Goal: Task Accomplishment & Management: Manage account settings

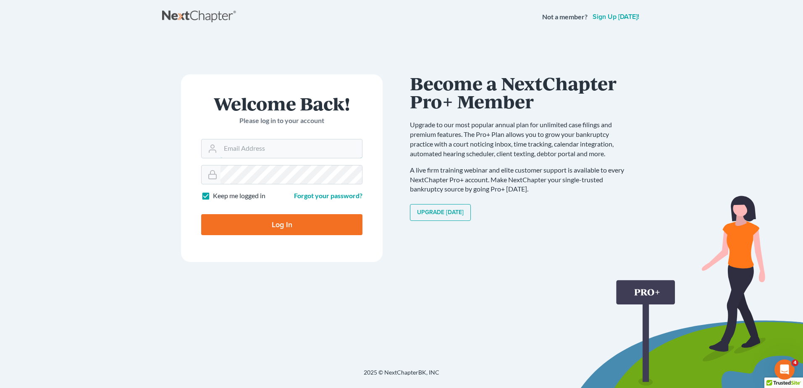
type input "[EMAIL_ADDRESS][DOMAIN_NAME]"
click at [265, 229] on input "Log In" at bounding box center [281, 224] width 161 height 21
type input "Thinking..."
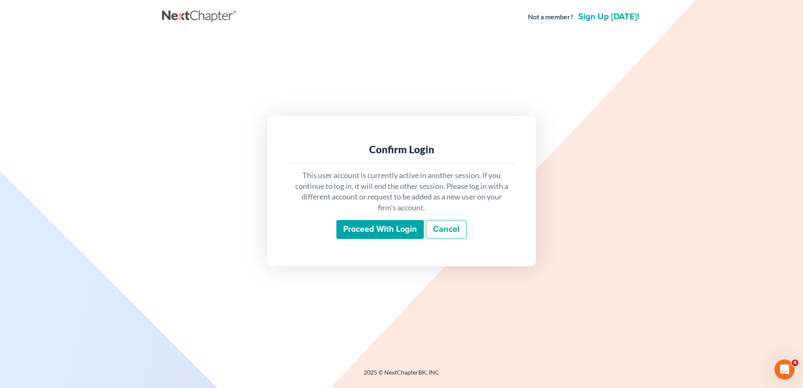
click at [397, 225] on input "Proceed with login" at bounding box center [380, 229] width 87 height 19
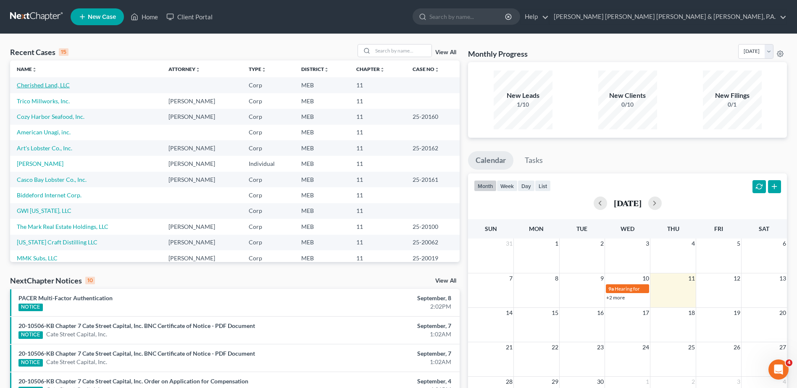
click at [32, 85] on link "Cherished Land, LLC" at bounding box center [43, 85] width 53 height 7
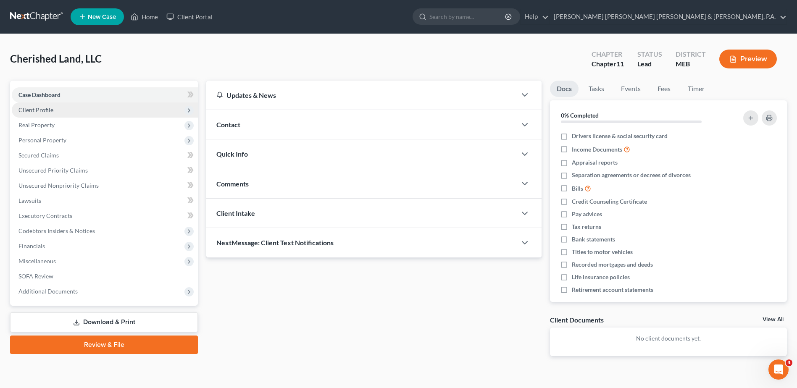
click at [45, 110] on span "Client Profile" at bounding box center [35, 109] width 35 height 7
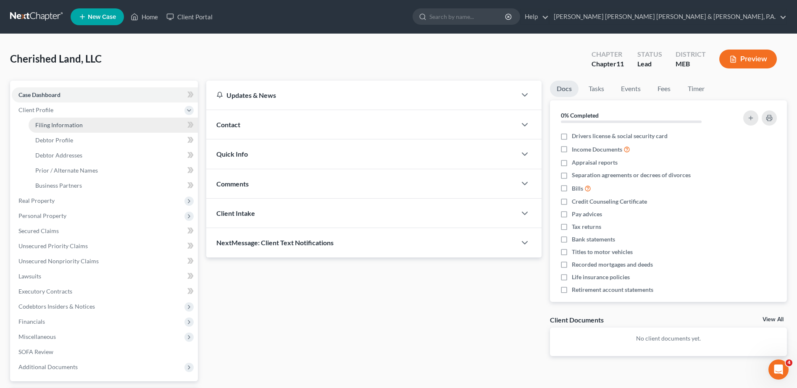
click at [71, 122] on span "Filing Information" at bounding box center [58, 124] width 47 height 7
select select "1"
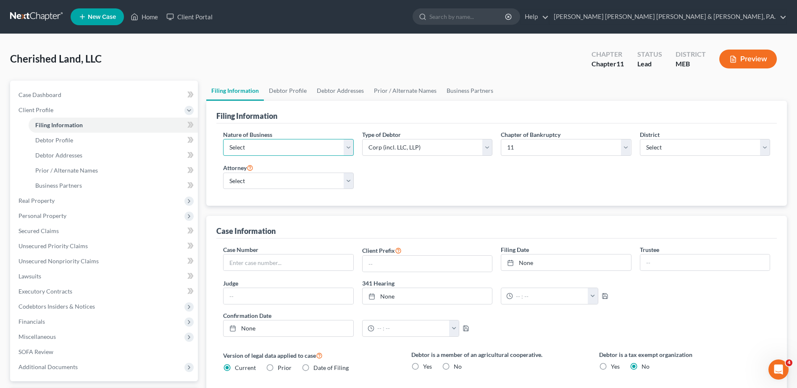
click at [336, 149] on select "Select Clearing Bank Commodity Broker Health Care Business Other Railroad Singl…" at bounding box center [288, 147] width 130 height 17
select select "5"
click at [223, 139] on select "Select Clearing Bank Commodity Broker Health Care Business Other Railroad Singl…" at bounding box center [288, 147] width 130 height 17
click at [442, 198] on div "Nature of Business Select Clearing Bank Commodity Broker Health Care Business O…" at bounding box center [496, 165] width 561 height 83
click at [350, 177] on select "Select Adam Prescott - MAB Adam Prescott - MEB Sam Anderson - MEB" at bounding box center [288, 181] width 130 height 17
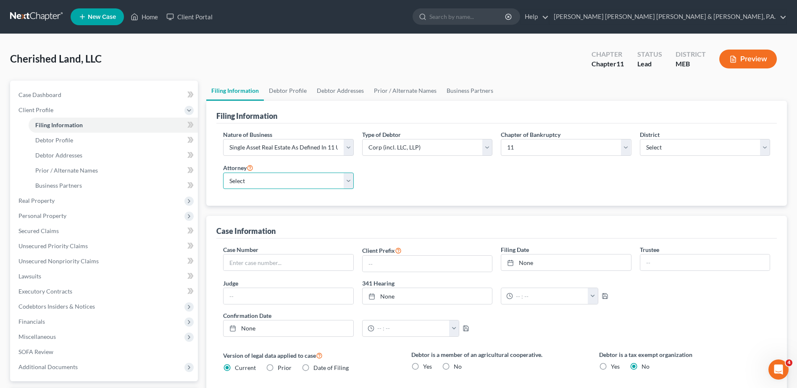
click at [350, 177] on select "Select Adam Prescott - MAB Adam Prescott - MEB Sam Anderson - MEB" at bounding box center [288, 181] width 130 height 17
click at [427, 191] on div "Nature of Business Select Clearing Bank Commodity Broker Health Care Business O…" at bounding box center [496, 163] width 555 height 66
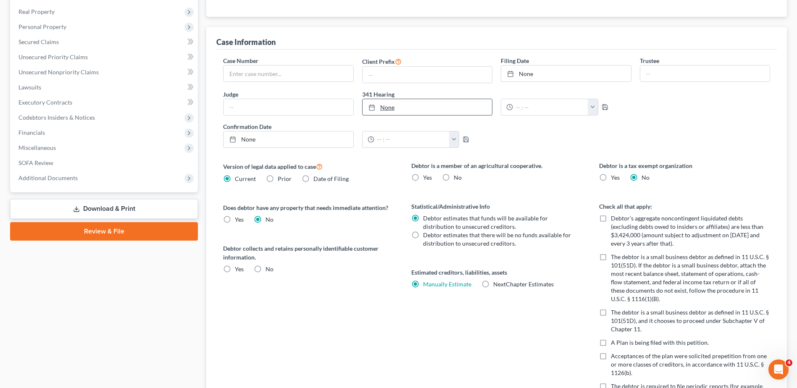
scroll to position [210, 0]
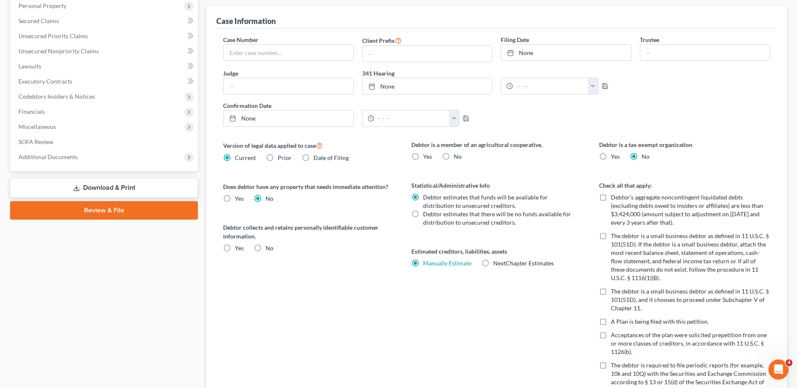
click at [266, 247] on label "No" at bounding box center [270, 248] width 8 height 8
click at [269, 247] on input "No" at bounding box center [271, 246] width 5 height 5
radio input "true"
click at [493, 262] on label "NextChapter Estimates" at bounding box center [523, 263] width 61 height 8
click at [497, 262] on input "NextChapter Estimates" at bounding box center [499, 261] width 5 height 5
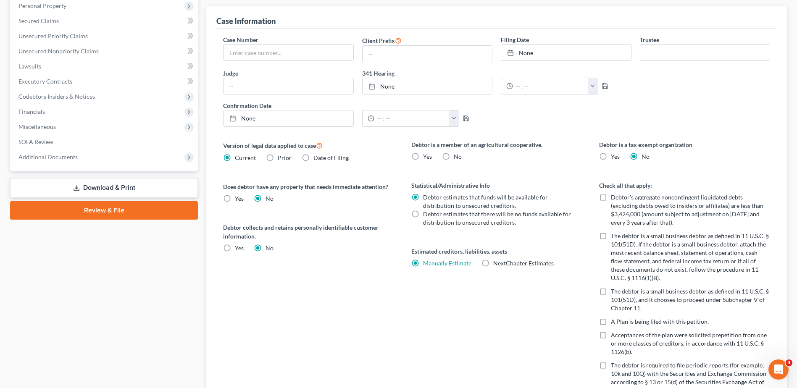
radio input "true"
click at [423, 263] on label "Manually Estimate Manually Estimate" at bounding box center [447, 263] width 48 height 8
click at [426, 263] on input "Manually Estimate Manually Estimate" at bounding box center [428, 261] width 5 height 5
radio input "true"
radio input "false"
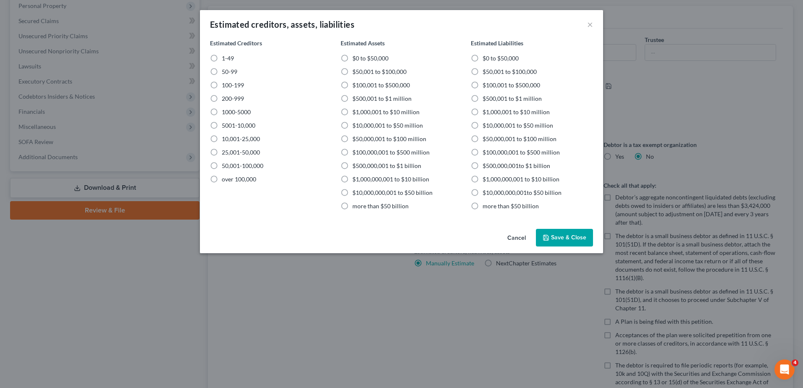
click at [222, 59] on label "1-49" at bounding box center [228, 58] width 12 height 8
click at [225, 59] on input "1-49" at bounding box center [227, 56] width 5 height 5
radio input "true"
click at [353, 113] on label "$1,000,001 to $10 million" at bounding box center [386, 112] width 67 height 8
click at [356, 113] on input "$1,000,001 to $10 million" at bounding box center [358, 110] width 5 height 5
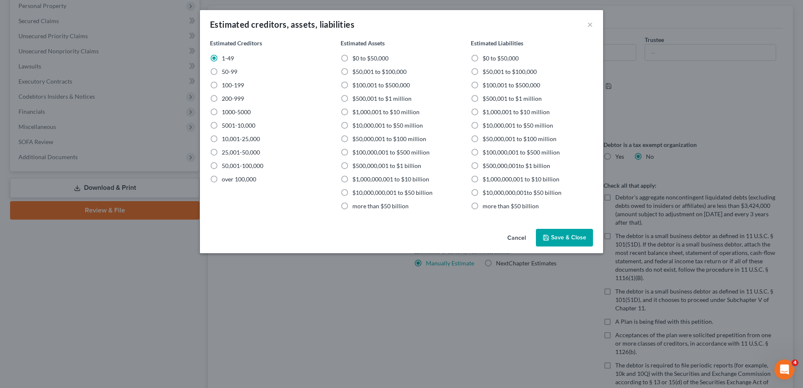
radio input "true"
click at [483, 112] on label "$1,000,001 to $10 million" at bounding box center [516, 112] width 67 height 8
click at [486, 112] on input "$1,000,001 to $10 million" at bounding box center [488, 110] width 5 height 5
radio input "true"
click at [559, 237] on button "Save & Close" at bounding box center [564, 238] width 57 height 18
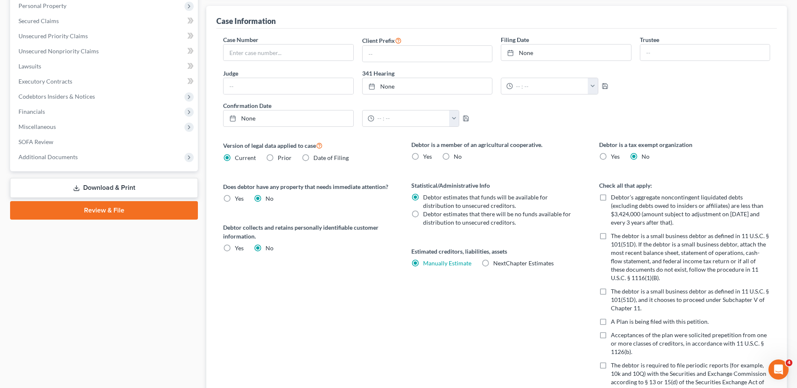
click at [454, 153] on label "No" at bounding box center [458, 157] width 8 height 8
click at [457, 153] on input "No" at bounding box center [459, 155] width 5 height 5
radio input "true"
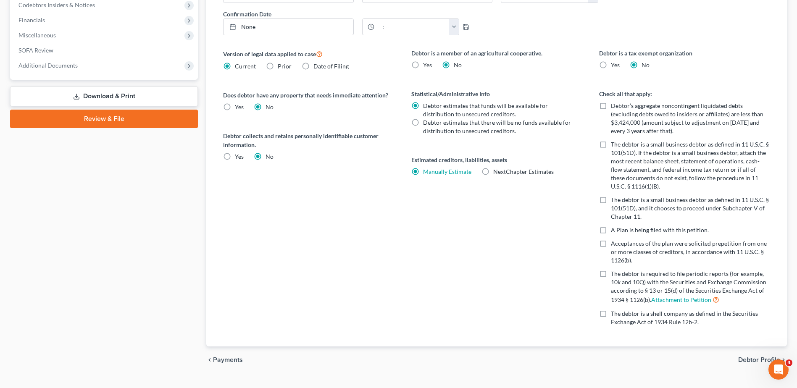
scroll to position [319, 0]
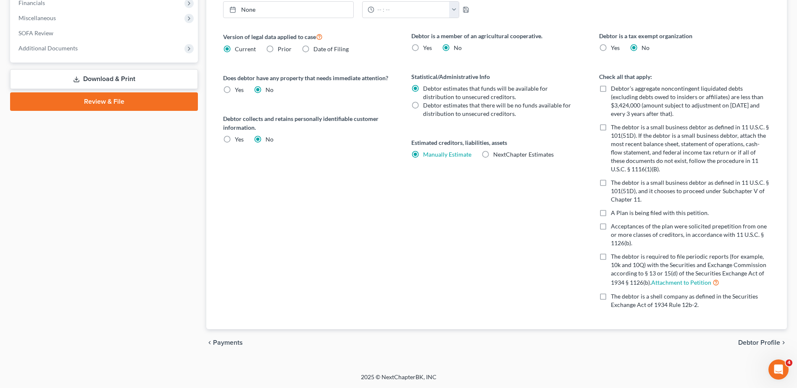
click at [756, 342] on span "Debtor Profile" at bounding box center [759, 342] width 42 height 7
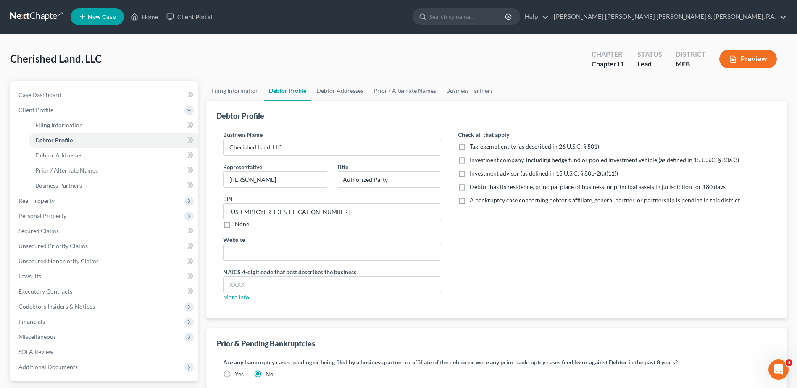
click at [470, 187] on label "Debtor has its residence, principal place of business, or principal assets in j…" at bounding box center [598, 187] width 256 height 8
click at [473, 187] on input "Debtor has its residence, principal place of business, or principal assets in j…" at bounding box center [475, 185] width 5 height 5
checkbox input "true"
click at [481, 278] on div "Check all that apply: Tax-exempt entity (as described in 26 U.S.C. § 501) Inves…" at bounding box center [614, 219] width 329 height 178
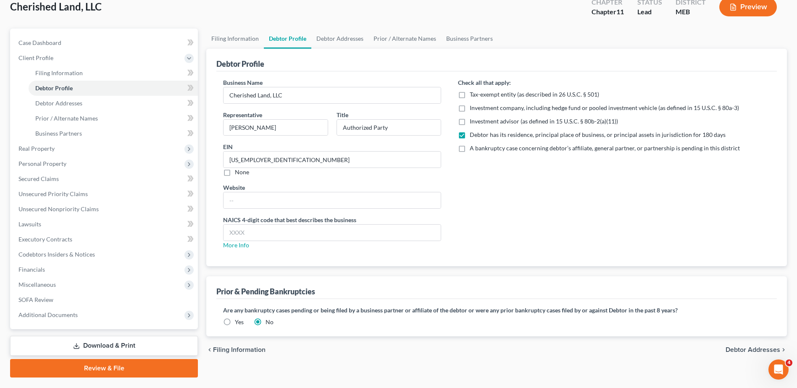
scroll to position [74, 0]
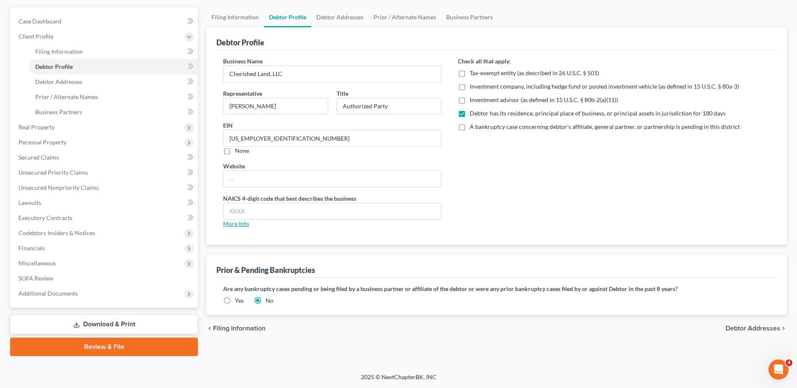
click at [232, 226] on link "More Info" at bounding box center [236, 223] width 26 height 7
click at [274, 208] on input "text" at bounding box center [332, 211] width 217 height 16
type input "5313"
click at [736, 328] on span "Debtor Addresses" at bounding box center [753, 328] width 55 height 7
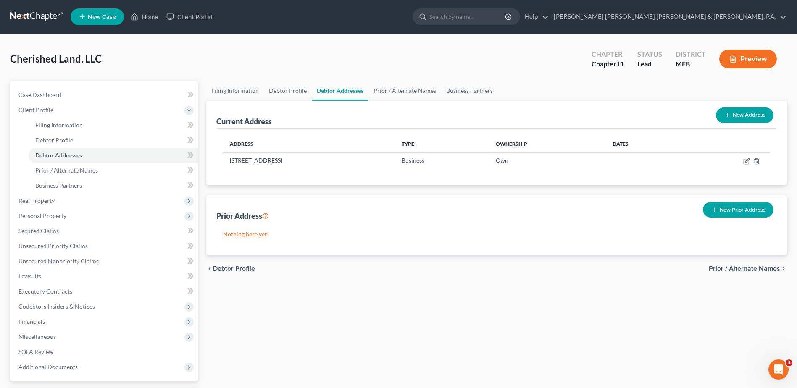
click at [755, 266] on span "Prior / Alternate Names" at bounding box center [744, 269] width 71 height 7
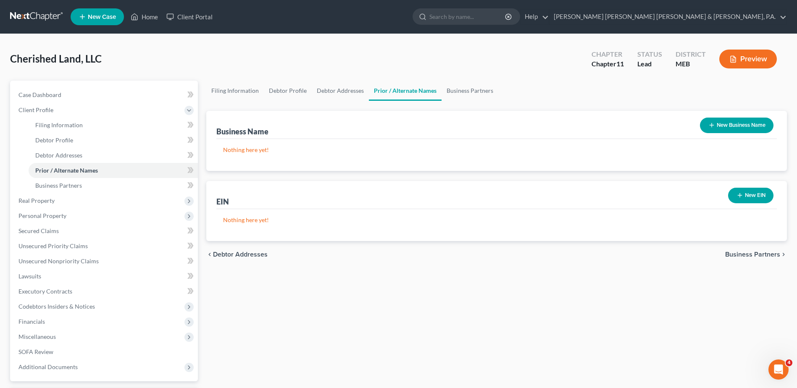
click at [752, 252] on span "Business Partners" at bounding box center [752, 254] width 55 height 7
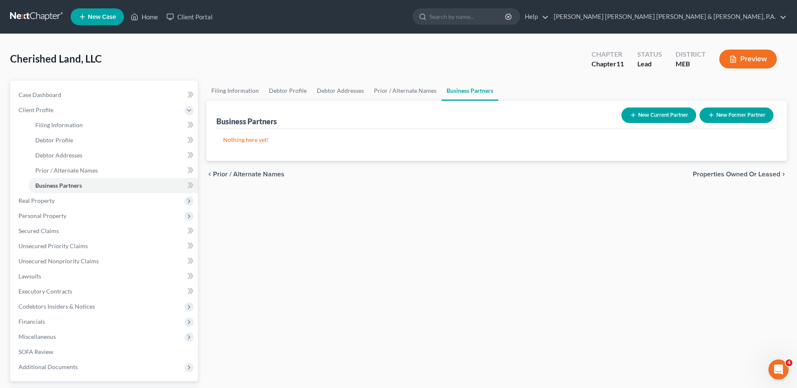
click at [733, 171] on span "Properties Owned or Leased" at bounding box center [736, 174] width 87 height 7
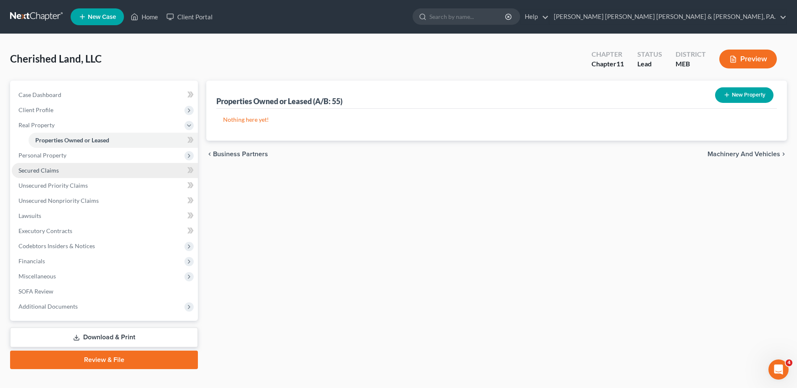
click at [70, 174] on link "Secured Claims" at bounding box center [105, 170] width 186 height 15
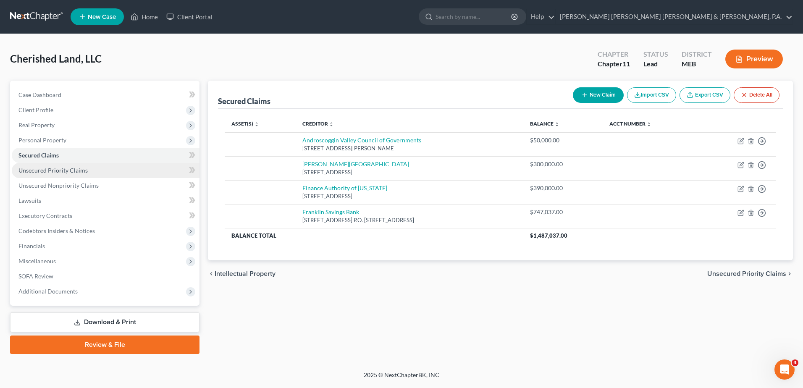
click at [136, 168] on link "Unsecured Priority Claims" at bounding box center [106, 170] width 188 height 15
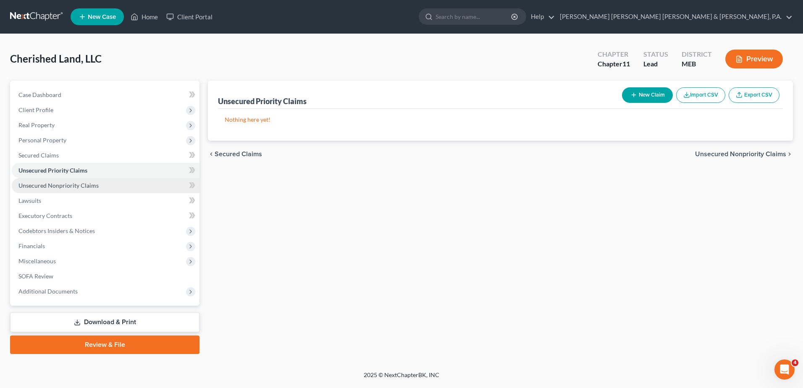
click at [129, 182] on link "Unsecured Nonpriority Claims" at bounding box center [106, 185] width 188 height 15
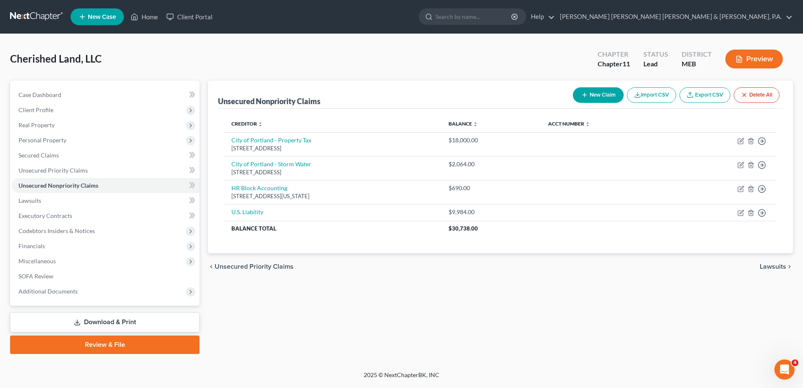
click at [340, 326] on div "Unsecured Nonpriority Claims New Claim Import CSV Export CSV Delete All Credito…" at bounding box center [501, 218] width 594 height 274
click at [70, 291] on span "Additional Documents" at bounding box center [47, 291] width 59 height 7
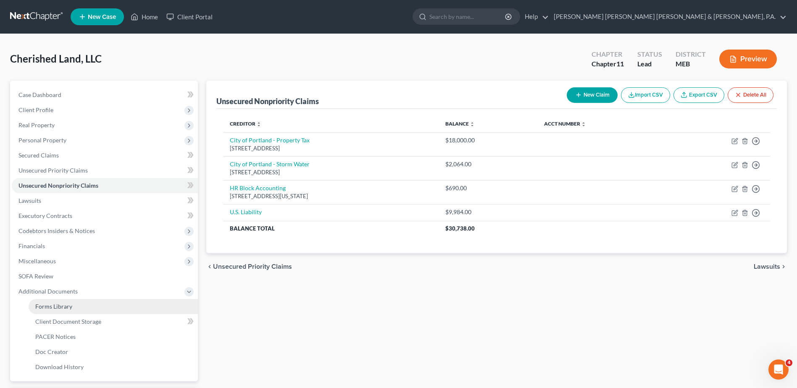
click at [71, 304] on link "Forms Library" at bounding box center [113, 306] width 169 height 15
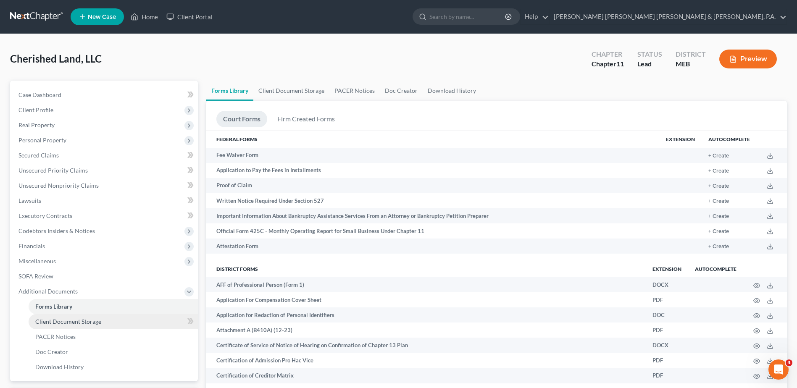
click at [101, 316] on link "Client Document Storage" at bounding box center [113, 321] width 169 height 15
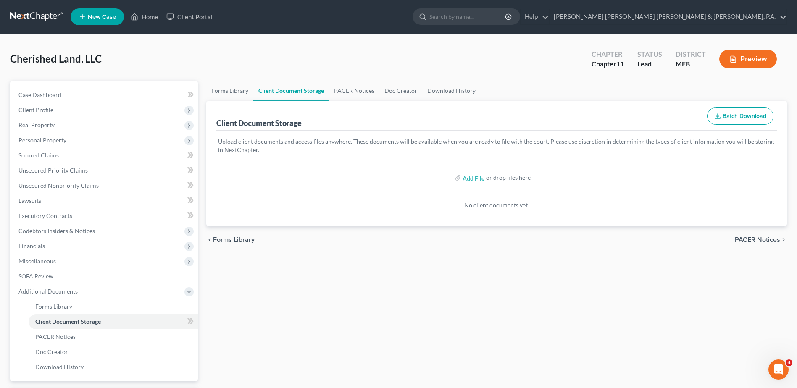
click at [349, 280] on div "Forms Library Client Document Storage PACER Notices Doc Creator Download Histor…" at bounding box center [496, 255] width 589 height 349
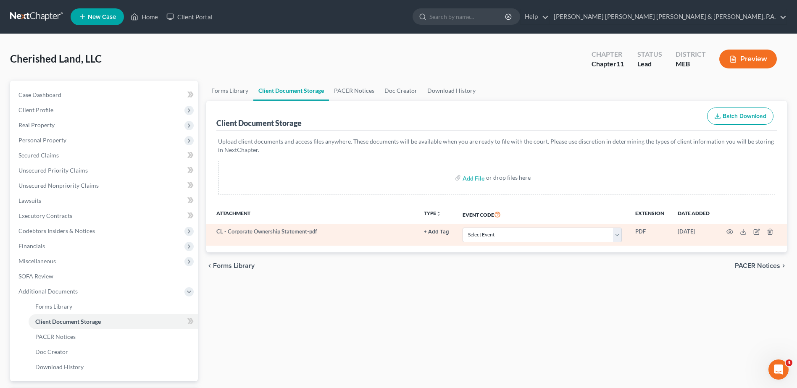
click at [523, 226] on td "Select Event Attachment: Schedule A/B: Assets - Real and Personal Property Atta…" at bounding box center [542, 235] width 173 height 22
click at [536, 238] on select "Select Event Attachment: Schedule A/B: Assets - Real and Personal Property Atta…" at bounding box center [542, 235] width 159 height 15
click at [537, 239] on select "Select Event Attachment: Schedule A/B: Assets - Real and Personal Property Atta…" at bounding box center [542, 235] width 159 height 15
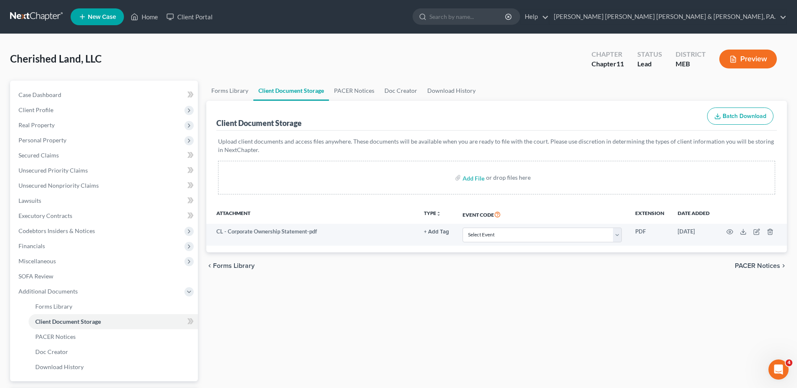
click at [453, 287] on div "Forms Library Client Document Storage PACER Notices Doc Creator Download Histor…" at bounding box center [496, 255] width 589 height 349
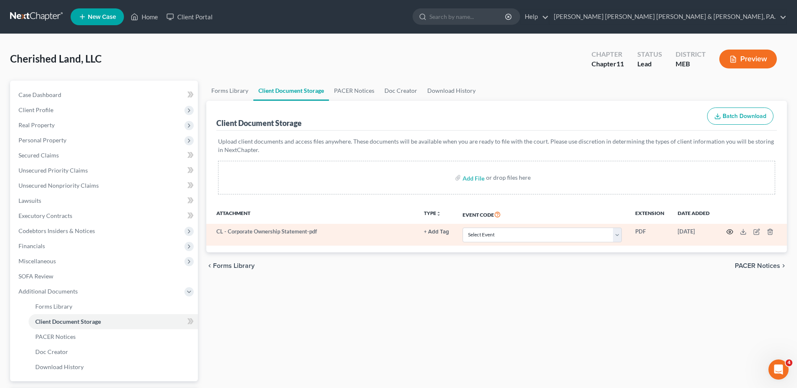
click at [730, 233] on circle "button" at bounding box center [730, 232] width 2 height 2
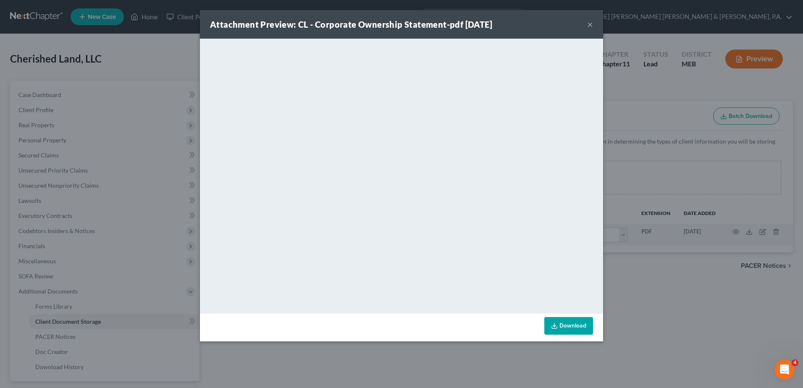
click at [592, 24] on button "×" at bounding box center [590, 24] width 6 height 10
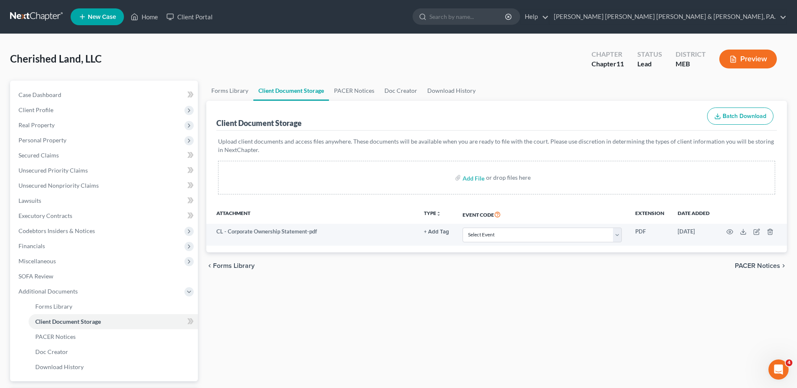
click at [315, 353] on div "Forms Library Client Document Storage PACER Notices Doc Creator Download Histor…" at bounding box center [496, 255] width 589 height 349
click at [356, 309] on div "Forms Library Client Document Storage PACER Notices Doc Creator Download Histor…" at bounding box center [496, 255] width 589 height 349
click at [339, 355] on div "Forms Library Client Document Storage PACER Notices Doc Creator Download Histor…" at bounding box center [496, 255] width 589 height 349
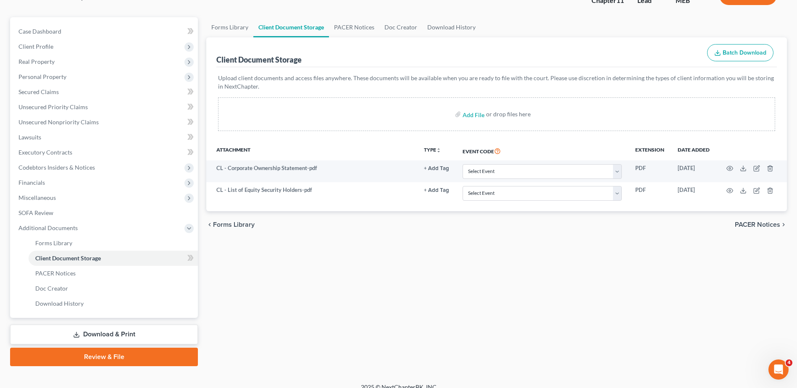
scroll to position [74, 0]
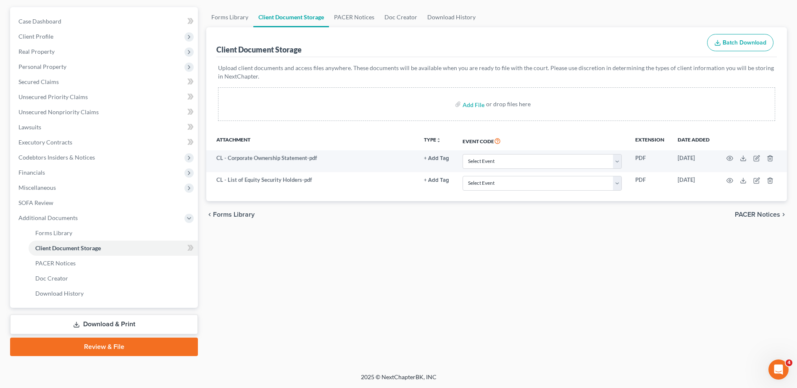
click at [113, 330] on link "Download & Print" at bounding box center [104, 325] width 188 height 20
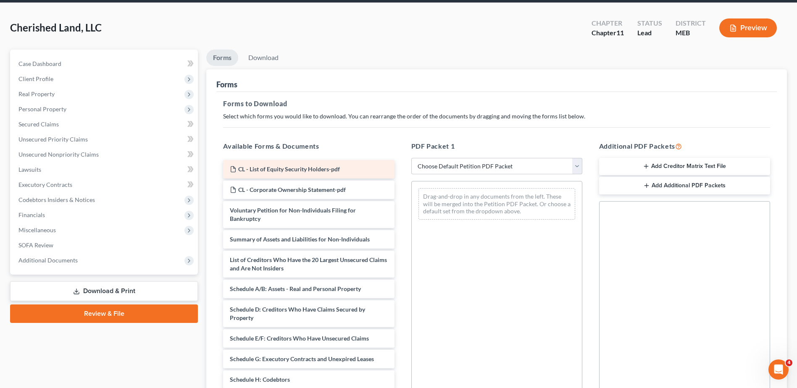
scroll to position [84, 0]
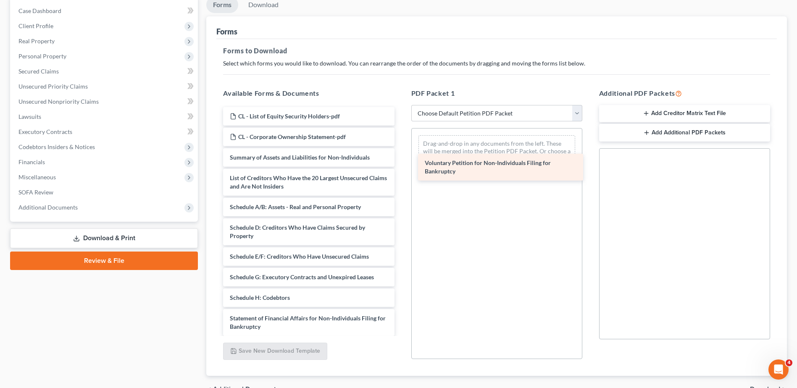
drag, startPoint x: 302, startPoint y: 158, endPoint x: 497, endPoint y: 164, distance: 195.0
click at [401, 164] on div "Voluntary Petition for Non-Individuals Filing for Bankruptcy CL - List of Equit…" at bounding box center [308, 277] width 184 height 340
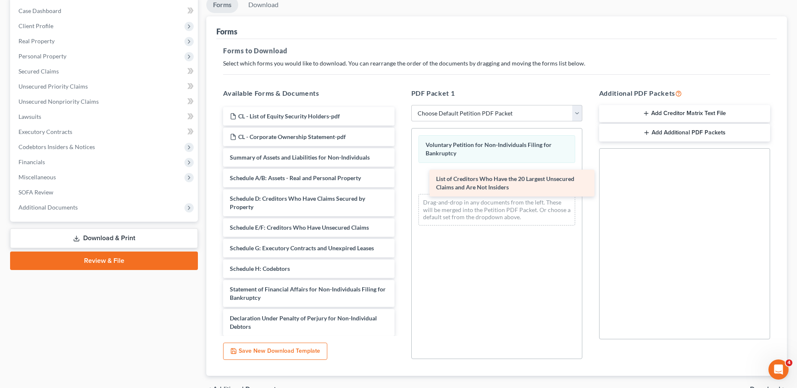
drag, startPoint x: 287, startPoint y: 185, endPoint x: 493, endPoint y: 186, distance: 206.3
click at [401, 186] on div "List of Creditors Who Have the 20 Largest Unsecured Claims and Are Not Insiders…" at bounding box center [308, 262] width 184 height 311
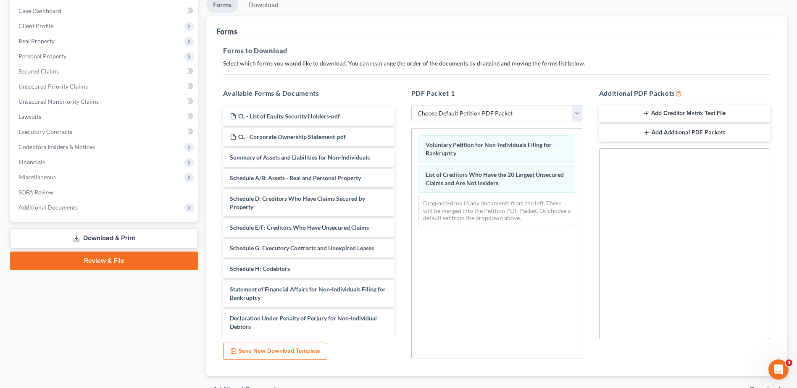
scroll to position [42, 0]
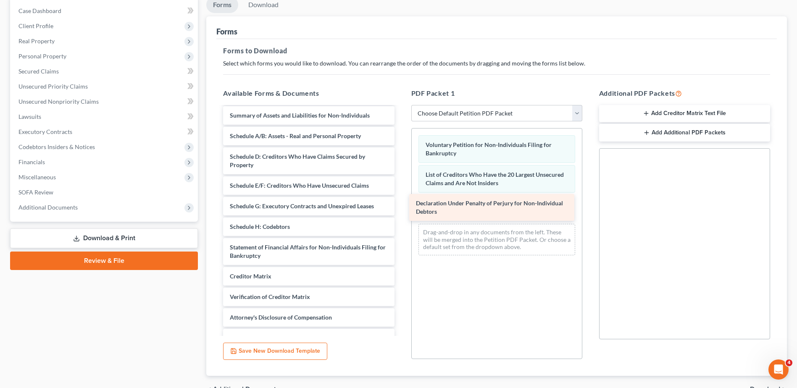
drag, startPoint x: 316, startPoint y: 279, endPoint x: 503, endPoint y: 206, distance: 200.0
click at [401, 206] on div "Declaration Under Penalty of Perjury for Non-Individual Debtors CL - List of Eq…" at bounding box center [308, 206] width 184 height 282
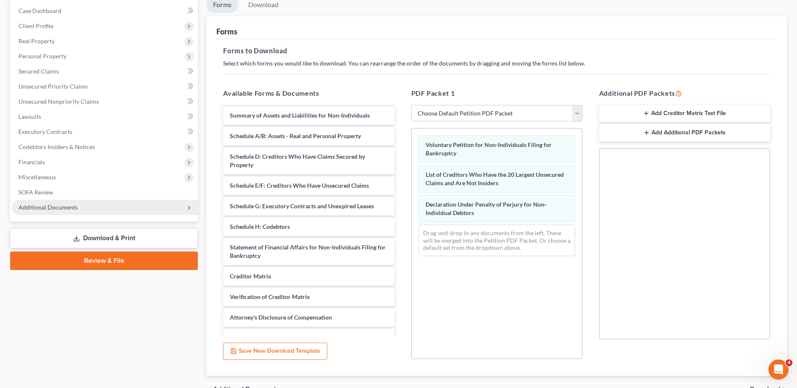
click at [87, 211] on span "Additional Documents" at bounding box center [105, 207] width 186 height 15
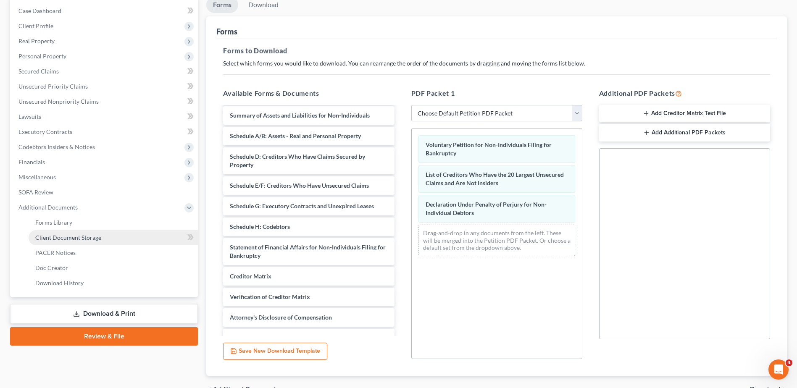
click at [90, 237] on span "Client Document Storage" at bounding box center [68, 237] width 66 height 7
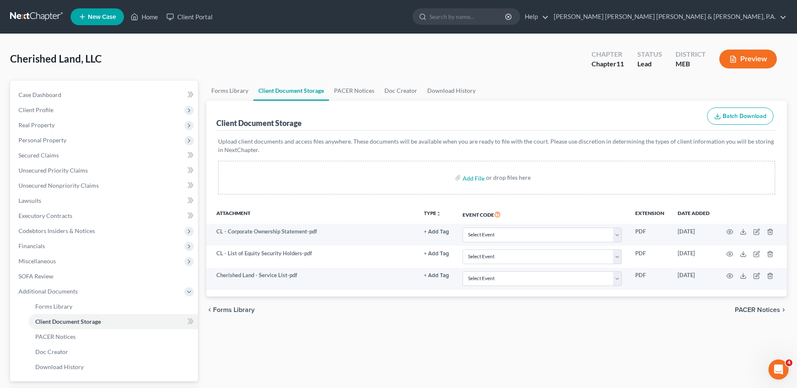
click at [350, 337] on div "Forms Library Client Document Storage PACER Notices Doc Creator Download Histor…" at bounding box center [496, 255] width 589 height 349
click at [52, 111] on span "Client Profile" at bounding box center [35, 109] width 35 height 7
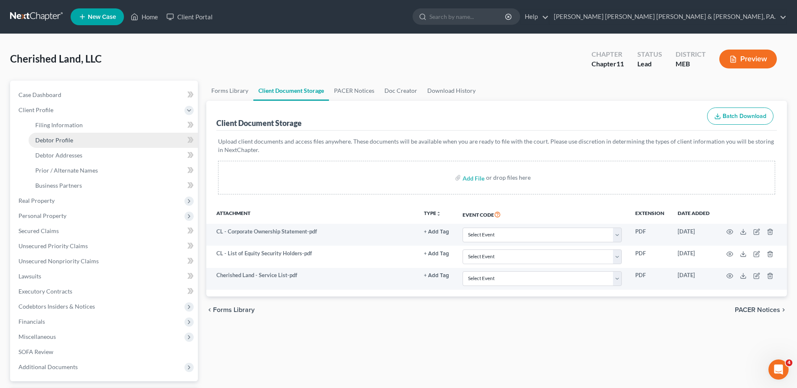
click at [66, 143] on span "Debtor Profile" at bounding box center [54, 140] width 38 height 7
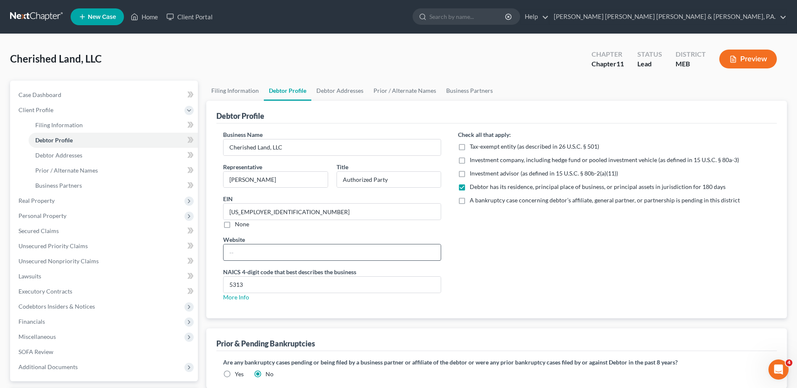
scroll to position [74, 0]
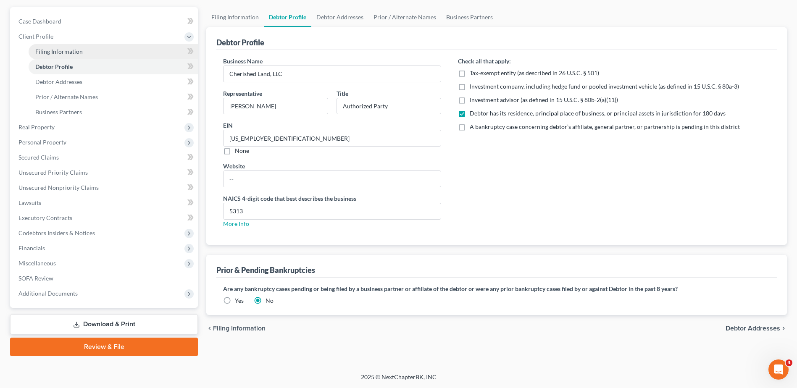
click at [104, 50] on link "Filing Information" at bounding box center [113, 51] width 169 height 15
select select "5"
select select "1"
select select "37"
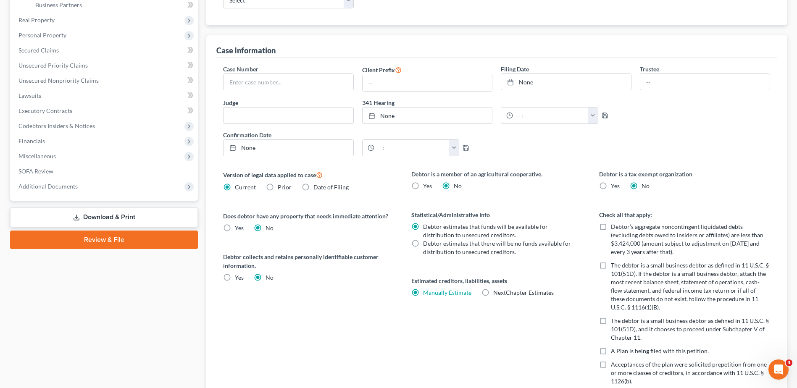
scroll to position [169, 0]
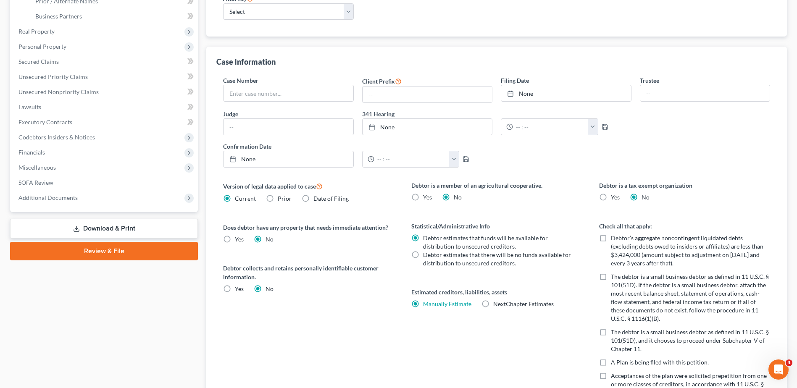
click at [85, 226] on link "Download & Print" at bounding box center [104, 229] width 188 height 20
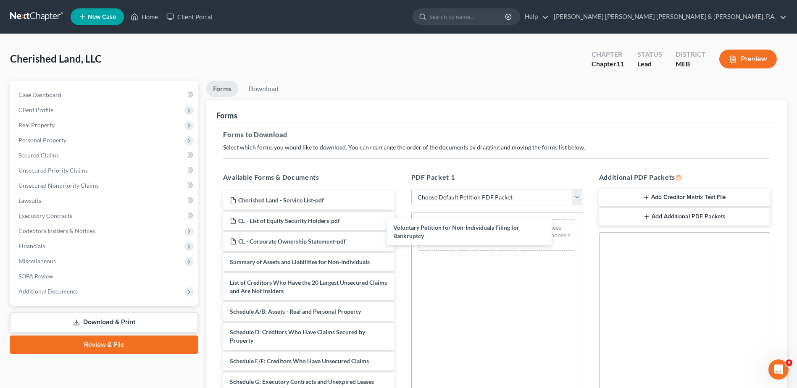
drag, startPoint x: 303, startPoint y: 264, endPoint x: 463, endPoint y: 231, distance: 163.4
click at [401, 229] on div "Voluntary Petition for Non-Individuals Filing for Bankruptcy Cherished Land - S…" at bounding box center [308, 371] width 184 height 361
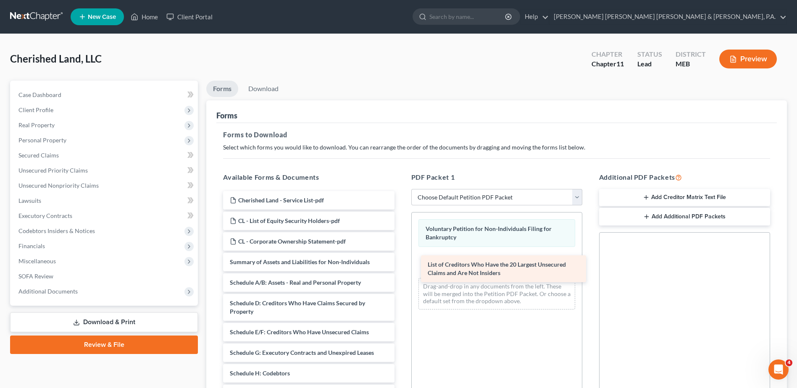
drag, startPoint x: 281, startPoint y: 283, endPoint x: 479, endPoint y: 265, distance: 198.7
click at [401, 265] on div "List of Creditors Who Have the 20 Largest Unsecured Claims and Are Not Insiders…" at bounding box center [308, 357] width 184 height 332
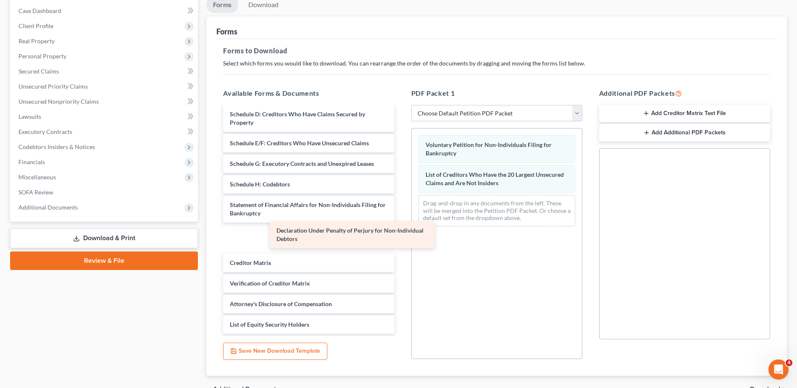
scroll to position [76, 0]
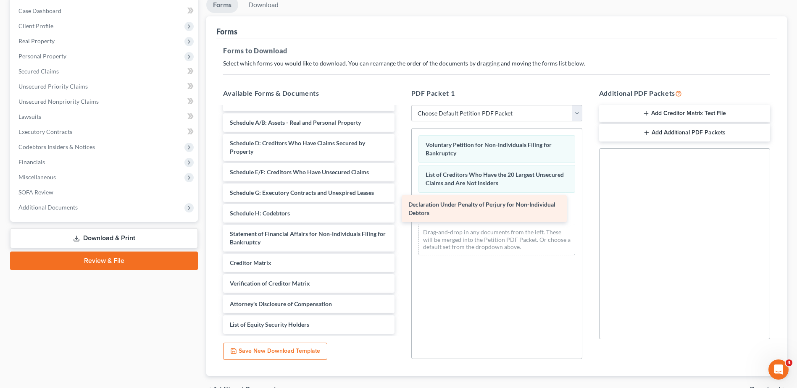
drag, startPoint x: 324, startPoint y: 239, endPoint x: 502, endPoint y: 210, distance: 181.0
click at [401, 210] on div "Declaration Under Penalty of Perjury for Non-Individual Debtors Cherished Land …" at bounding box center [308, 182] width 184 height 303
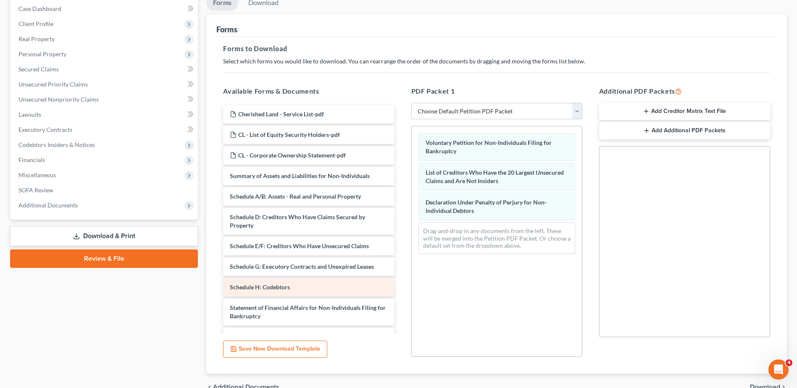
scroll to position [5, 0]
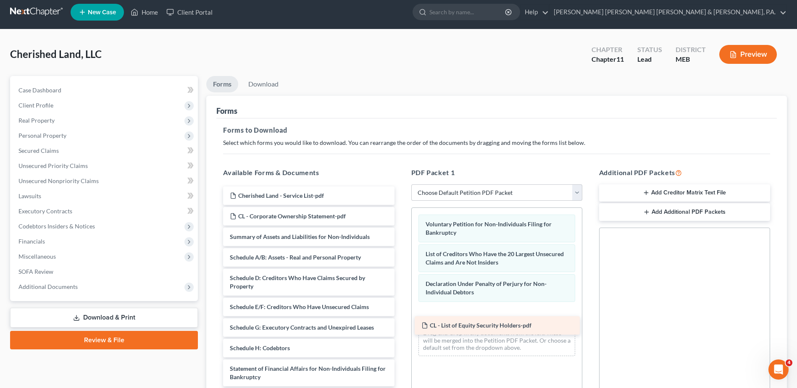
drag, startPoint x: 319, startPoint y: 217, endPoint x: 511, endPoint y: 326, distance: 220.6
click at [401, 326] on div "CL - List of Equity Security Holders-pdf Cherished Land - Service List-pdf CL -…" at bounding box center [308, 328] width 184 height 282
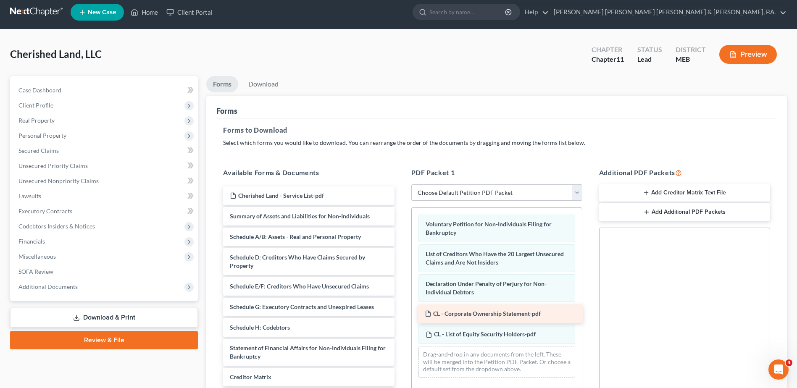
drag, startPoint x: 318, startPoint y: 216, endPoint x: 513, endPoint y: 314, distance: 218.0
click at [401, 314] on div "CL - Corporate Ownership Statement-pdf Cherished Land - Service List-pdf CL - C…" at bounding box center [308, 318] width 184 height 262
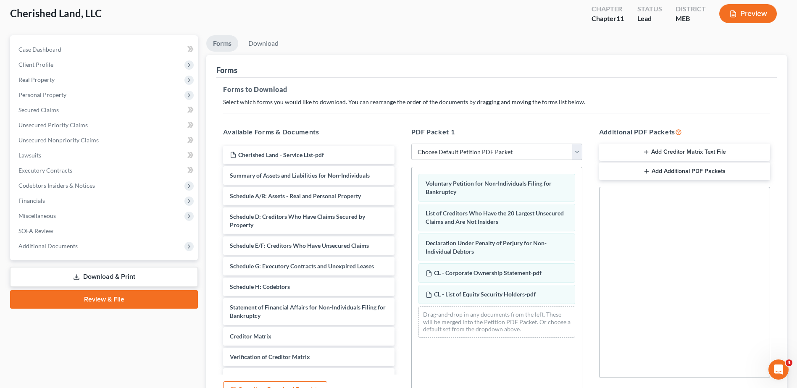
scroll to position [47, 0]
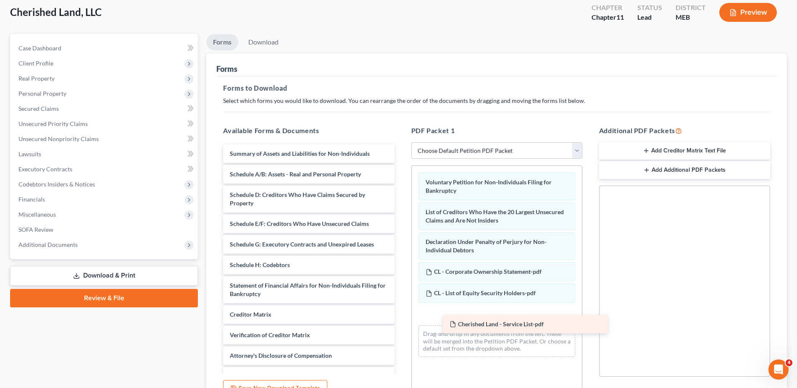
drag, startPoint x: 300, startPoint y: 155, endPoint x: 519, endPoint y: 326, distance: 277.9
click at [401, 326] on div "Cherished Land - Service List-pdf Cherished Land - Service List-pdf Summary of …" at bounding box center [308, 265] width 184 height 241
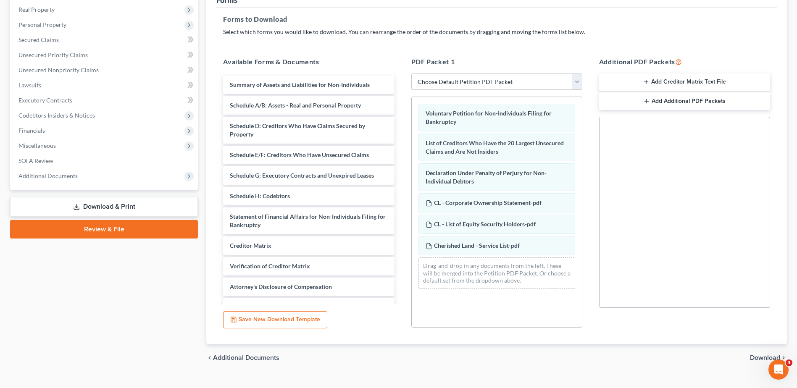
scroll to position [131, 0]
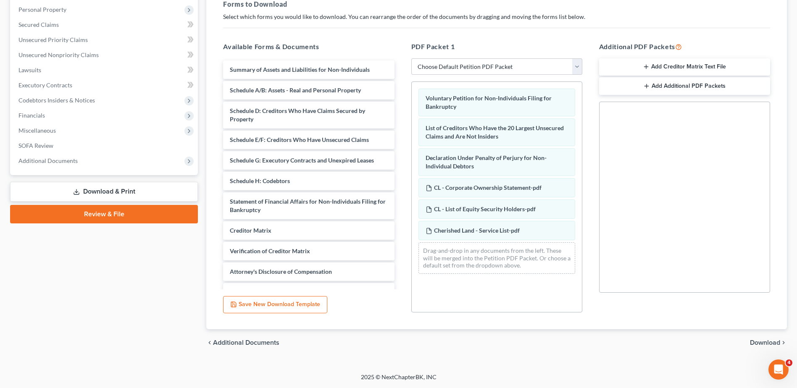
click at [753, 340] on span "Download" at bounding box center [765, 342] width 30 height 7
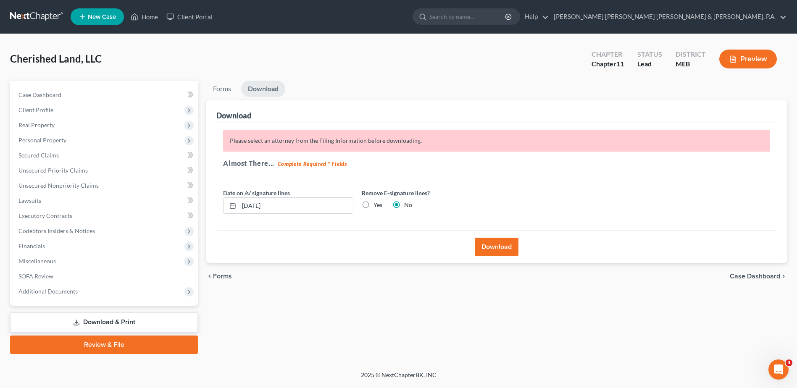
scroll to position [0, 0]
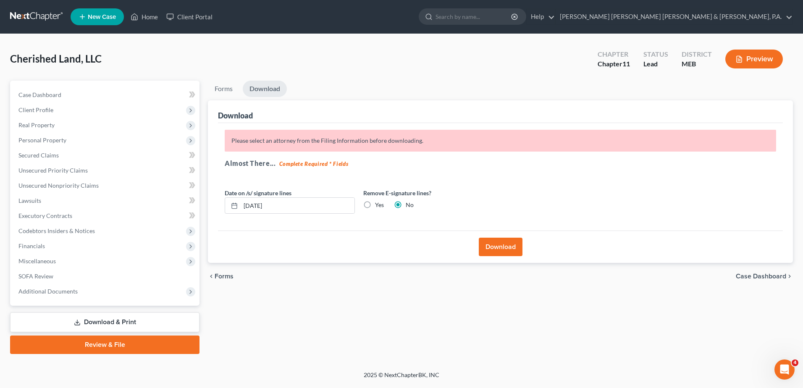
click at [375, 205] on label "Yes" at bounding box center [379, 205] width 9 height 8
click at [379, 205] on input "Yes" at bounding box center [381, 203] width 5 height 5
radio input "true"
radio input "false"
click at [503, 251] on button "Download" at bounding box center [501, 247] width 44 height 18
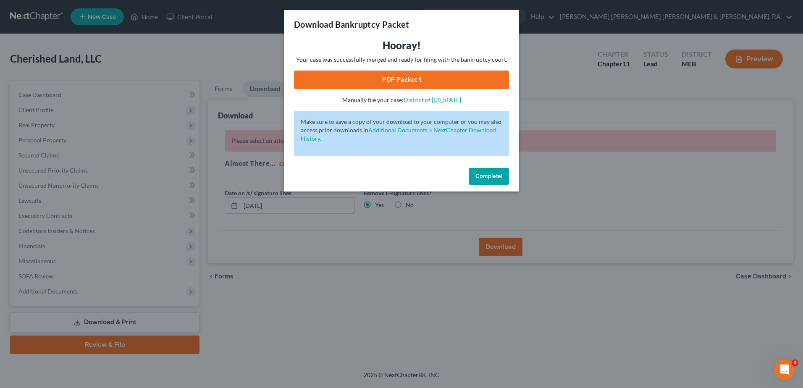
click at [363, 80] on link "PDF Packet 1" at bounding box center [401, 80] width 215 height 18
drag, startPoint x: 499, startPoint y: 174, endPoint x: 351, endPoint y: 168, distance: 148.0
click at [499, 174] on span "Complete!" at bounding box center [489, 176] width 27 height 7
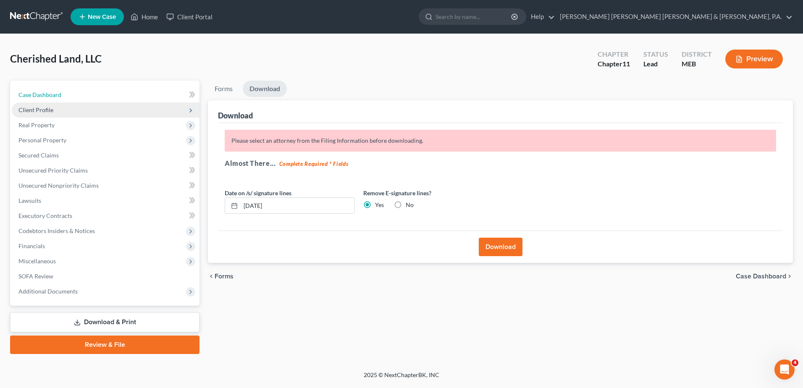
drag, startPoint x: 72, startPoint y: 99, endPoint x: 66, endPoint y: 106, distance: 9.3
click at [72, 99] on link "Case Dashboard" at bounding box center [106, 94] width 188 height 15
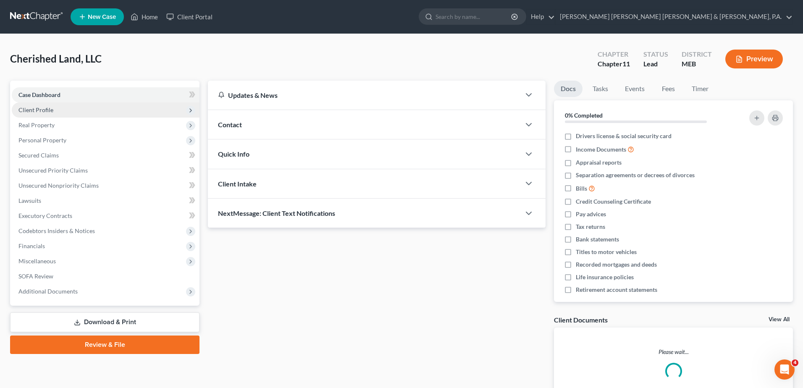
click at [66, 106] on span "Client Profile" at bounding box center [106, 110] width 188 height 15
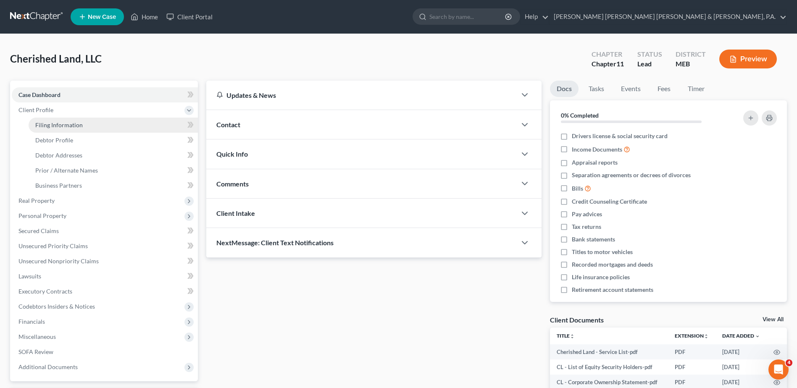
click at [70, 119] on link "Filing Information" at bounding box center [113, 125] width 169 height 15
select select "5"
select select "1"
select select "37"
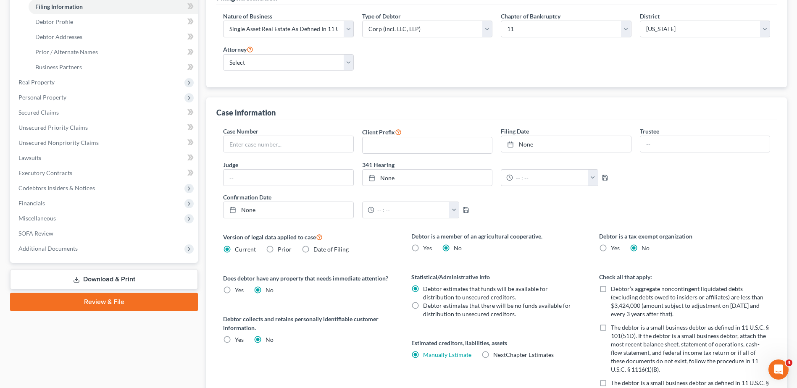
scroll to position [25, 0]
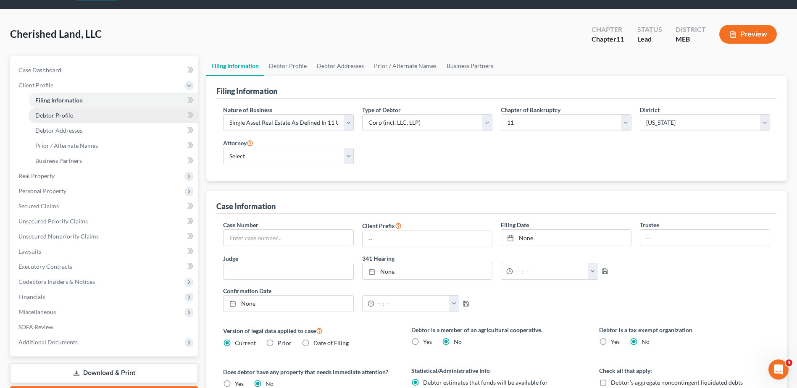
click at [55, 115] on span "Debtor Profile" at bounding box center [54, 115] width 38 height 7
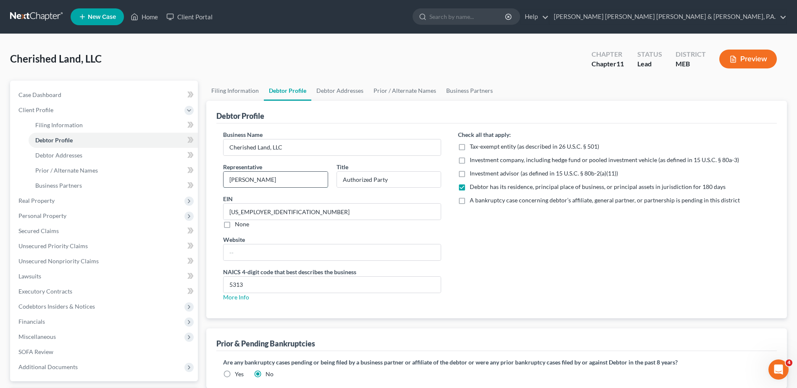
click at [239, 178] on input "Sam Eakin" at bounding box center [276, 180] width 104 height 16
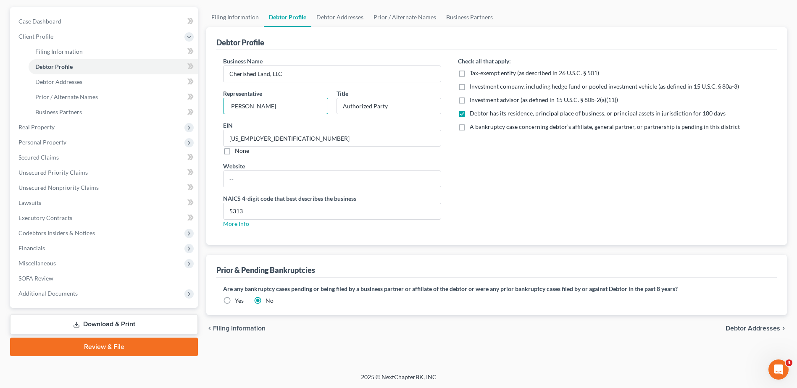
type input "Samuel F. Eakin"
click at [87, 326] on link "Download & Print" at bounding box center [104, 325] width 188 height 20
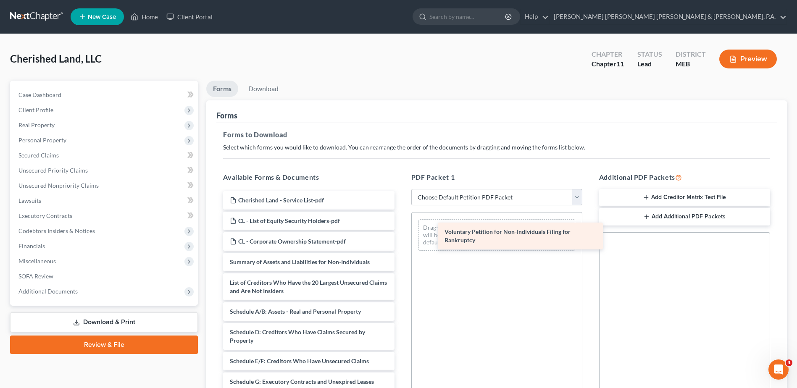
drag, startPoint x: 272, startPoint y: 265, endPoint x: 487, endPoint y: 235, distance: 216.8
click at [401, 235] on div "Voluntary Petition for Non-Individuals Filing for Bankruptcy Cherished Land - S…" at bounding box center [308, 371] width 184 height 361
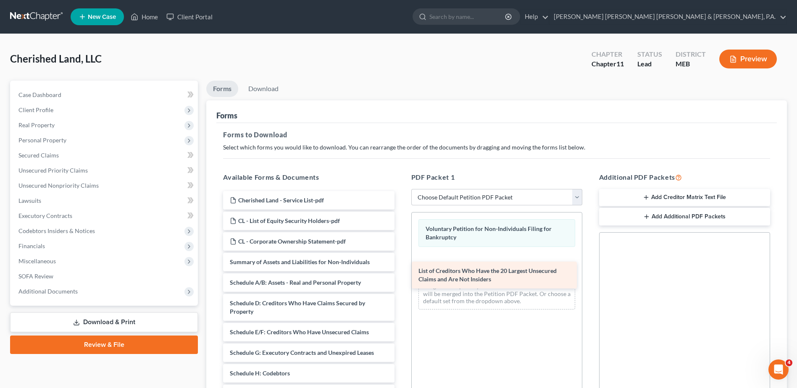
drag, startPoint x: 301, startPoint y: 282, endPoint x: 490, endPoint y: 270, distance: 189.0
click at [401, 270] on div "List of Creditors Who Have the 20 Largest Unsecured Claims and Are Not Insiders…" at bounding box center [308, 357] width 184 height 332
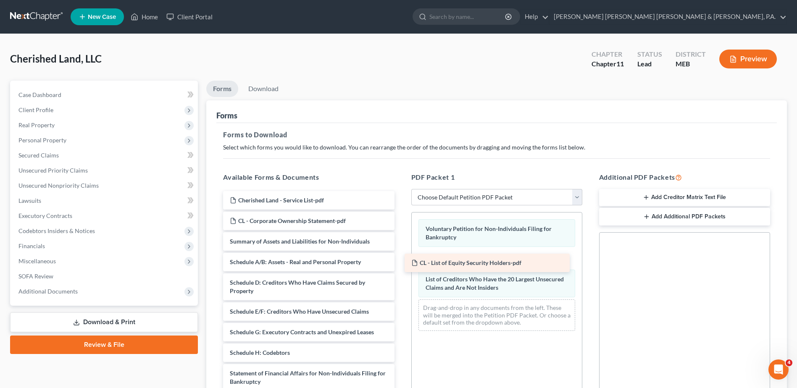
drag, startPoint x: 294, startPoint y: 222, endPoint x: 475, endPoint y: 263, distance: 185.4
click at [401, 263] on div "CL - List of Equity Security Holders-pdf Cherished Land - Service List-pdf CL -…" at bounding box center [308, 346] width 184 height 311
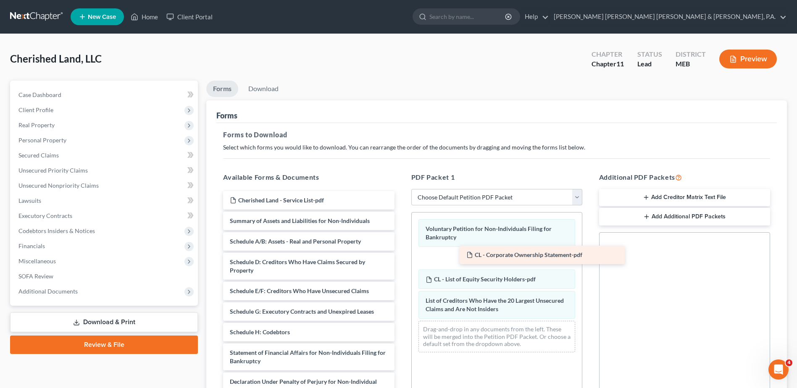
drag, startPoint x: 291, startPoint y: 218, endPoint x: 528, endPoint y: 253, distance: 239.0
click at [401, 253] on div "CL - Corporate Ownership Statement-pdf Cherished Land - Service List-pdf CL - C…" at bounding box center [308, 336] width 184 height 291
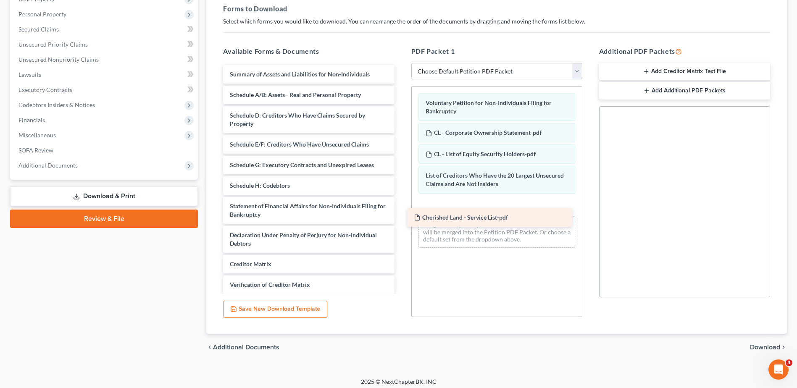
drag, startPoint x: 320, startPoint y: 72, endPoint x: 505, endPoint y: 213, distance: 232.5
click at [401, 213] on div "Cherished Land - Service List-pdf Cherished Land - Service List-pdf Summary of …" at bounding box center [308, 200] width 184 height 270
click at [758, 346] on span "Download" at bounding box center [765, 347] width 30 height 7
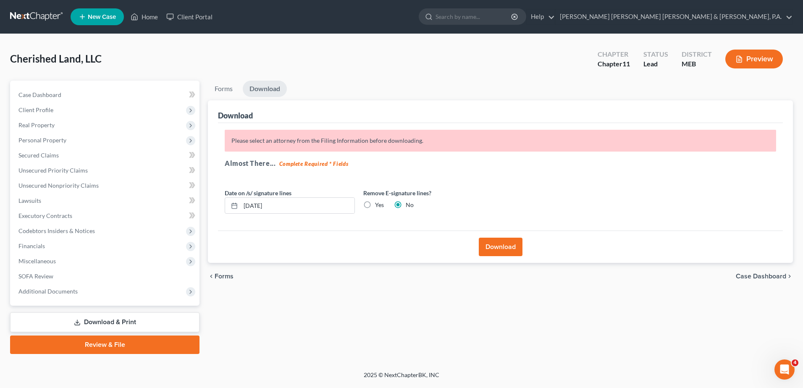
click at [375, 205] on label "Yes" at bounding box center [379, 205] width 9 height 8
click at [379, 205] on input "Yes" at bounding box center [381, 203] width 5 height 5
radio input "true"
radio input "false"
click at [506, 249] on button "Download" at bounding box center [501, 247] width 44 height 18
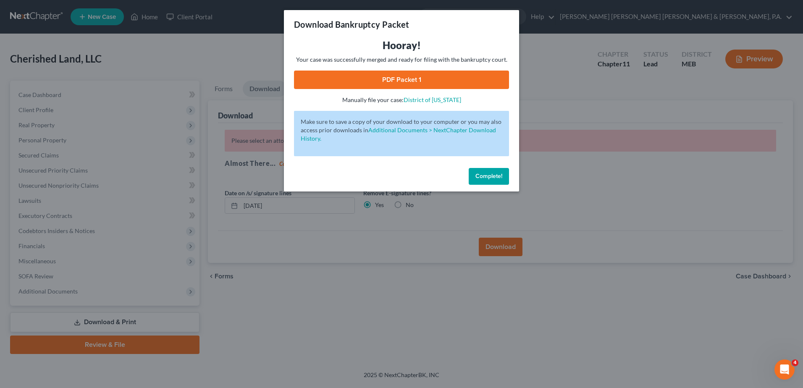
click at [375, 79] on link "PDF Packet 1" at bounding box center [401, 80] width 215 height 18
click at [483, 174] on span "Complete!" at bounding box center [489, 176] width 27 height 7
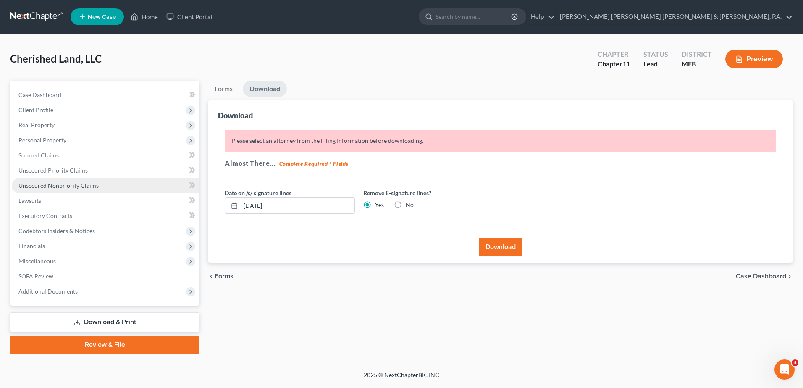
click at [44, 178] on link "Unsecured Nonpriority Claims" at bounding box center [106, 185] width 188 height 15
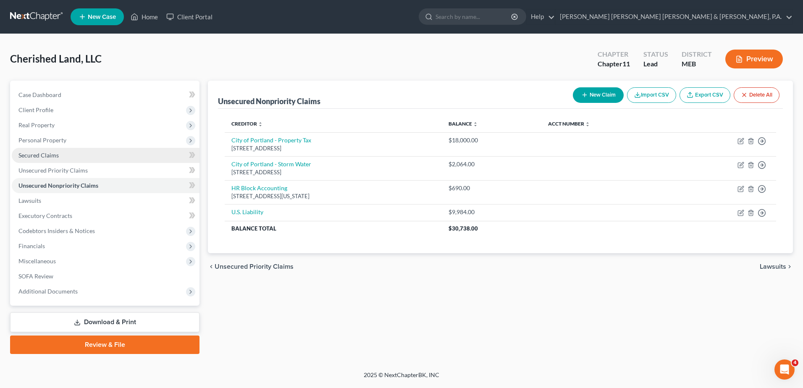
click at [45, 154] on span "Secured Claims" at bounding box center [38, 155] width 40 height 7
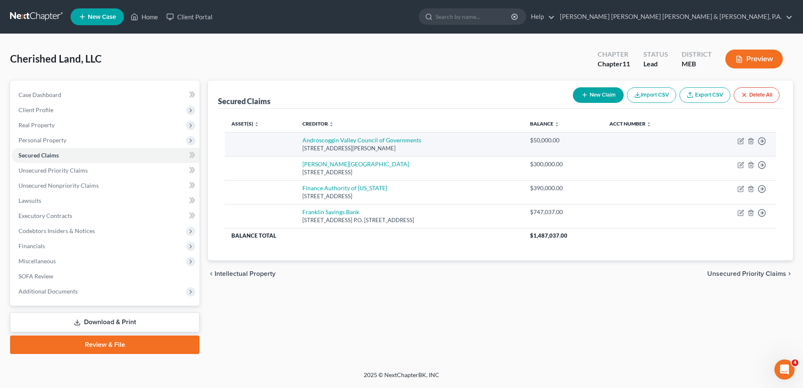
click at [739, 137] on td "Move to E Move to F Move to G Move to Notice Only" at bounding box center [737, 144] width 78 height 24
click at [739, 140] on icon "button" at bounding box center [741, 141] width 7 height 7
select select "20"
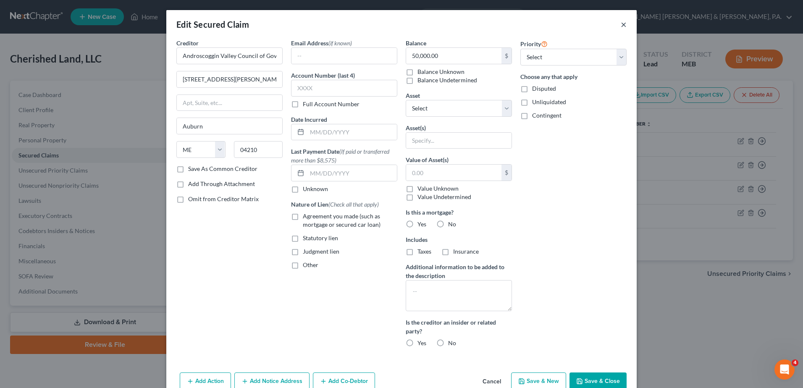
click at [622, 23] on button "×" at bounding box center [624, 24] width 6 height 10
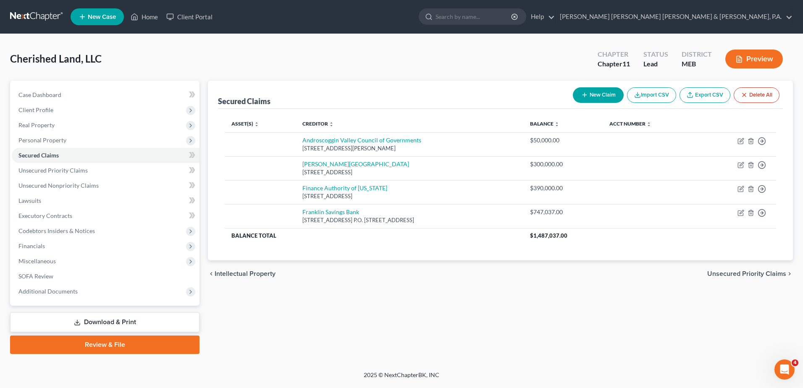
click at [434, 278] on div "chevron_left Intellectual Property Unsecured Priority Claims chevron_right" at bounding box center [500, 274] width 585 height 27
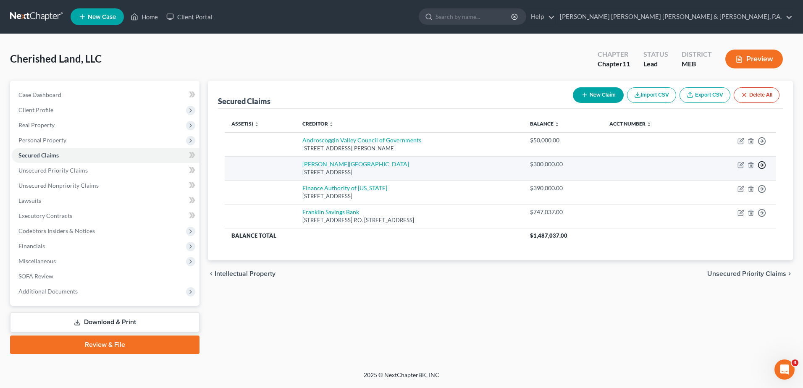
click at [764, 163] on icon "button" at bounding box center [762, 165] width 8 height 8
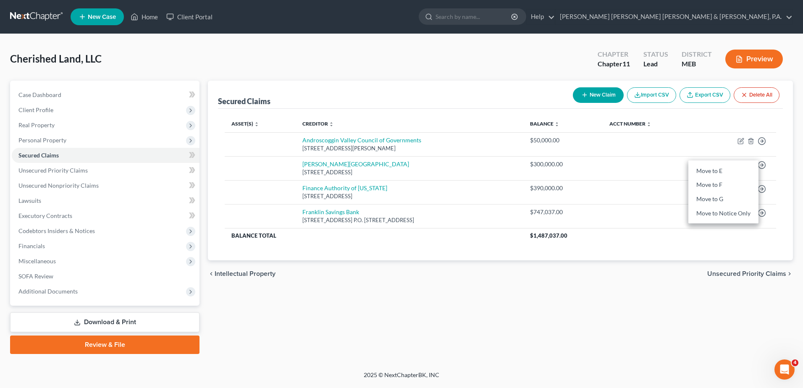
click at [738, 57] on icon "button" at bounding box center [740, 59] width 8 height 8
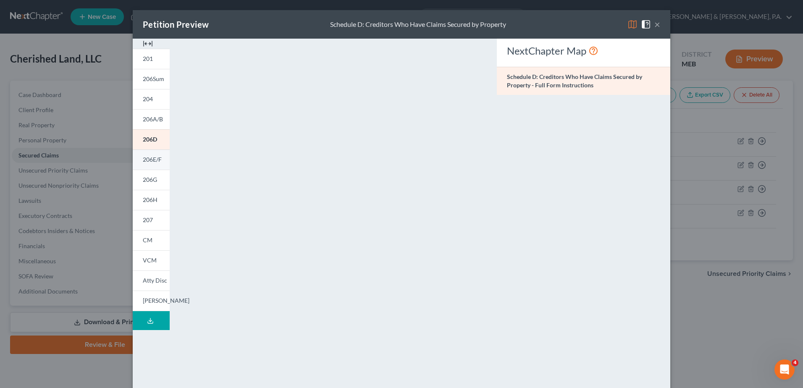
click at [153, 162] on span "206E/F" at bounding box center [152, 159] width 19 height 7
click at [154, 96] on link "204" at bounding box center [151, 99] width 37 height 20
click at [150, 161] on span "206E/F" at bounding box center [152, 159] width 19 height 7
click at [651, 23] on span at bounding box center [647, 23] width 13 height 7
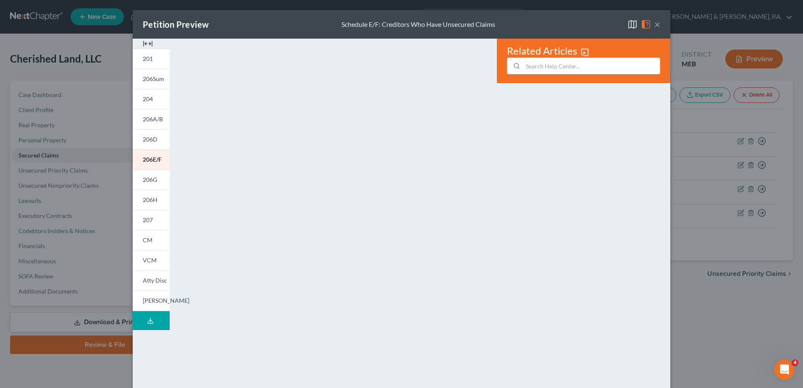
click at [655, 23] on button "×" at bounding box center [658, 24] width 6 height 10
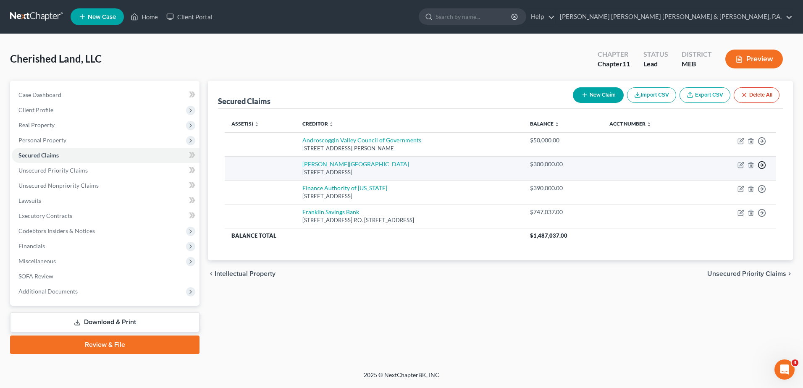
click at [763, 164] on icon "button" at bounding box center [762, 165] width 8 height 8
click at [734, 187] on link "Move to F" at bounding box center [724, 185] width 70 height 14
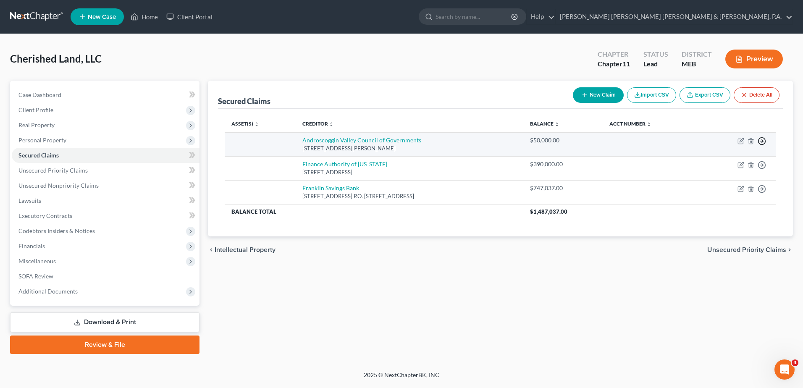
click at [761, 140] on icon "button" at bounding box center [762, 141] width 8 height 8
click at [733, 166] on link "Move to F" at bounding box center [724, 161] width 70 height 14
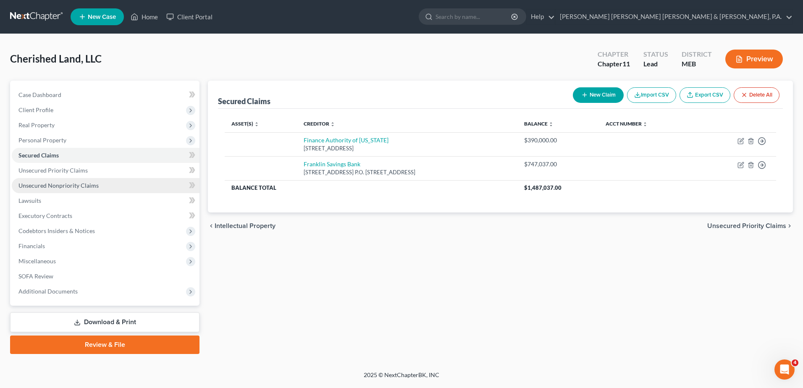
click at [71, 187] on span "Unsecured Nonpriority Claims" at bounding box center [58, 185] width 80 height 7
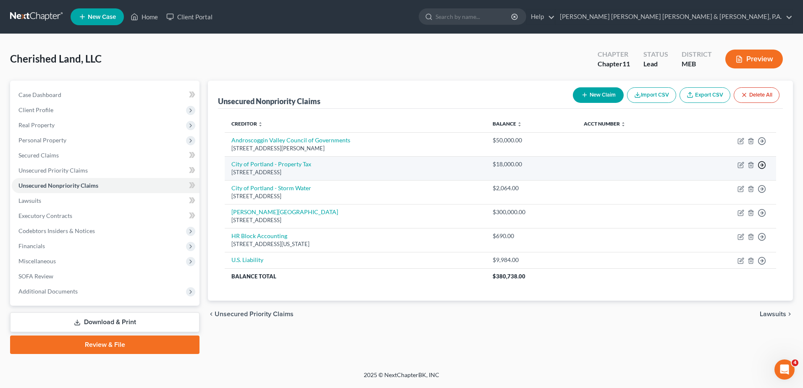
click at [761, 166] on icon "button" at bounding box center [762, 165] width 8 height 8
click at [726, 171] on link "Move to D" at bounding box center [724, 171] width 70 height 14
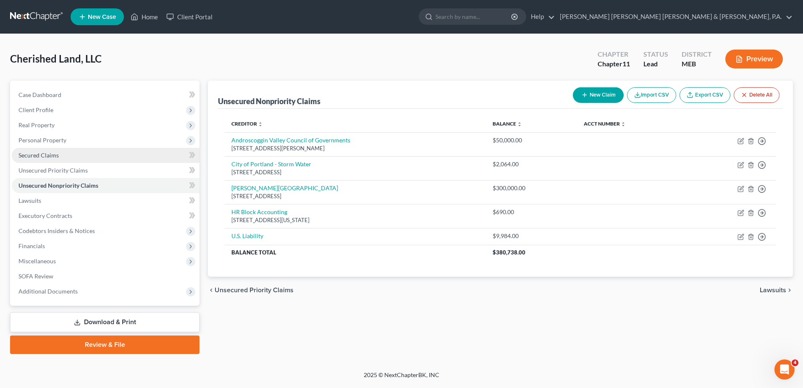
click at [63, 158] on link "Secured Claims" at bounding box center [106, 155] width 188 height 15
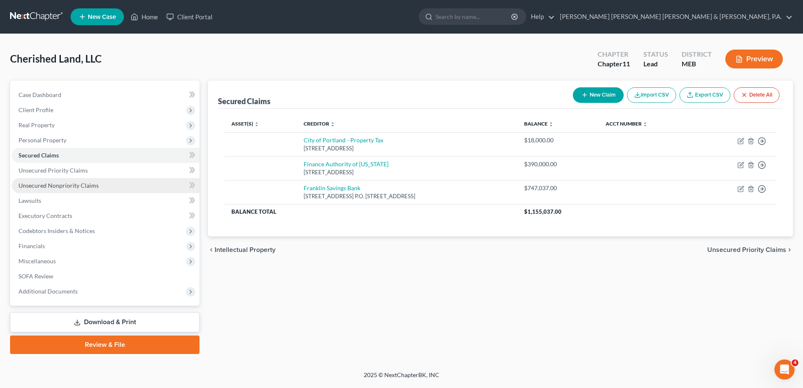
click at [76, 185] on span "Unsecured Nonpriority Claims" at bounding box center [58, 185] width 80 height 7
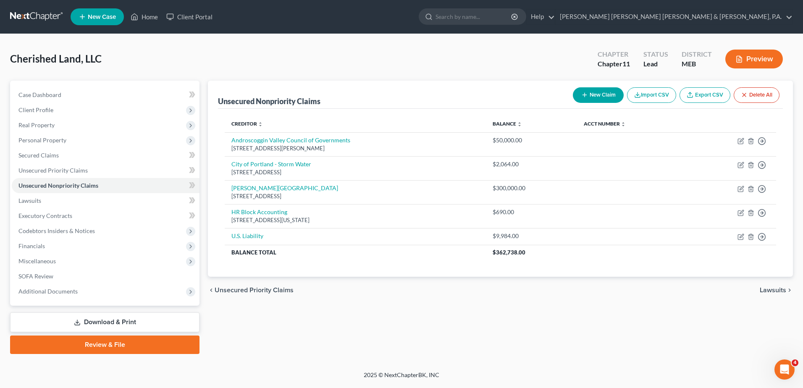
click at [137, 321] on link "Download & Print" at bounding box center [104, 323] width 189 height 20
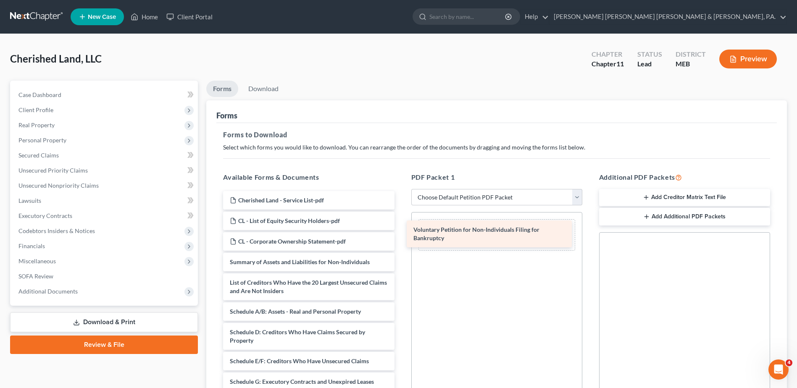
drag, startPoint x: 291, startPoint y: 271, endPoint x: 475, endPoint y: 242, distance: 186.6
click at [401, 242] on div "Voluntary Petition for Non-Individuals Filing for Bankruptcy Cherished Land - S…" at bounding box center [308, 371] width 184 height 361
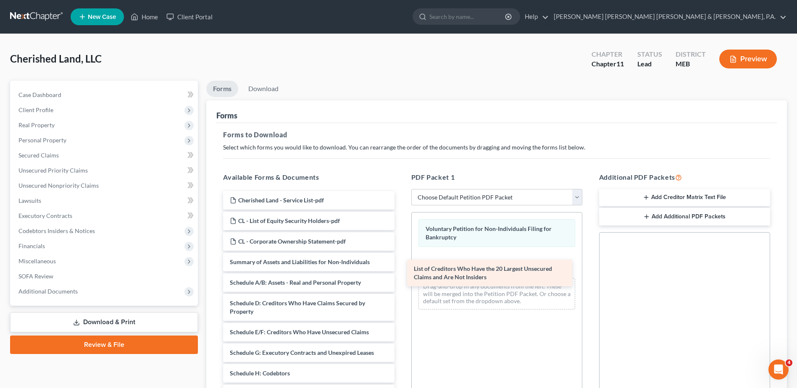
drag, startPoint x: 327, startPoint y: 290, endPoint x: 511, endPoint y: 276, distance: 185.0
click at [401, 276] on div "List of Creditors Who Have the 20 Largest Unsecured Claims and Are Not Insiders…" at bounding box center [308, 357] width 184 height 332
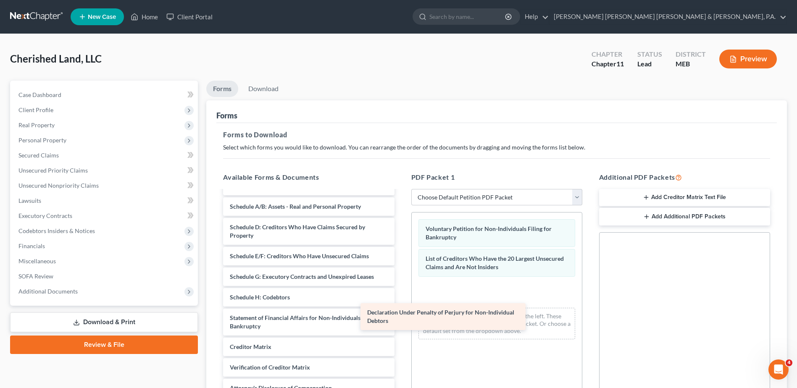
scroll to position [76, 0]
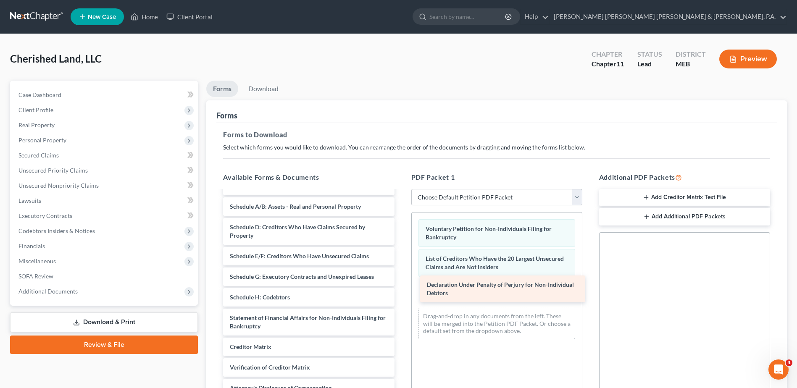
drag, startPoint x: 297, startPoint y: 340, endPoint x: 494, endPoint y: 286, distance: 204.4
click at [401, 286] on div "Declaration Under Penalty of Perjury for Non-Individual Debtors Cherished Land …" at bounding box center [308, 266] width 184 height 303
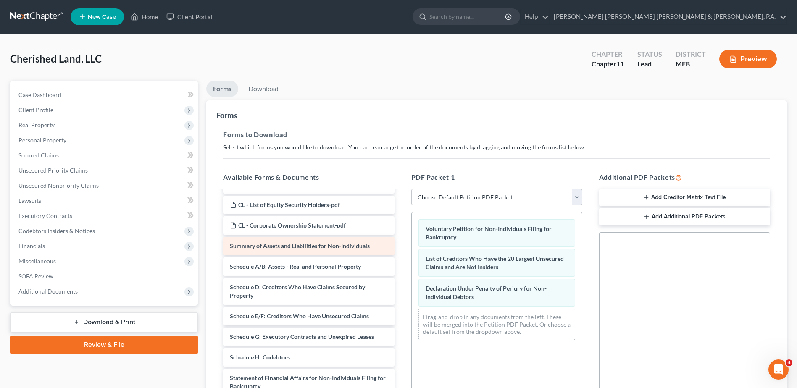
scroll to position [0, 0]
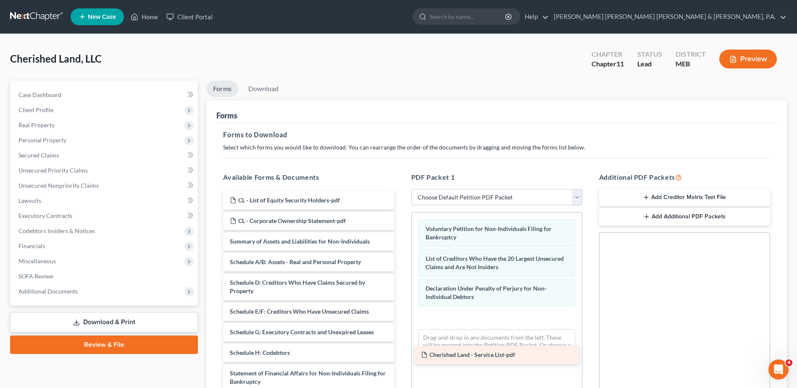
drag, startPoint x: 285, startPoint y: 197, endPoint x: 476, endPoint y: 352, distance: 245.9
click at [401, 352] on div "Cherished Land - Service List-pdf Cherished Land - Service List-pdf CL - List o…" at bounding box center [308, 332] width 184 height 282
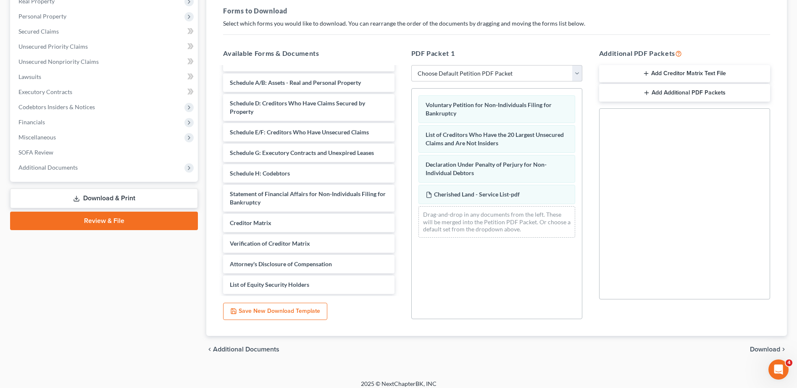
scroll to position [131, 0]
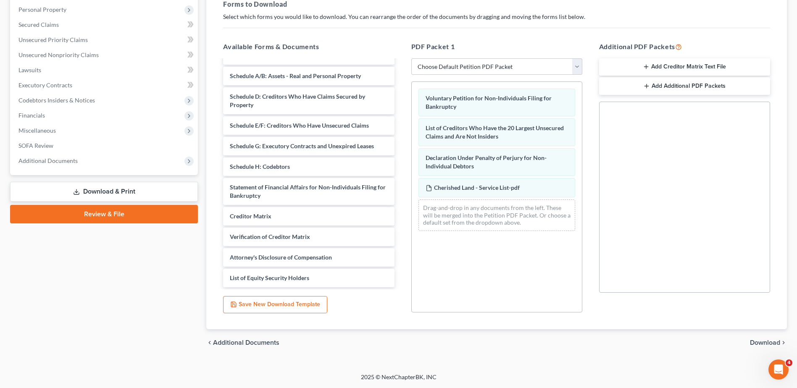
click at [766, 341] on span "Download" at bounding box center [765, 342] width 30 height 7
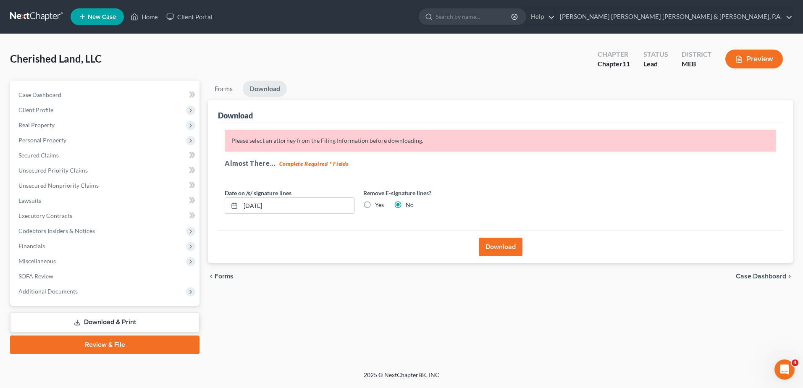
click at [375, 205] on label "Yes" at bounding box center [379, 205] width 9 height 8
click at [379, 205] on input "Yes" at bounding box center [381, 203] width 5 height 5
radio input "true"
radio input "false"
click at [494, 247] on button "Download" at bounding box center [501, 247] width 44 height 18
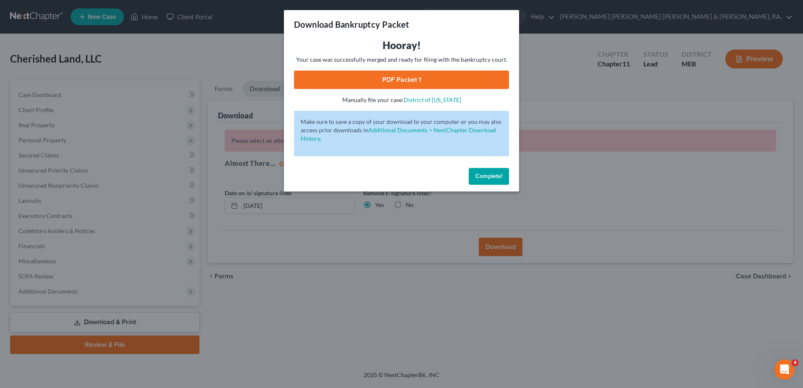
click at [468, 80] on link "PDF Packet 1" at bounding box center [401, 80] width 215 height 18
click at [487, 184] on button "Complete!" at bounding box center [489, 176] width 40 height 17
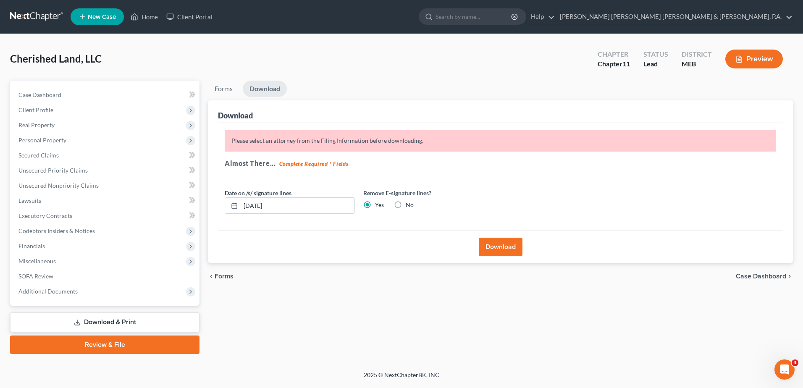
click at [110, 326] on link "Download & Print" at bounding box center [104, 323] width 189 height 20
click at [121, 313] on link "Download & Print" at bounding box center [104, 323] width 189 height 20
click at [513, 245] on button "Download" at bounding box center [501, 247] width 44 height 18
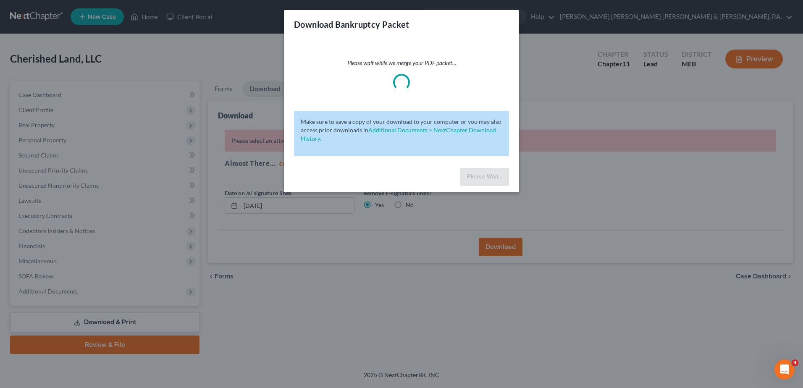
click at [481, 59] on p "Please wait while we merge your PDF packet..." at bounding box center [401, 63] width 215 height 8
drag, startPoint x: 410, startPoint y: 39, endPoint x: 224, endPoint y: 54, distance: 186.7
click at [340, 51] on div "Download Bankruptcy Packet Please wait while we merge your PDF packet... Make s…" at bounding box center [401, 101] width 235 height 182
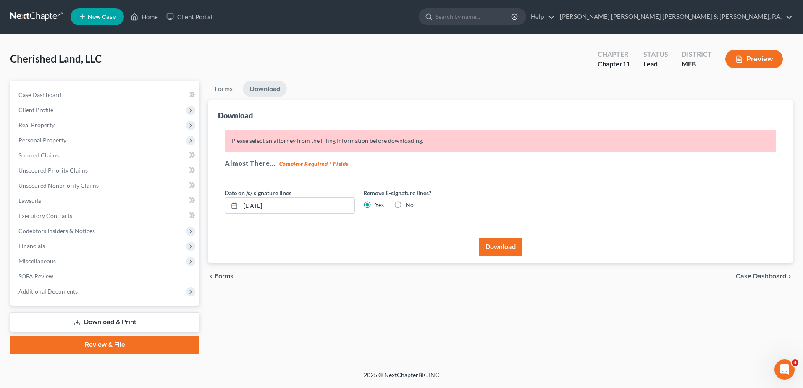
click at [297, 158] on div "Please select an attorney from the Filing Information before downloading. Almos…" at bounding box center [500, 177] width 565 height 108
click at [212, 85] on link "Forms" at bounding box center [224, 89] width 32 height 16
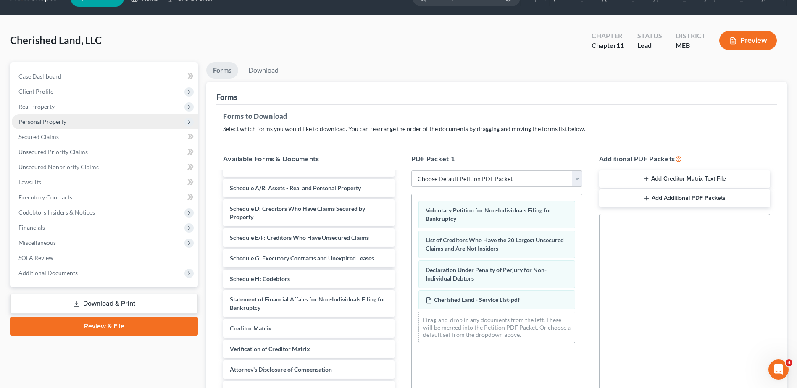
scroll to position [5, 0]
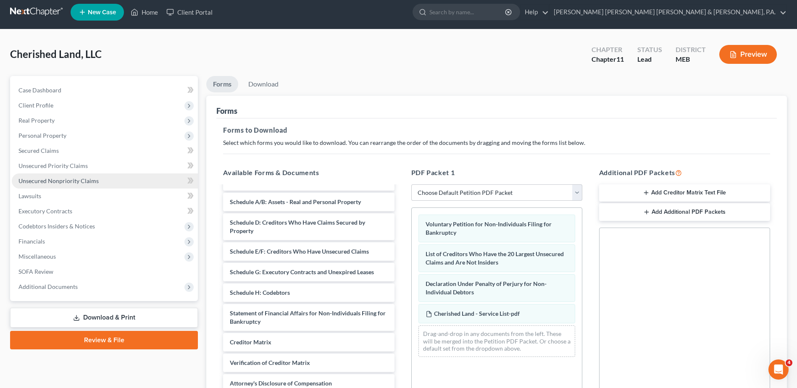
click at [74, 180] on span "Unsecured Nonpriority Claims" at bounding box center [58, 180] width 80 height 7
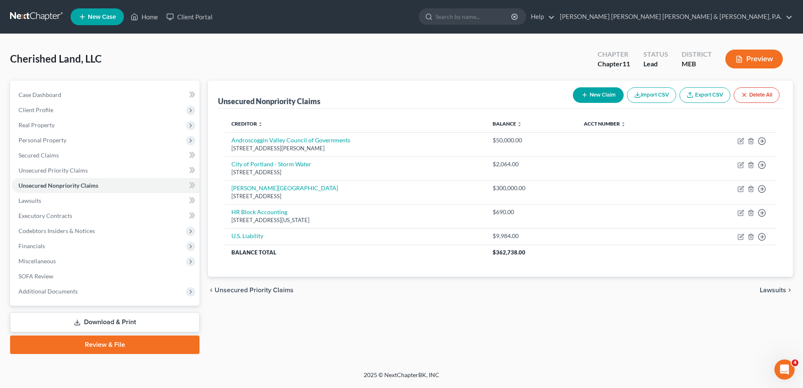
click at [443, 276] on div "Creditor expand_more expand_less unfold_more Balance expand_more expand_less un…" at bounding box center [500, 193] width 565 height 168
click at [79, 153] on link "Secured Claims" at bounding box center [106, 155] width 188 height 15
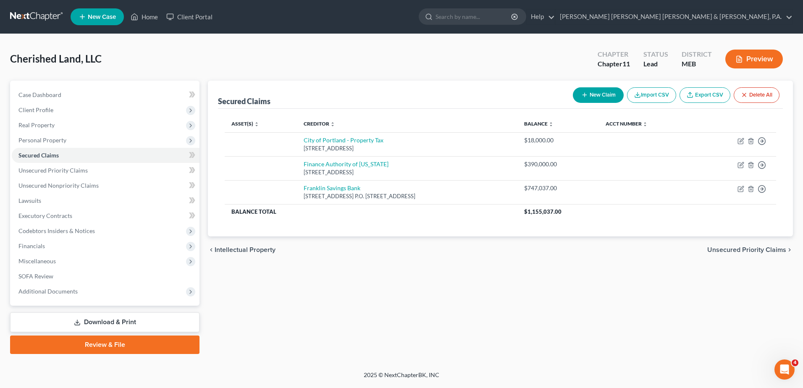
click at [428, 286] on div "Secured Claims New Claim Import CSV Export CSV Delete All Asset(s) expand_more …" at bounding box center [501, 218] width 594 height 274
click at [51, 113] on span "Client Profile" at bounding box center [35, 109] width 35 height 7
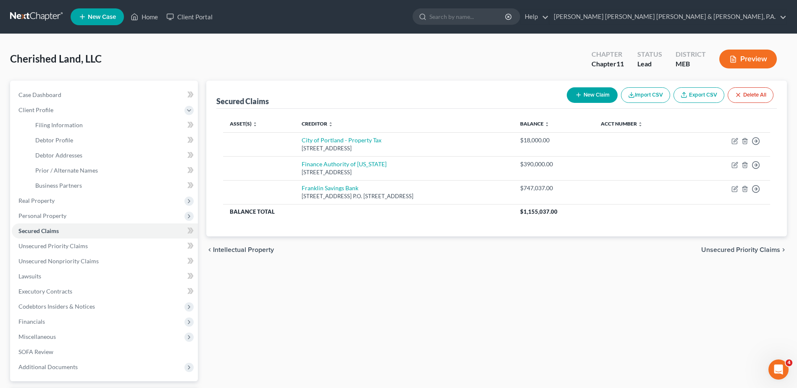
click at [430, 304] on div "Secured Claims New Claim Import CSV Export CSV Delete All Asset(s) expand_more …" at bounding box center [496, 255] width 589 height 349
click at [145, 20] on link "Home" at bounding box center [144, 16] width 36 height 15
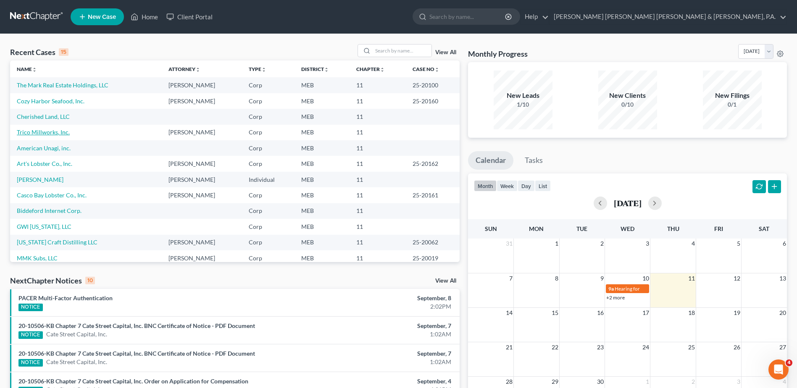
click at [57, 132] on link "Trico Millworks, Inc." at bounding box center [43, 132] width 53 height 7
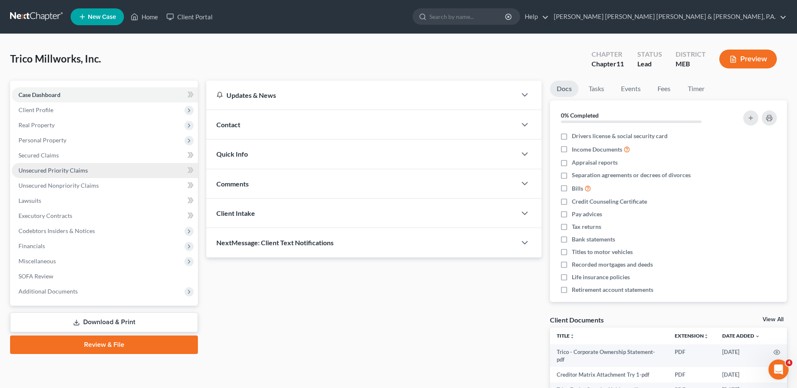
click at [87, 171] on link "Unsecured Priority Claims" at bounding box center [105, 170] width 186 height 15
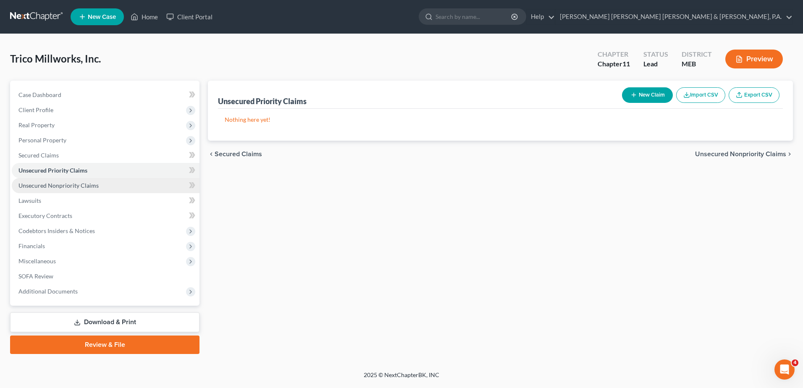
click at [80, 189] on link "Unsecured Nonpriority Claims" at bounding box center [106, 185] width 188 height 15
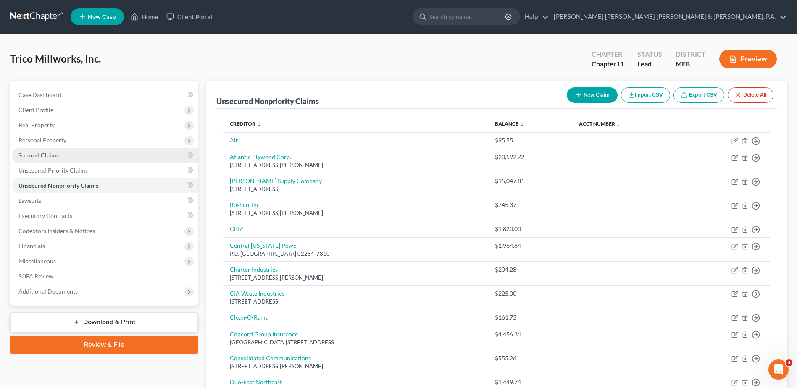
click at [71, 153] on link "Secured Claims" at bounding box center [105, 155] width 186 height 15
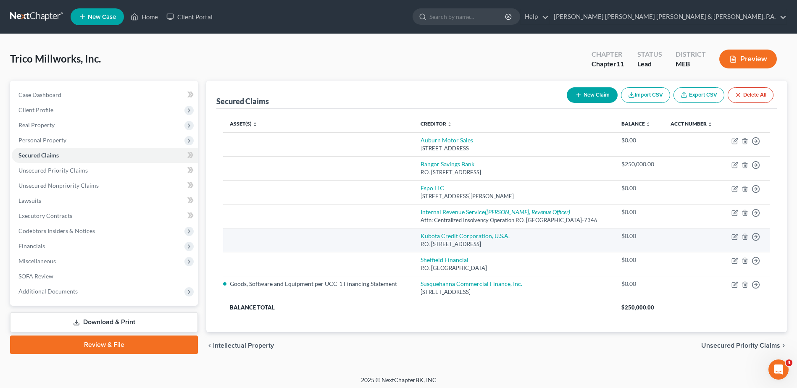
scroll to position [3, 0]
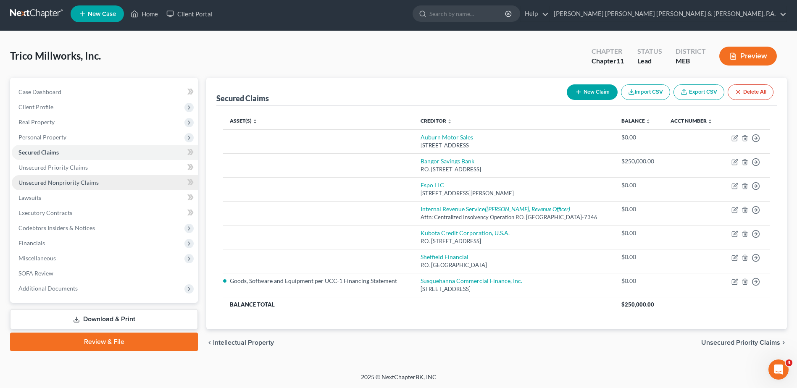
click at [62, 182] on span "Unsecured Nonpriority Claims" at bounding box center [58, 182] width 80 height 7
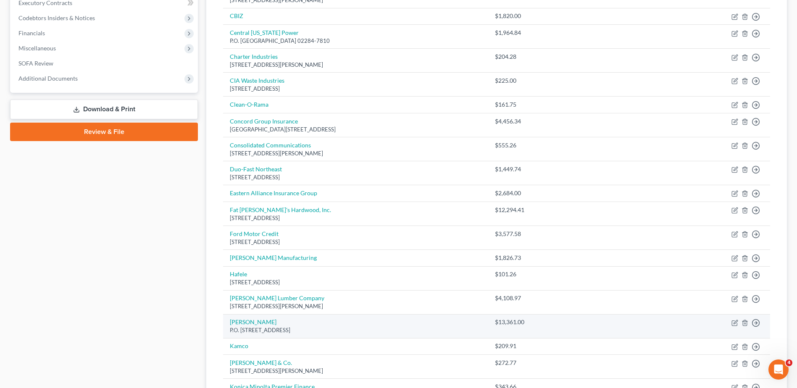
scroll to position [42, 0]
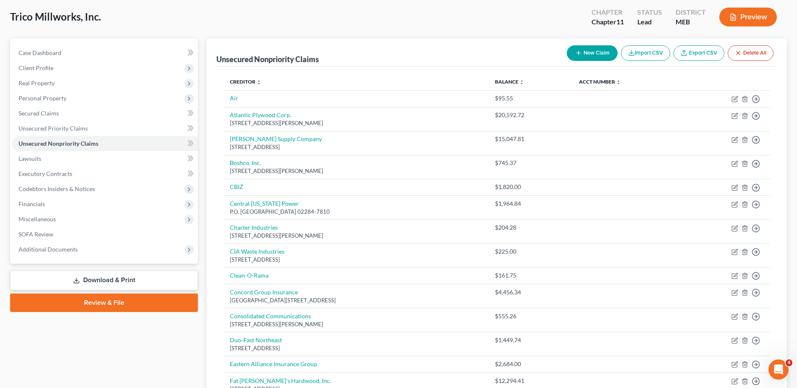
click at [603, 54] on button "New Claim" at bounding box center [592, 53] width 51 height 16
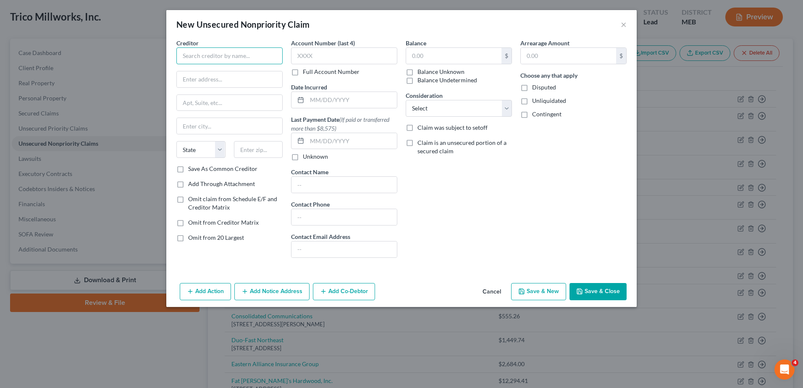
click at [219, 55] on input "text" at bounding box center [229, 55] width 106 height 17
type input "Consigli"
click at [454, 56] on input "text" at bounding box center [453, 56] width 95 height 16
type input "472,744.68"
click at [465, 112] on select "Select Cable / Satellite Services Collection Agency Credit Card Debt Debt Couns…" at bounding box center [459, 108] width 106 height 17
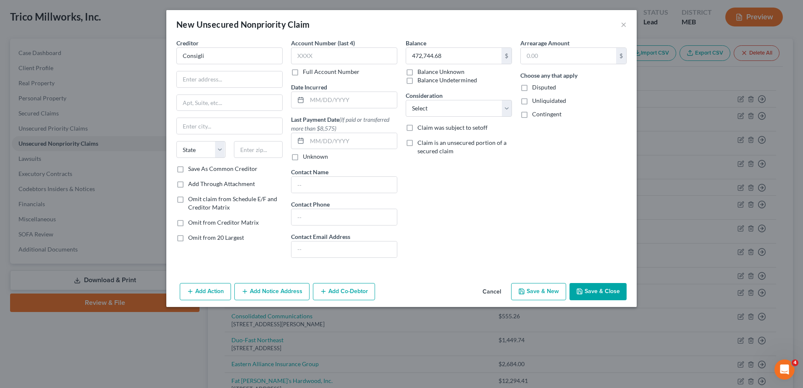
click at [623, 153] on div "Arrearage Amount $ Choose any that apply Disputed Unliquidated Contingent" at bounding box center [573, 152] width 115 height 226
click at [183, 80] on input "text" at bounding box center [229, 79] width 105 height 16
type input "15 Franklin Street"
type input "Portland"
select select "20"
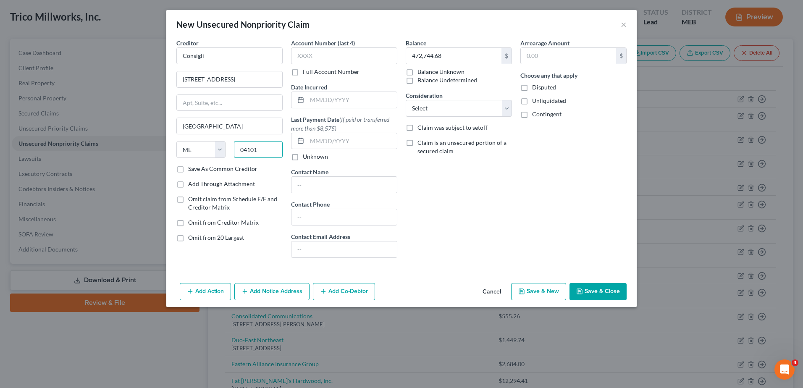
type input "04101"
drag, startPoint x: 547, startPoint y: 232, endPoint x: 543, endPoint y: 225, distance: 7.9
click at [547, 232] on div "Arrearage Amount $ Choose any that apply Disputed Unliquidated Contingent" at bounding box center [573, 152] width 115 height 226
click at [612, 295] on button "Save & Close" at bounding box center [598, 292] width 57 height 18
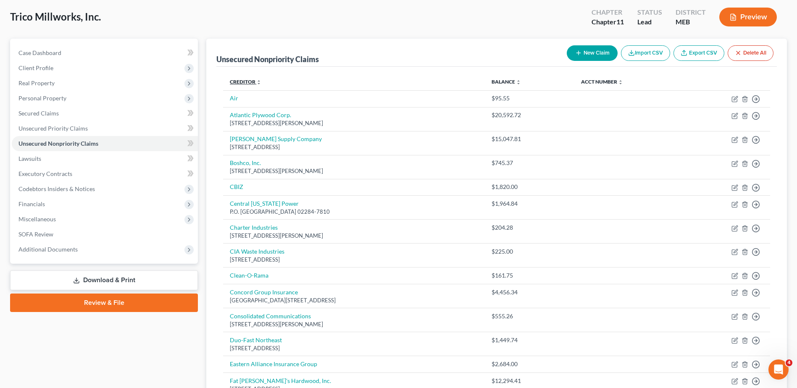
click at [255, 80] on link "Creditor expand_more expand_less unfold_more" at bounding box center [246, 82] width 32 height 6
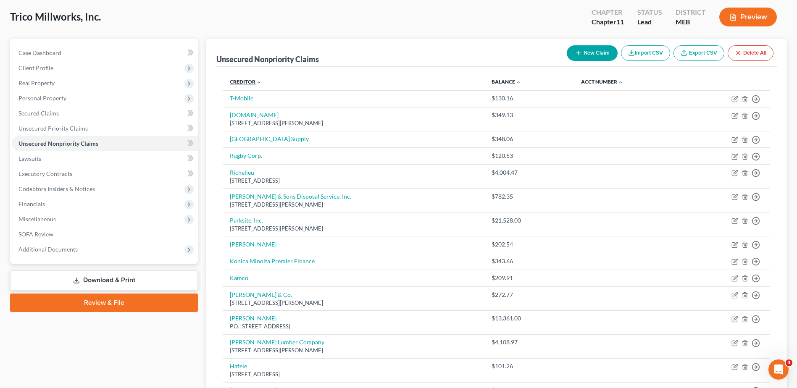
click at [255, 80] on link "Creditor expand_more expand_less unfold_more" at bounding box center [246, 82] width 32 height 6
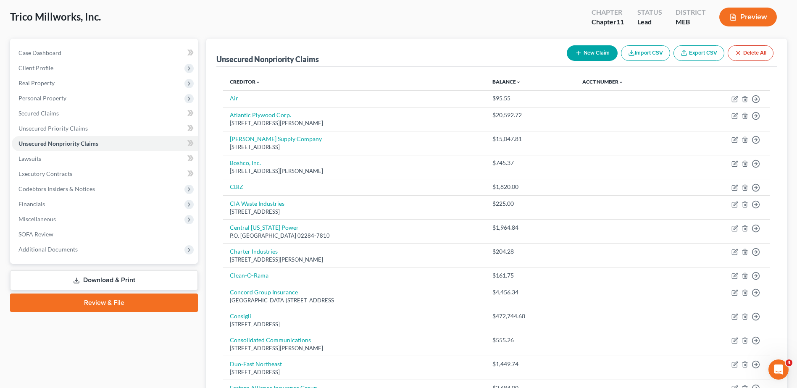
click at [158, 276] on link "Download & Print" at bounding box center [104, 281] width 188 height 20
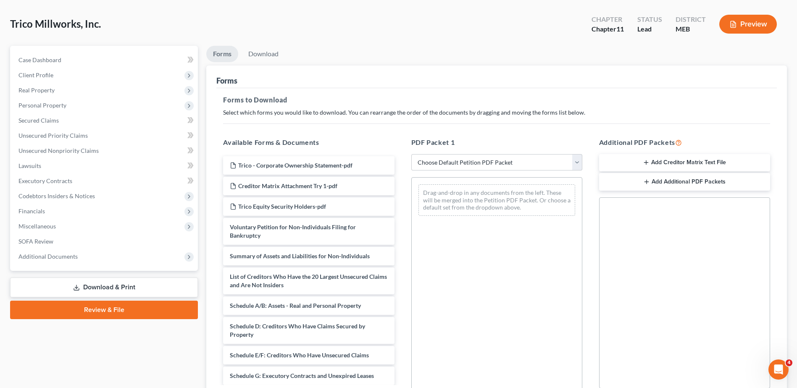
scroll to position [42, 0]
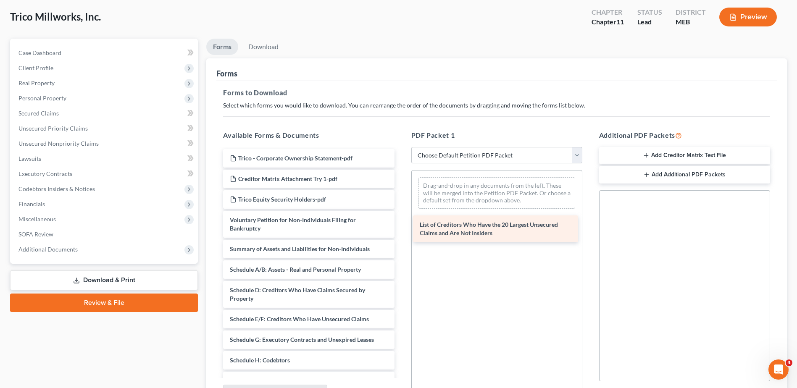
drag, startPoint x: 303, startPoint y: 271, endPoint x: 493, endPoint y: 226, distance: 195.6
click at [401, 226] on div "List of Creditors Who Have the 20 Largest Unsecured Claims and Are Not Insiders…" at bounding box center [308, 329] width 184 height 361
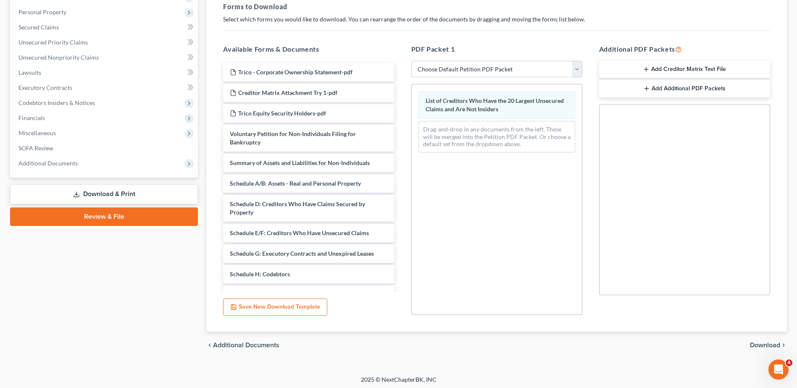
scroll to position [131, 0]
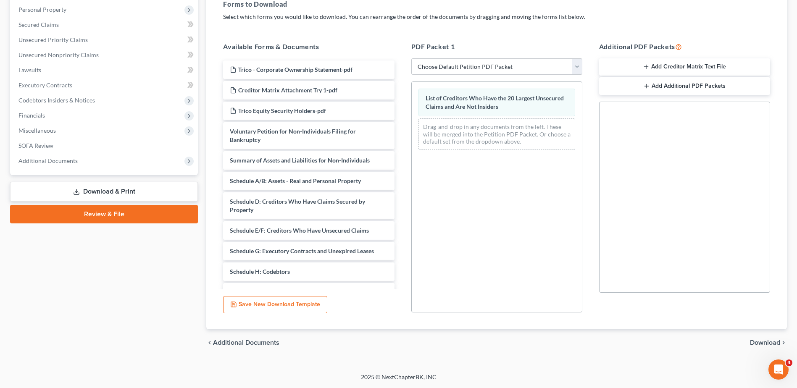
click at [756, 346] on span "Download" at bounding box center [765, 342] width 30 height 7
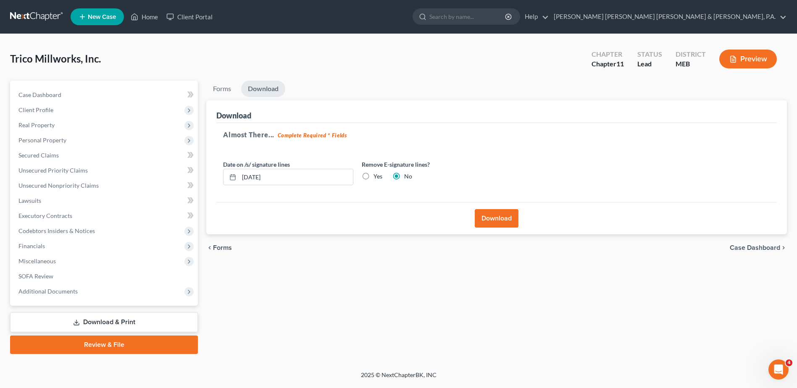
scroll to position [0, 0]
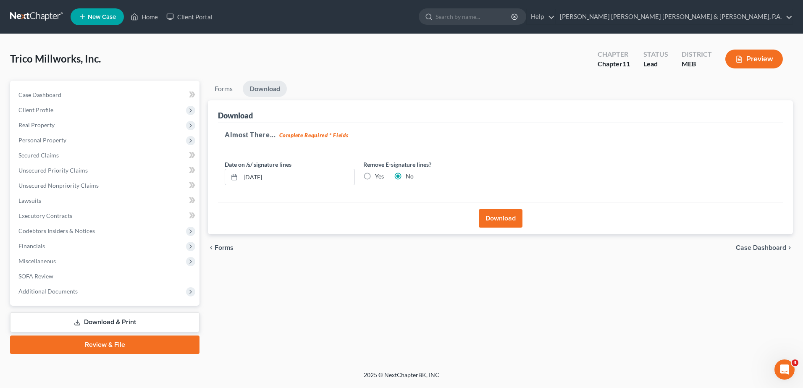
click at [375, 173] on label "Yes" at bounding box center [379, 176] width 9 height 8
click at [379, 173] on input "Yes" at bounding box center [381, 174] width 5 height 5
radio input "true"
radio input "false"
drag, startPoint x: 318, startPoint y: 182, endPoint x: 138, endPoint y: 181, distance: 180.7
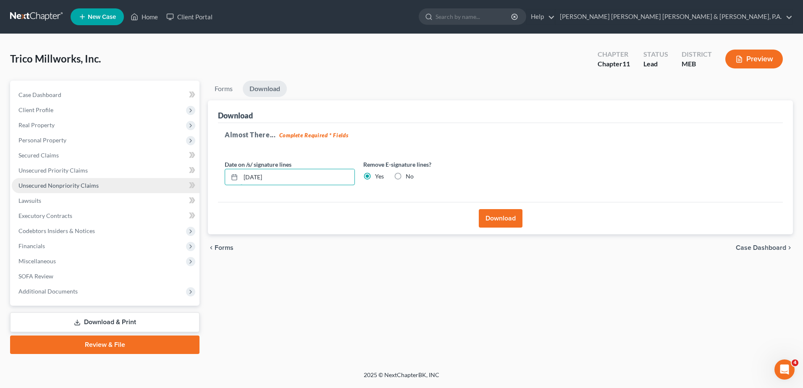
click at [138, 181] on div "Petition Navigation Case Dashboard Payments Invoices Payments Payments Credit R…" at bounding box center [402, 218] width 792 height 274
click at [502, 214] on button "Download" at bounding box center [501, 218] width 44 height 18
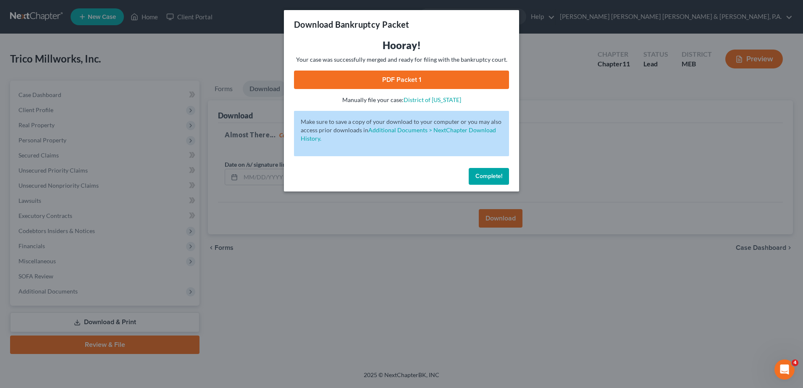
click at [366, 75] on link "PDF Packet 1" at bounding box center [401, 80] width 215 height 18
click at [490, 172] on button "Complete!" at bounding box center [489, 176] width 40 height 17
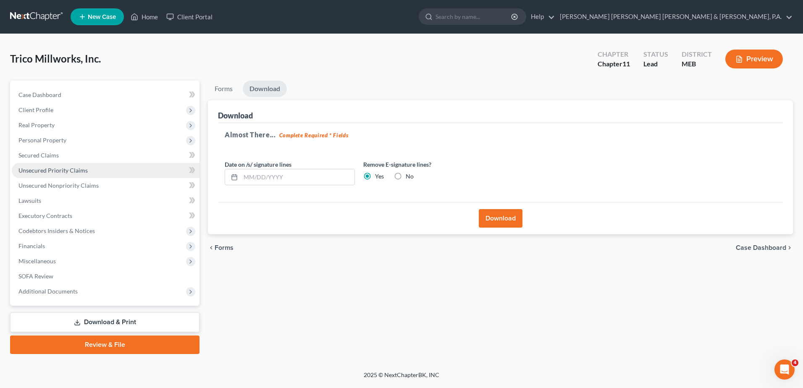
click at [37, 172] on span "Unsecured Priority Claims" at bounding box center [52, 170] width 69 height 7
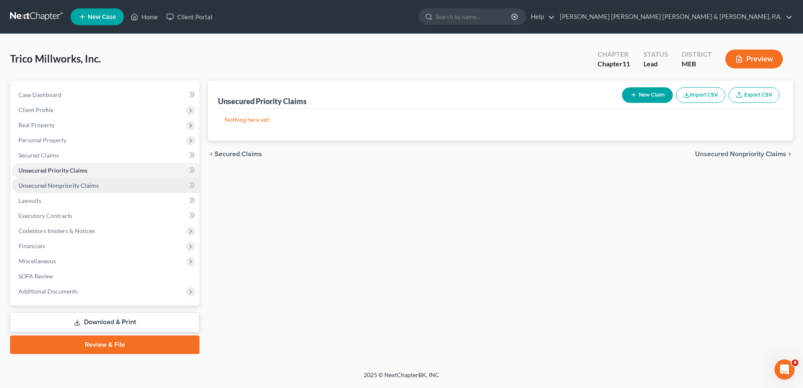
click at [41, 189] on span "Unsecured Nonpriority Claims" at bounding box center [58, 185] width 80 height 7
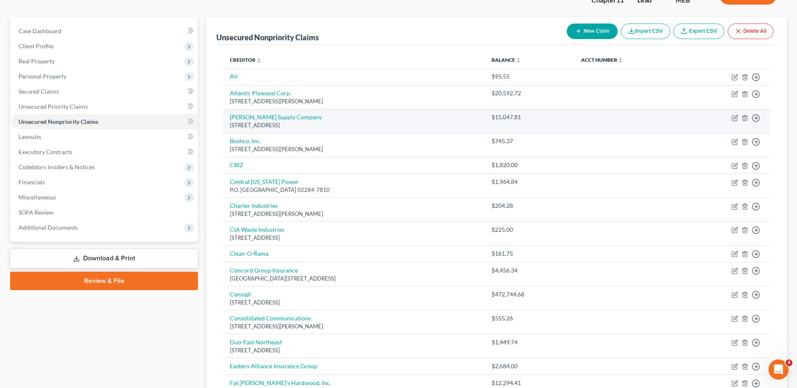
scroll to position [84, 0]
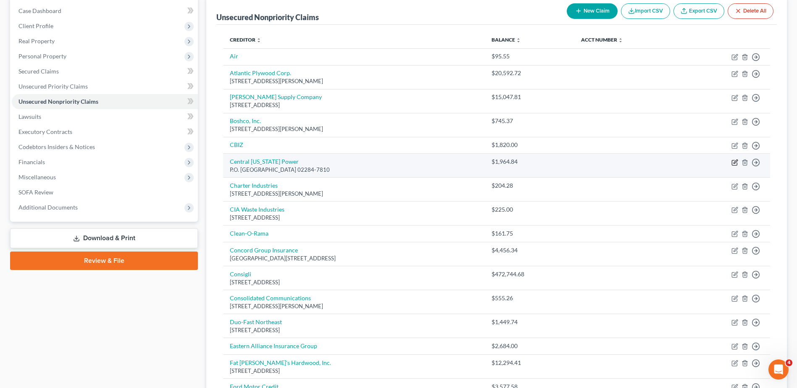
click at [733, 163] on icon "button" at bounding box center [735, 162] width 7 height 7
select select "22"
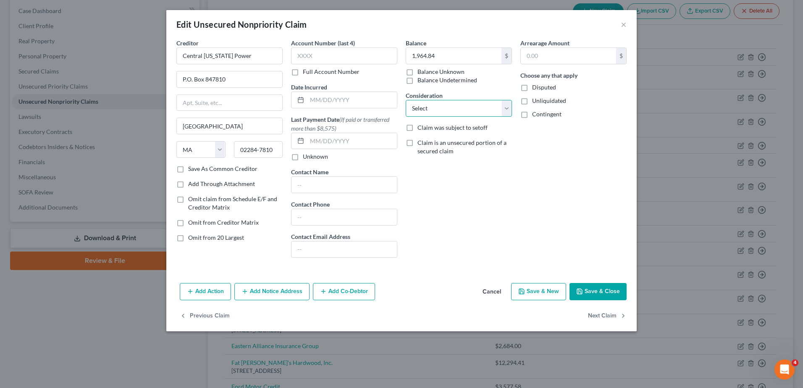
click at [471, 106] on select "Select Cable / Satellite Services Collection Agency Credit Card Debt Debt Couns…" at bounding box center [459, 108] width 106 height 17
select select "18"
click at [406, 100] on select "Select Cable / Satellite Services Collection Agency Credit Card Debt Debt Couns…" at bounding box center [459, 108] width 106 height 17
click at [604, 292] on button "Save & Close" at bounding box center [598, 292] width 57 height 18
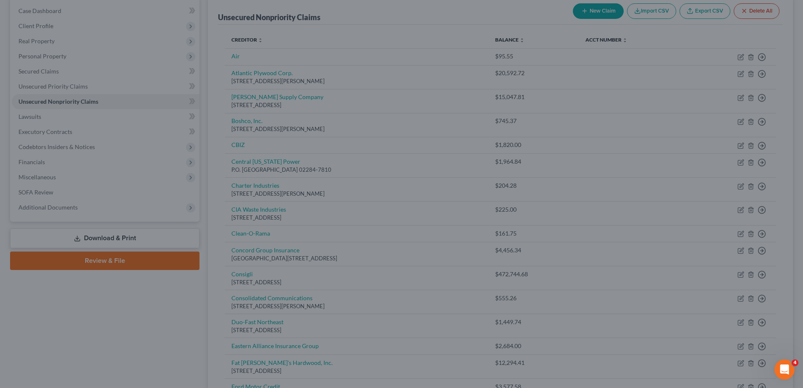
type input "0"
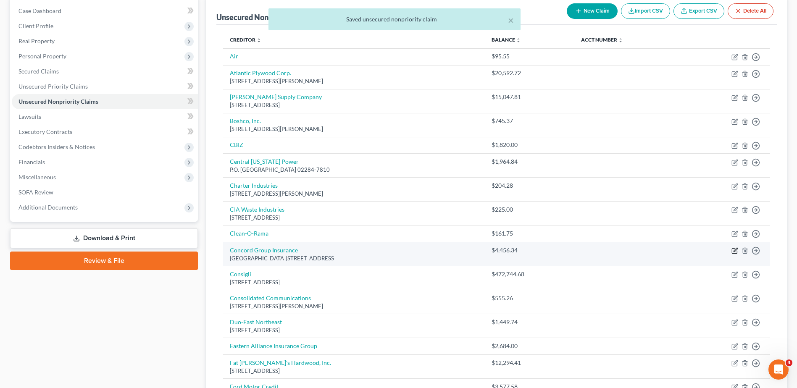
click at [735, 250] on icon "button" at bounding box center [735, 250] width 7 height 7
select select "20"
select select "14"
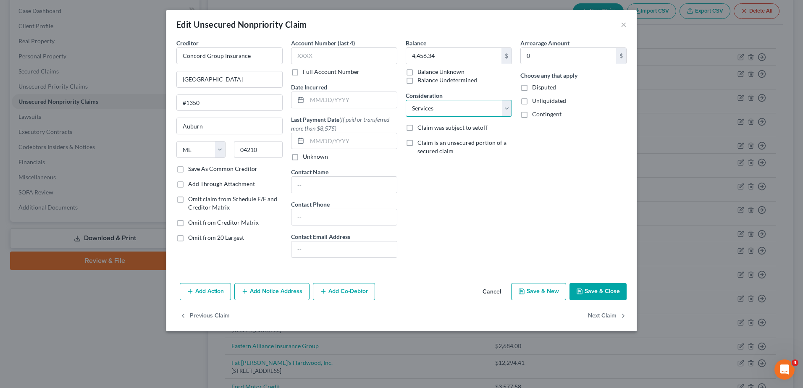
click at [461, 105] on select "Select Cable / Satellite Services Collection Agency Credit Card Debt Debt Couns…" at bounding box center [459, 108] width 106 height 17
click at [611, 316] on button "Next Claim" at bounding box center [607, 316] width 39 height 18
select select "20"
click at [459, 107] on select "Select Cable / Satellite Services Collection Agency Credit Card Debt Debt Couns…" at bounding box center [459, 108] width 106 height 17
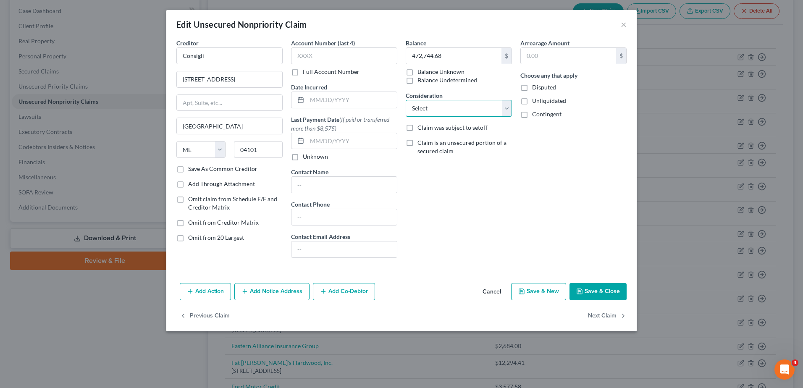
select select "7"
click at [406, 100] on select "Select Cable / Satellite Services Collection Agency Credit Card Debt Debt Couns…" at bounding box center [459, 108] width 106 height 17
click at [618, 316] on button "Next Claim" at bounding box center [607, 316] width 39 height 18
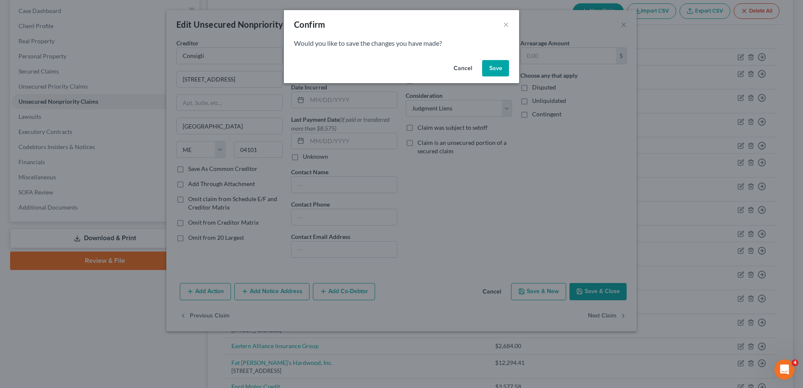
click at [491, 69] on button "Save" at bounding box center [495, 68] width 27 height 17
select select "20"
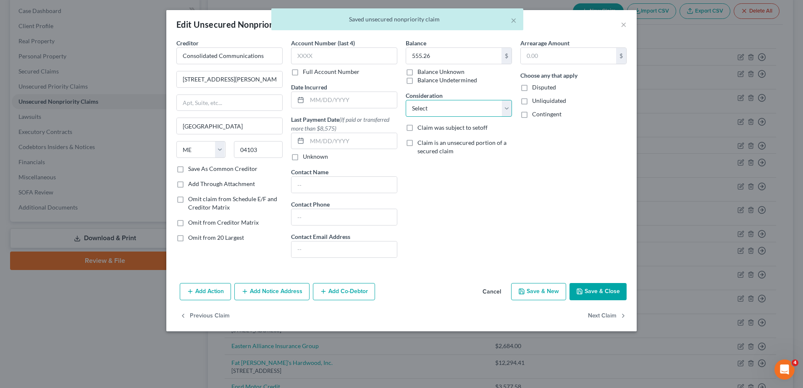
click at [470, 109] on select "Select Cable / Satellite Services Collection Agency Credit Card Debt Debt Couns…" at bounding box center [459, 108] width 106 height 17
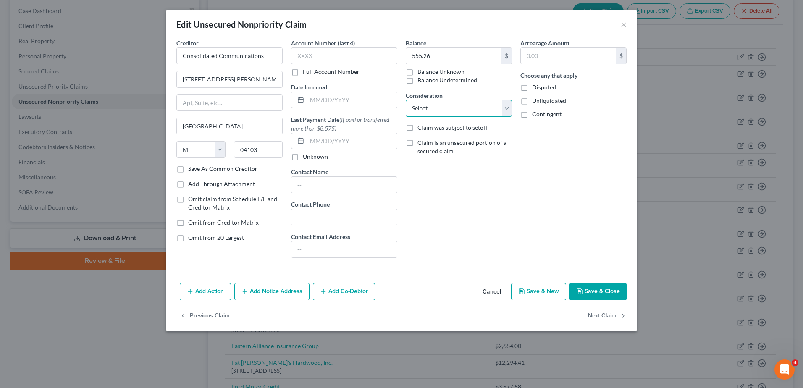
select select "14"
click at [406, 100] on select "Select Cable / Satellite Services Collection Agency Credit Card Debt Debt Couns…" at bounding box center [459, 108] width 106 height 17
click at [593, 293] on button "Save & Close" at bounding box center [598, 292] width 57 height 18
type input "0"
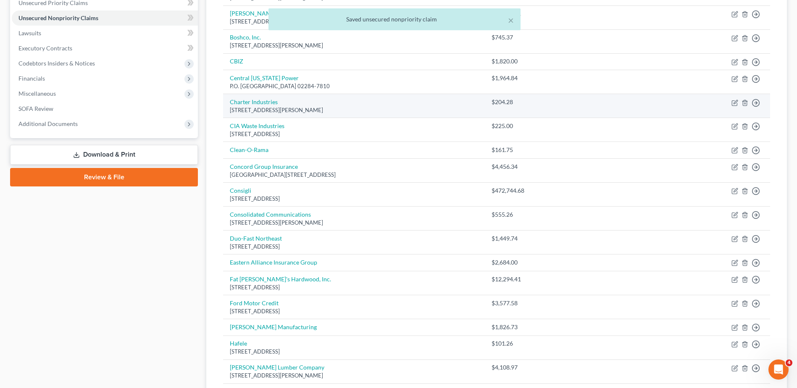
scroll to position [168, 0]
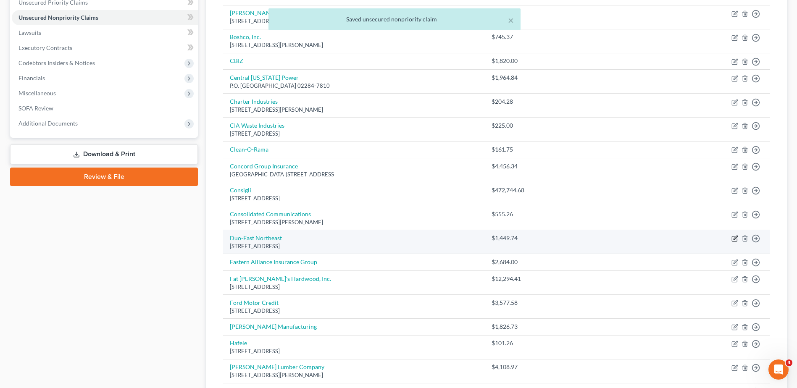
click at [732, 239] on icon "button" at bounding box center [735, 238] width 7 height 7
select select "6"
select select "15"
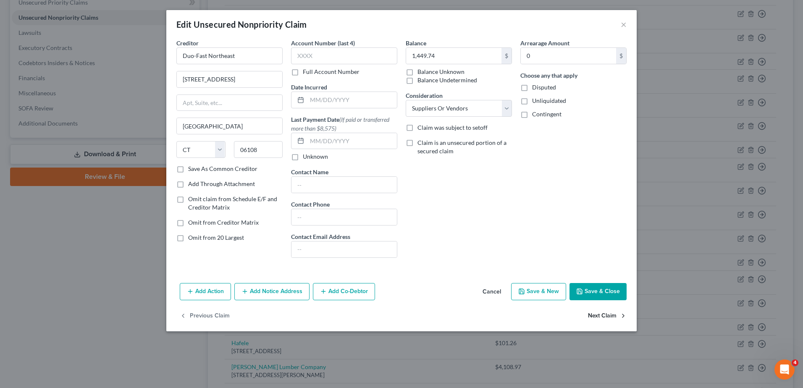
click at [606, 312] on button "Next Claim" at bounding box center [607, 316] width 39 height 18
click at [461, 107] on select "Select Cable / Satellite Services Collection Agency Credit Card Debt Debt Couns…" at bounding box center [459, 108] width 106 height 17
select select "14"
click at [406, 100] on select "Select Cable / Satellite Services Collection Agency Credit Card Debt Debt Couns…" at bounding box center [459, 108] width 106 height 17
click at [604, 312] on button "Next Claim" at bounding box center [607, 316] width 39 height 18
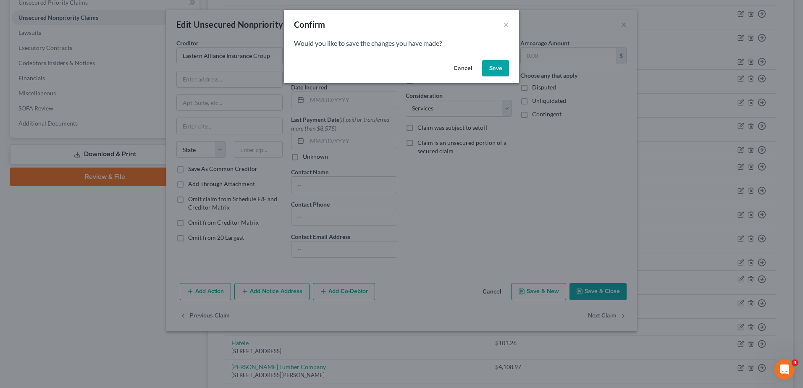
click at [493, 64] on button "Save" at bounding box center [495, 68] width 27 height 17
select select "20"
select select "15"
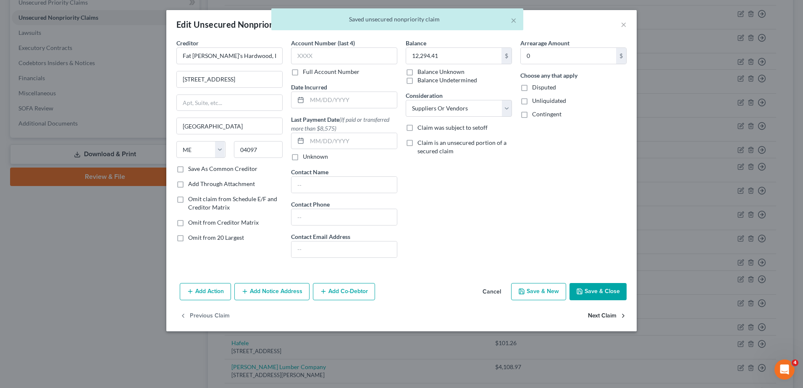
click at [614, 318] on button "Next Claim" at bounding box center [607, 316] width 39 height 18
select select "23"
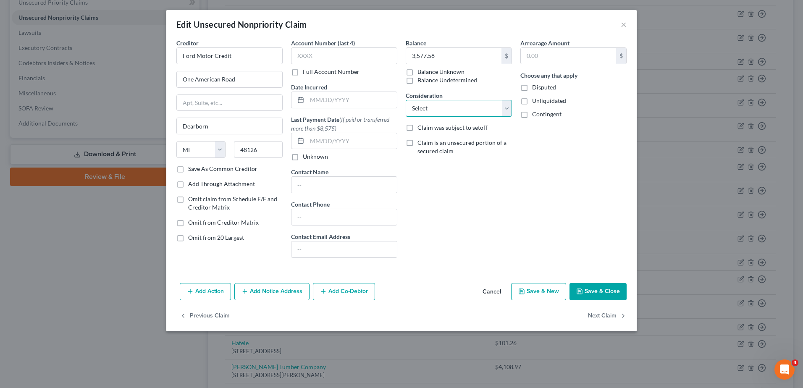
click at [466, 109] on select "Select Cable / Satellite Services Collection Agency Credit Card Debt Debt Couns…" at bounding box center [459, 108] width 106 height 17
click at [587, 202] on div "Arrearage Amount $ Choose any that apply Disputed Unliquidated Contingent" at bounding box center [573, 152] width 115 height 226
click at [609, 316] on button "Next Claim" at bounding box center [607, 316] width 39 height 18
click at [496, 113] on select "Select Cable / Satellite Services Collection Agency Credit Card Debt Debt Couns…" at bounding box center [459, 108] width 106 height 17
select select "15"
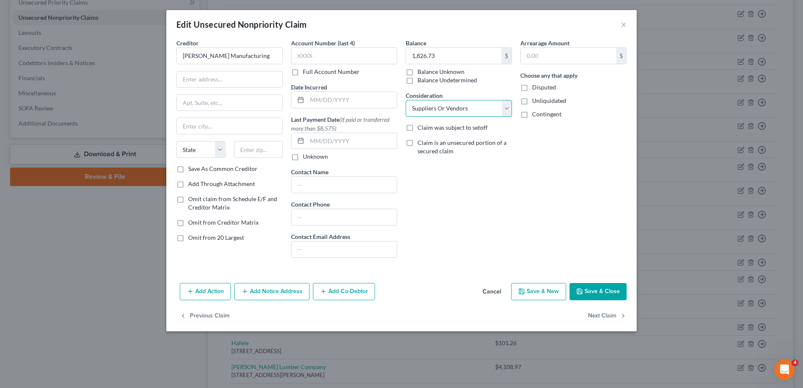
click at [406, 100] on select "Select Cable / Satellite Services Collection Agency Credit Card Debt Debt Couns…" at bounding box center [459, 108] width 106 height 17
click at [460, 107] on select "Select Cable / Satellite Services Collection Agency Credit Card Debt Debt Couns…" at bounding box center [459, 108] width 106 height 17
click at [597, 255] on div "Arrearage Amount $ Choose any that apply Disputed Unliquidated Contingent" at bounding box center [573, 152] width 115 height 226
click at [610, 314] on button "Next Claim" at bounding box center [607, 316] width 39 height 18
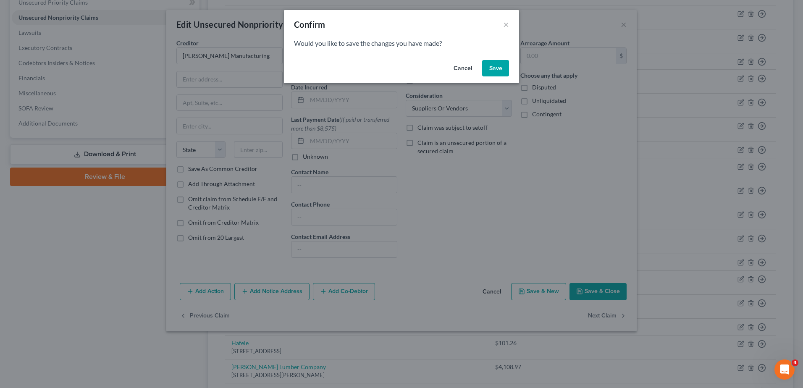
click at [494, 71] on button "Save" at bounding box center [495, 68] width 27 height 17
select select "28"
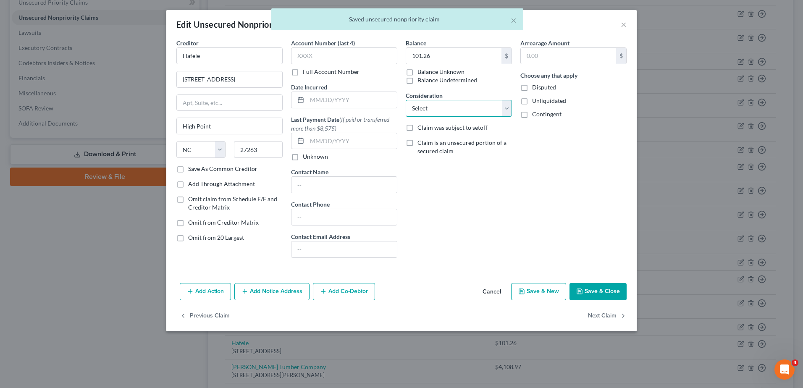
click at [497, 107] on select "Select Cable / Satellite Services Collection Agency Credit Card Debt Debt Couns…" at bounding box center [459, 108] width 106 height 17
click at [614, 317] on button "Next Claim" at bounding box center [607, 316] width 39 height 18
select select "20"
select select "15"
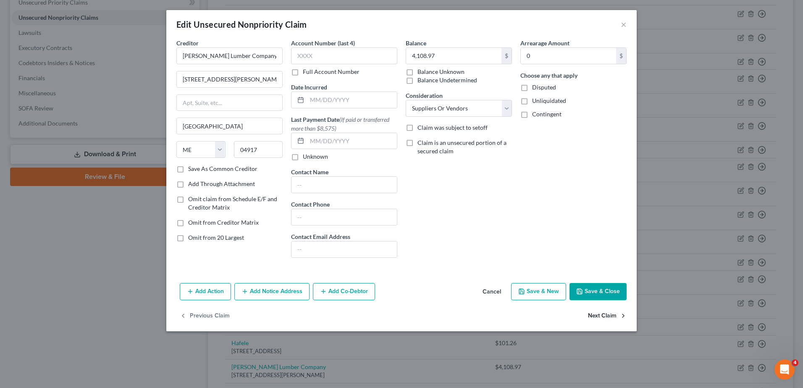
click at [625, 315] on icon "button" at bounding box center [623, 316] width 7 height 7
select select "20"
select select "14"
click at [623, 319] on icon "button" at bounding box center [623, 316] width 7 height 7
click at [624, 319] on icon "button" at bounding box center [623, 316] width 7 height 7
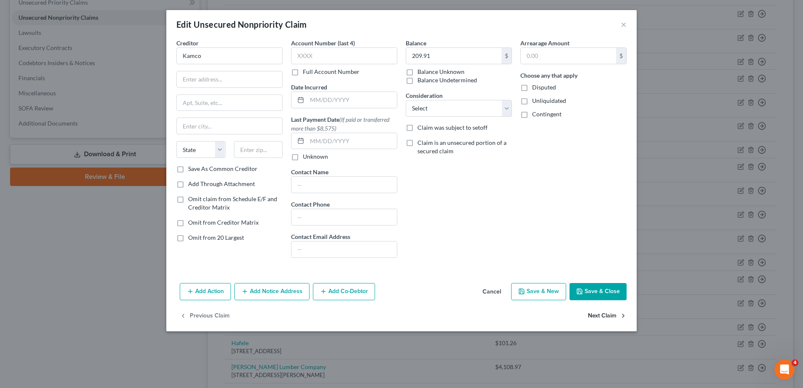
select select "20"
select select "15"
click at [620, 316] on button "Next Claim" at bounding box center [607, 316] width 39 height 18
click at [621, 316] on icon "button" at bounding box center [623, 316] width 7 height 7
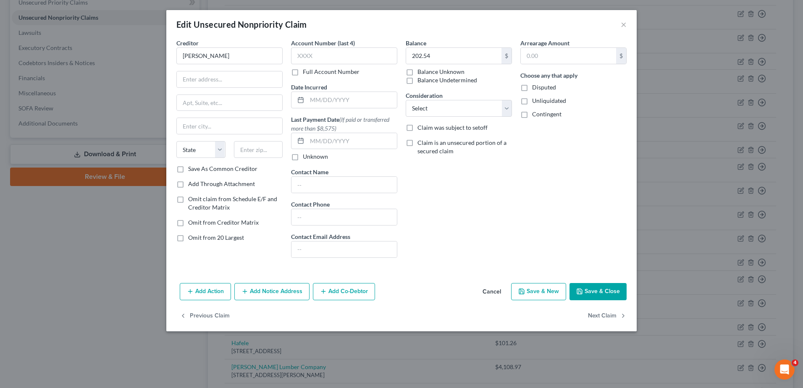
select select "14"
select select "15"
click at [621, 316] on icon "button" at bounding box center [623, 316] width 7 height 7
select select "20"
click at [453, 97] on div "Consideration Select Cable / Satellite Services Collection Agency Credit Card D…" at bounding box center [459, 104] width 106 height 26
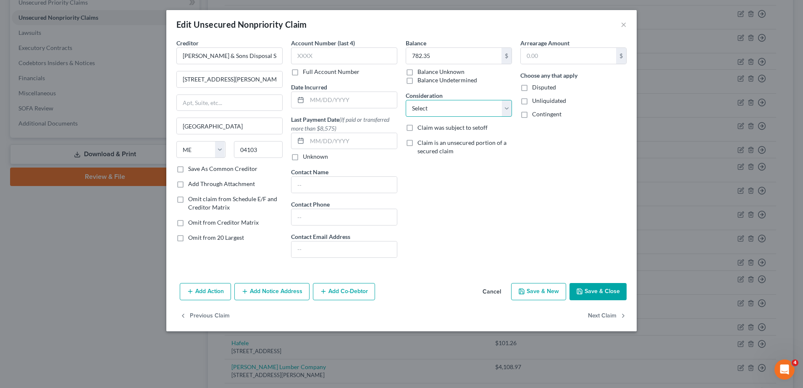
drag, startPoint x: 457, startPoint y: 106, endPoint x: 462, endPoint y: 116, distance: 11.7
click at [457, 106] on select "Select Cable / Satellite Services Collection Agency Credit Card Debt Debt Couns…" at bounding box center [459, 108] width 106 height 17
select select "14"
click at [406, 100] on select "Select Cable / Satellite Services Collection Agency Credit Card Debt Debt Couns…" at bounding box center [459, 108] width 106 height 17
click at [596, 317] on button "Next Claim" at bounding box center [607, 316] width 39 height 18
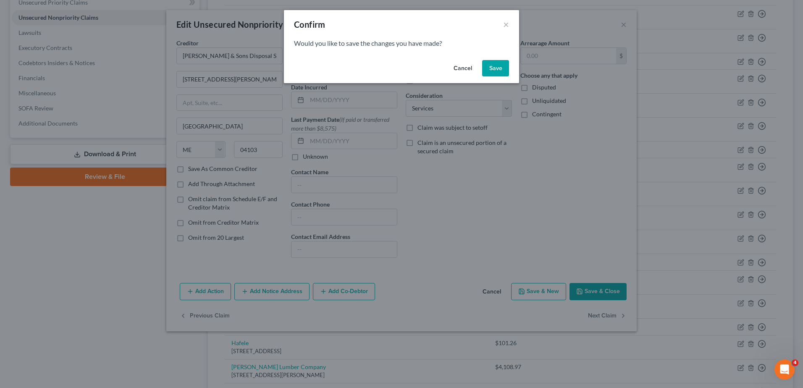
click at [502, 77] on div "Cancel Save" at bounding box center [401, 70] width 235 height 27
click at [500, 68] on button "Save" at bounding box center [495, 68] width 27 height 17
select select "20"
select select "15"
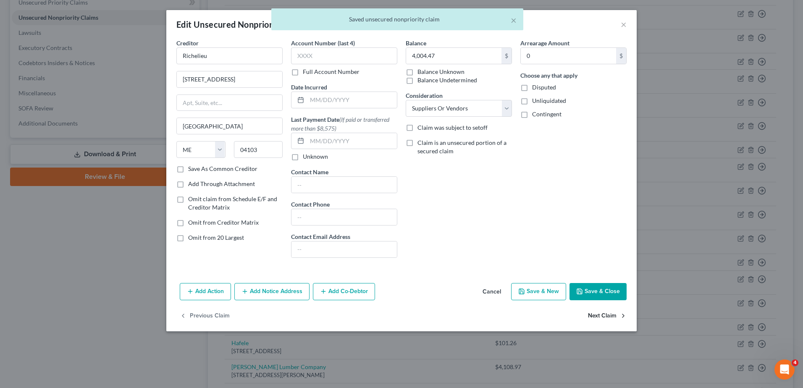
click at [614, 317] on button "Next Claim" at bounding box center [607, 316] width 39 height 18
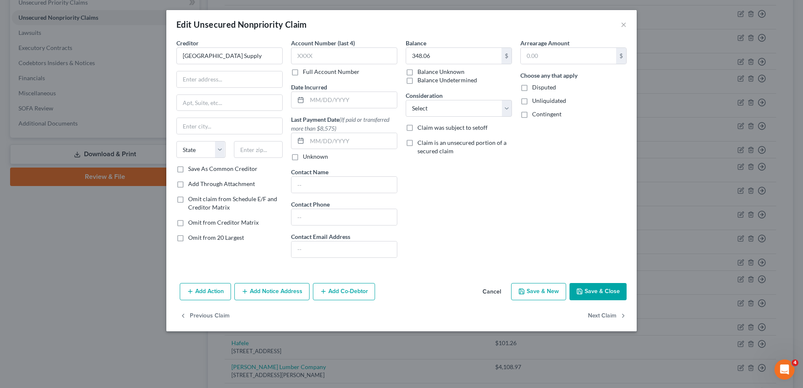
click at [434, 96] on label "Consideration" at bounding box center [424, 95] width 37 height 9
drag, startPoint x: 435, startPoint y: 105, endPoint x: 436, endPoint y: 118, distance: 13.1
click at [435, 105] on select "Select Cable / Satellite Services Collection Agency Credit Card Debt Debt Couns…" at bounding box center [459, 108] width 106 height 17
select select "15"
click at [406, 100] on select "Select Cable / Satellite Services Collection Agency Credit Card Debt Debt Couns…" at bounding box center [459, 108] width 106 height 17
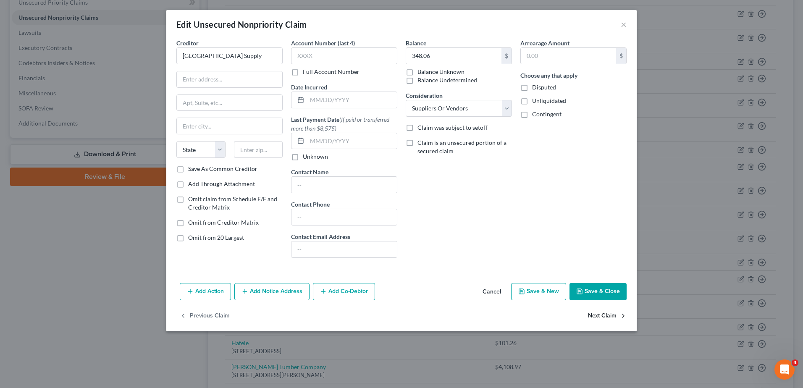
click at [598, 315] on button "Next Claim" at bounding box center [607, 316] width 39 height 18
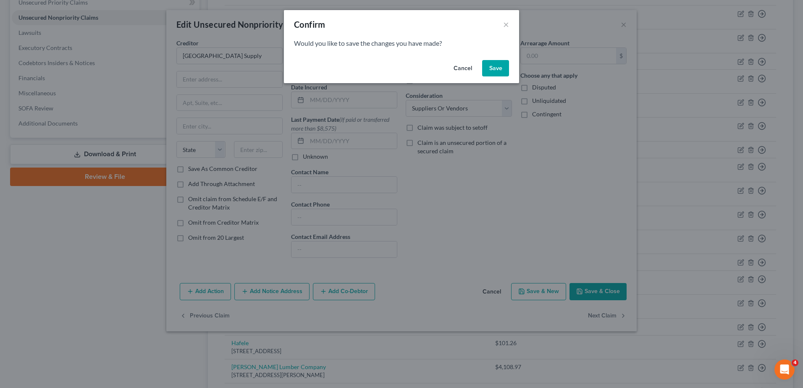
click at [498, 66] on button "Save" at bounding box center [495, 68] width 27 height 17
select select "20"
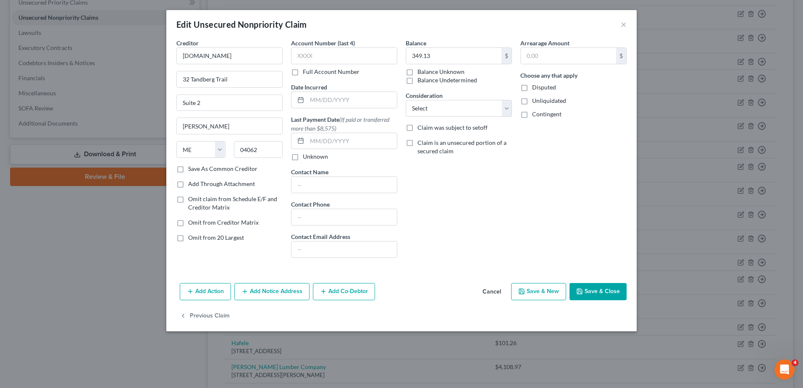
click at [471, 126] on span "Claim was subject to setoff" at bounding box center [453, 127] width 70 height 7
click at [426, 126] on input "Claim was subject to setoff" at bounding box center [423, 126] width 5 height 5
checkbox input "true"
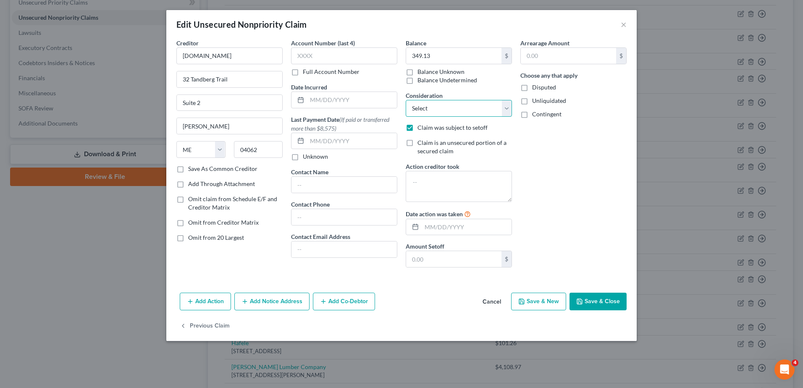
click at [466, 113] on select "Select Cable / Satellite Services Collection Agency Credit Card Debt Debt Couns…" at bounding box center [459, 108] width 106 height 17
select select "14"
click at [406, 100] on select "Select Cable / Satellite Services Collection Agency Credit Card Debt Debt Couns…" at bounding box center [459, 108] width 106 height 17
click at [418, 126] on label "Claim was subject to setoff" at bounding box center [453, 128] width 70 height 8
click at [421, 126] on input "Claim was subject to setoff" at bounding box center [423, 126] width 5 height 5
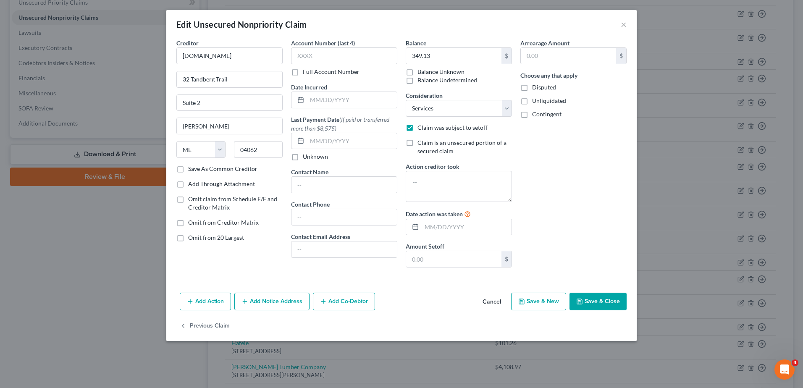
checkbox input "false"
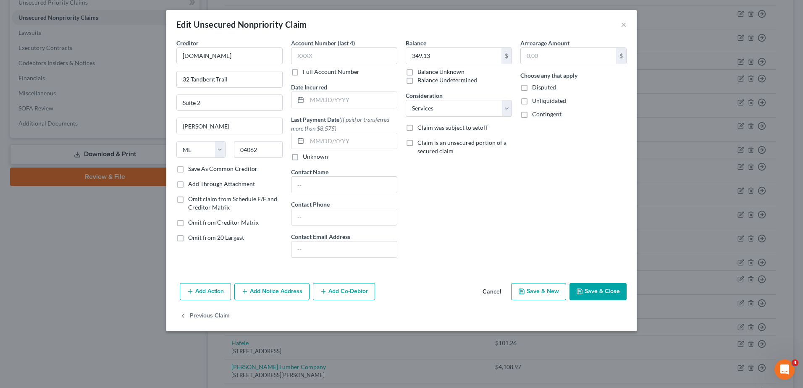
click at [551, 191] on div "Arrearage Amount $ Choose any that apply Disputed Unliquidated Contingent" at bounding box center [573, 152] width 115 height 226
click at [588, 295] on button "Save & Close" at bounding box center [598, 292] width 57 height 18
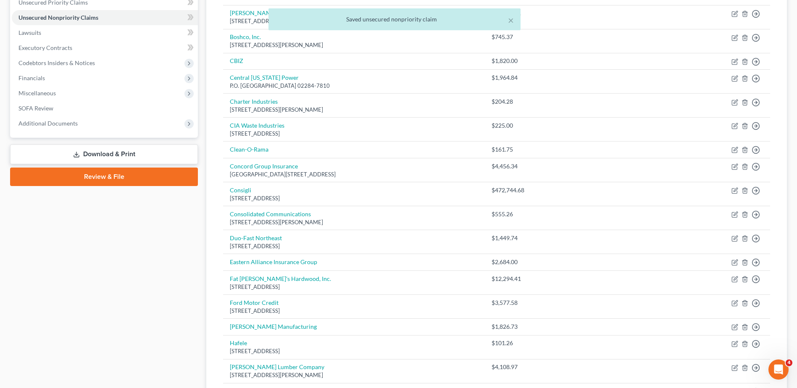
click at [134, 152] on link "Download & Print" at bounding box center [104, 155] width 188 height 20
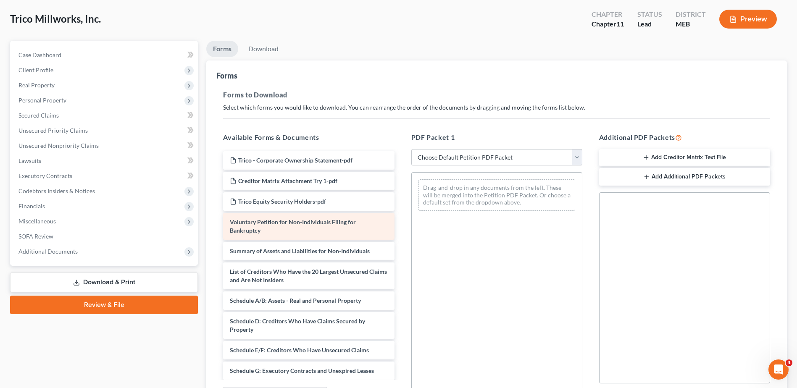
scroll to position [42, 0]
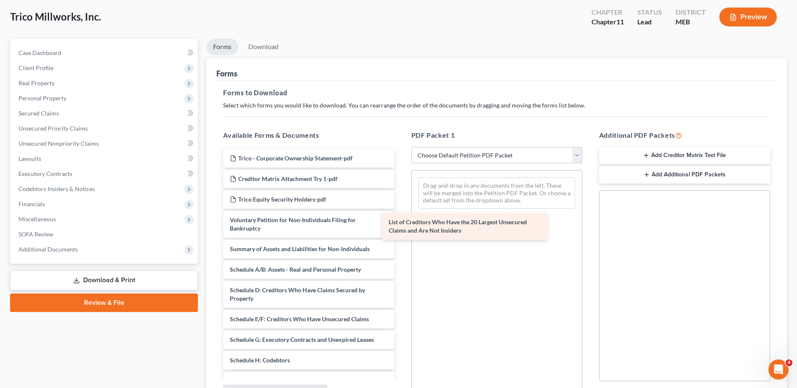
drag, startPoint x: 345, startPoint y: 275, endPoint x: 519, endPoint y: 221, distance: 181.8
click at [401, 221] on div "List of Creditors Who Have the 20 Largest Unsecured Claims and Are Not Insiders…" at bounding box center [308, 329] width 184 height 361
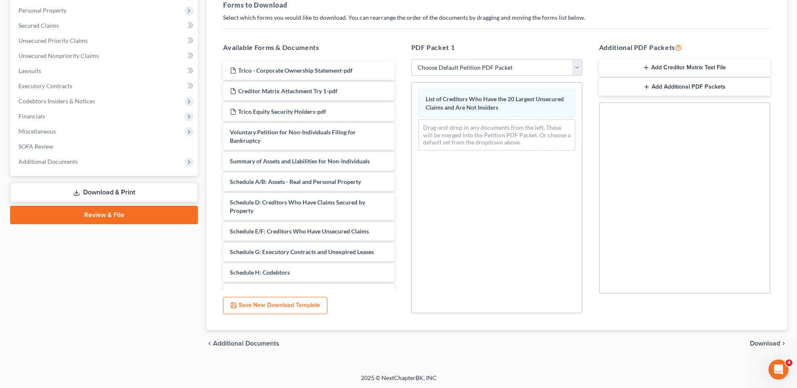
scroll to position [131, 0]
click at [764, 343] on span "Download" at bounding box center [765, 342] width 30 height 7
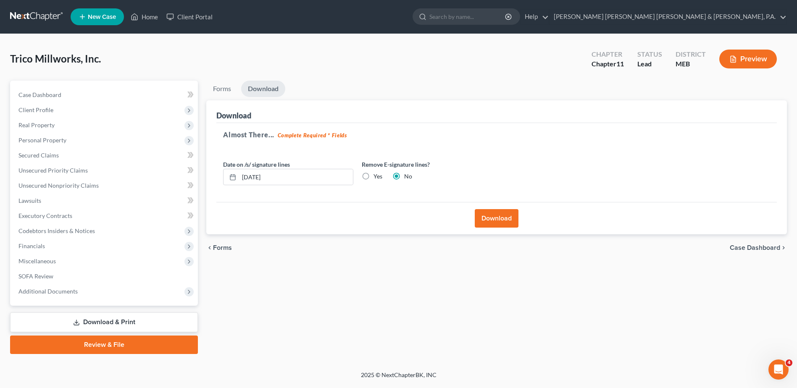
scroll to position [0, 0]
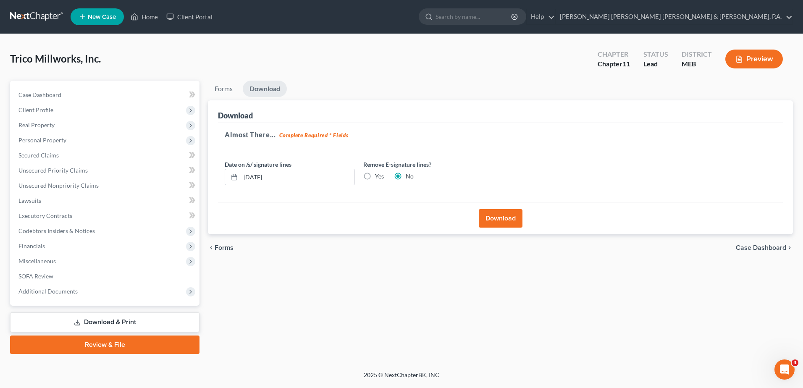
click at [375, 175] on label "Yes" at bounding box center [379, 176] width 9 height 8
click at [379, 175] on input "Yes" at bounding box center [381, 174] width 5 height 5
radio input "true"
radio input "false"
drag, startPoint x: 296, startPoint y: 180, endPoint x: 147, endPoint y: 179, distance: 149.2
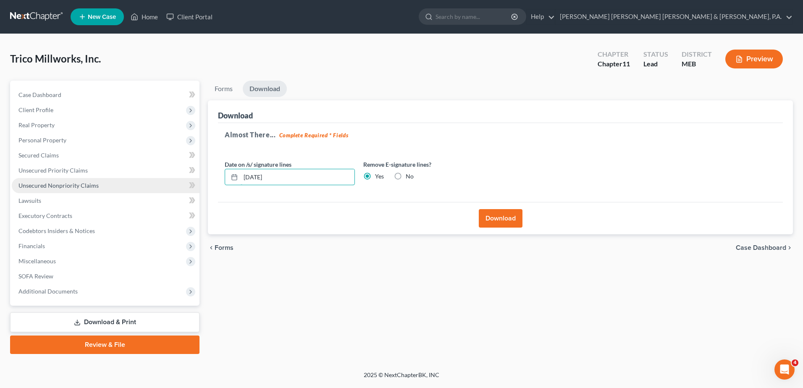
click at [147, 179] on div "Petition Navigation Case Dashboard Payments Invoices Payments Payments Credit R…" at bounding box center [402, 218] width 792 height 274
click at [500, 213] on button "Download" at bounding box center [501, 218] width 44 height 18
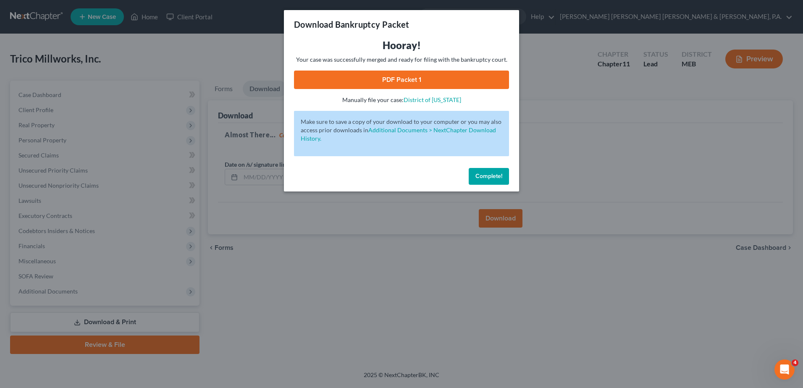
click at [399, 87] on link "PDF Packet 1" at bounding box center [401, 80] width 215 height 18
click at [490, 174] on span "Complete!" at bounding box center [489, 176] width 27 height 7
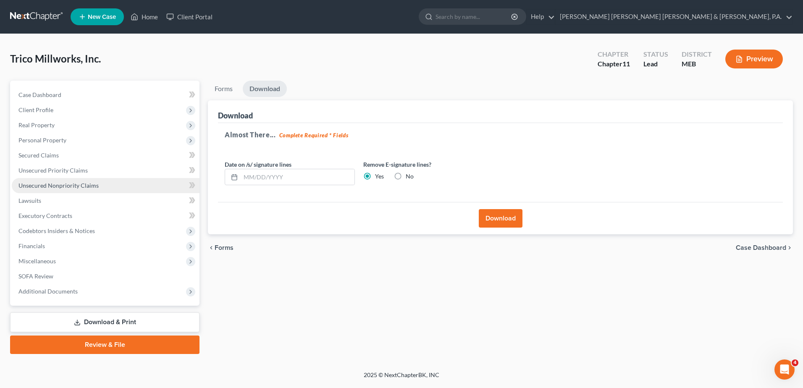
click at [66, 183] on span "Unsecured Nonpriority Claims" at bounding box center [58, 185] width 80 height 7
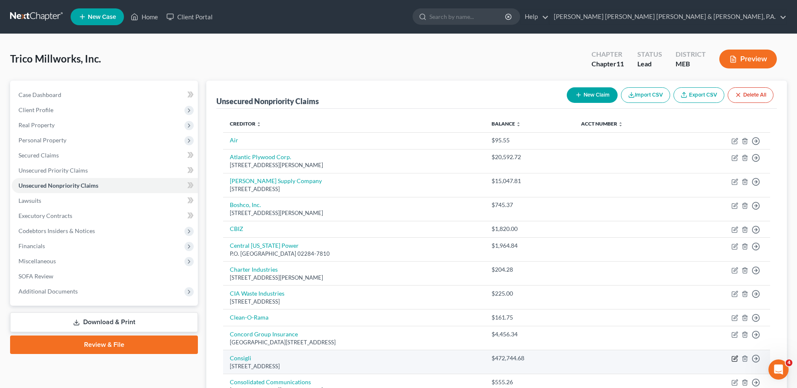
click at [735, 358] on icon "button" at bounding box center [735, 358] width 7 height 7
select select "20"
select select "7"
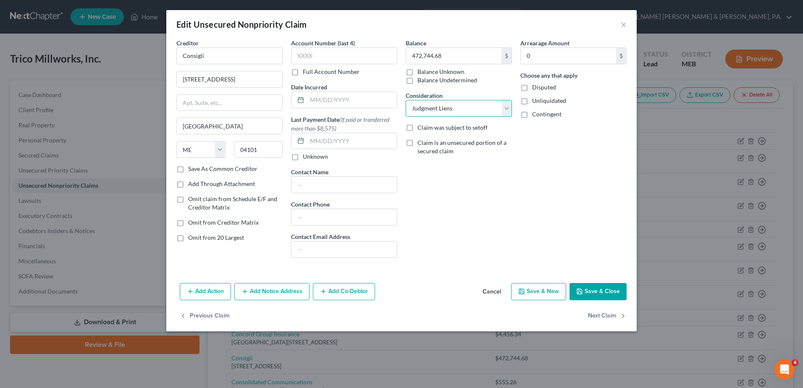
click at [472, 111] on select "Select Cable / Satellite Services Collection Agency Credit Card Debt Debt Couns…" at bounding box center [459, 108] width 106 height 17
click at [421, 111] on select "Select Cable / Satellite Services Collection Agency Credit Card Debt Debt Couns…" at bounding box center [459, 108] width 106 height 17
select select
click at [406, 100] on select "Select Cable / Satellite Services Collection Agency Credit Card Debt Debt Couns…" at bounding box center [459, 108] width 106 height 17
click at [558, 168] on div "Arrearage Amount 0 $ Choose any that apply Disputed Unliquidated Contingent" at bounding box center [573, 152] width 115 height 226
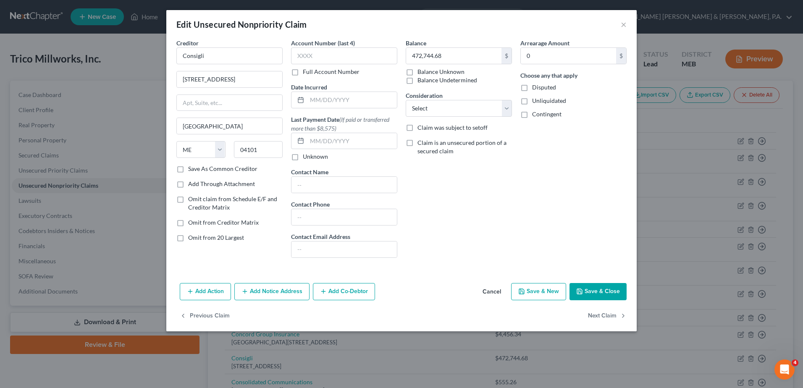
click at [589, 292] on button "Save & Close" at bounding box center [598, 292] width 57 height 18
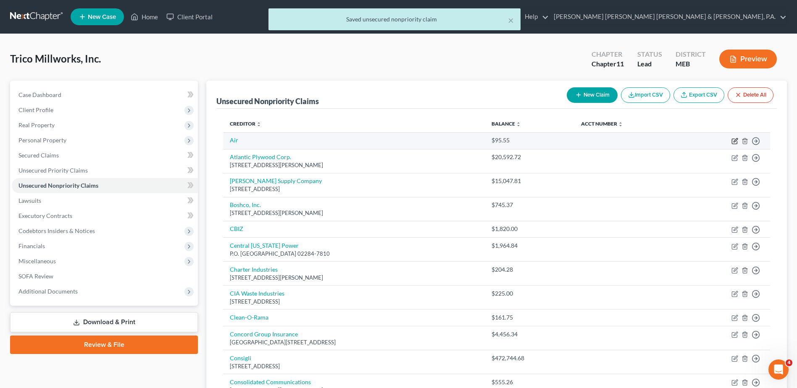
click at [736, 143] on icon "button" at bounding box center [735, 141] width 7 height 7
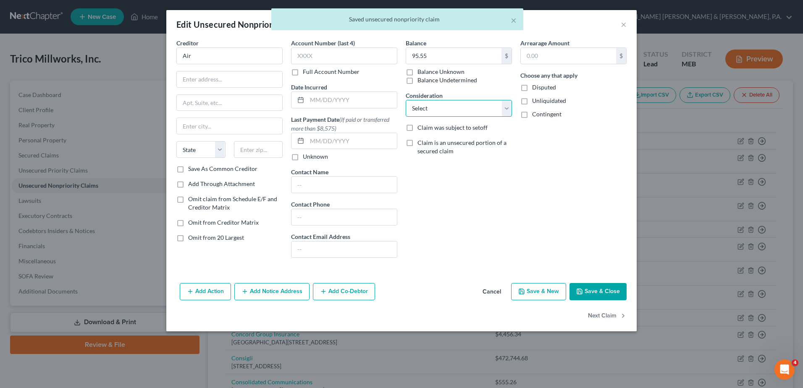
click at [455, 103] on select "Select Cable / Satellite Services Collection Agency Credit Card Debt Debt Couns…" at bounding box center [459, 108] width 106 height 17
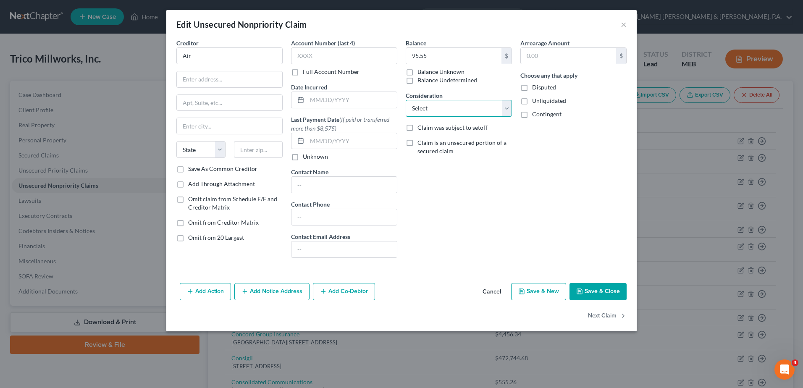
select select "15"
click at [406, 100] on select "Select Cable / Satellite Services Collection Agency Credit Card Debt Debt Couns…" at bounding box center [459, 108] width 106 height 17
click at [616, 308] on button "Next Claim" at bounding box center [607, 316] width 39 height 18
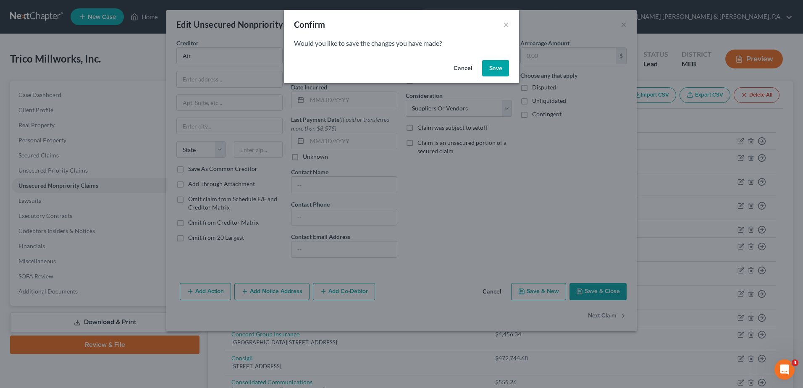
click at [498, 74] on button "Save" at bounding box center [495, 68] width 27 height 17
select select "20"
select select "15"
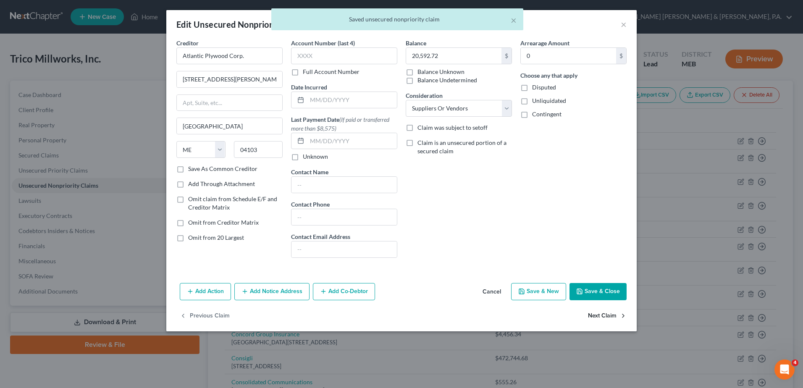
click at [596, 316] on button "Next Claim" at bounding box center [607, 316] width 39 height 18
select select "14"
select select "15"
click at [597, 318] on button "Next Claim" at bounding box center [607, 316] width 39 height 18
select select "22"
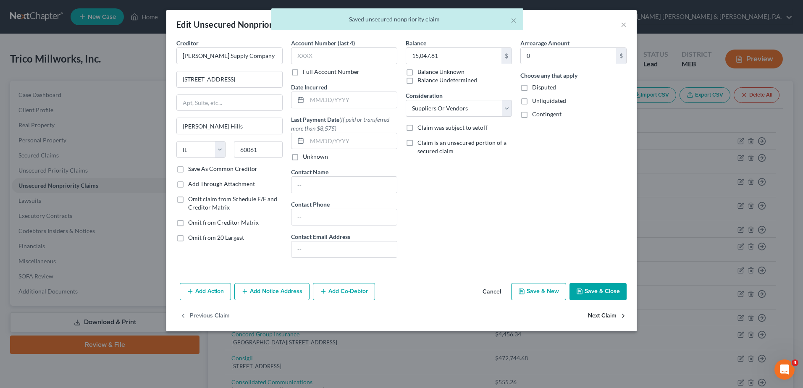
select select "15"
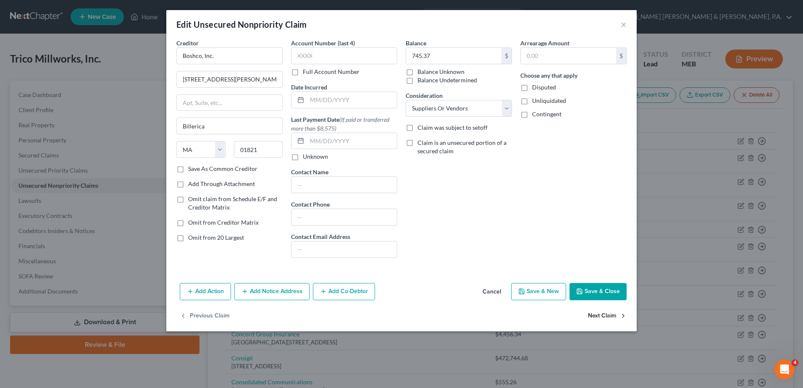
click at [600, 317] on button "Next Claim" at bounding box center [607, 316] width 39 height 18
click at [486, 108] on select "Select Cable / Satellite Services Collection Agency Credit Card Debt Debt Couns…" at bounding box center [459, 108] width 106 height 17
select select "15"
click at [406, 100] on select "Select Cable / Satellite Services Collection Agency Credit Card Debt Debt Couns…" at bounding box center [459, 108] width 106 height 17
click at [599, 321] on button "Next Claim" at bounding box center [607, 316] width 39 height 18
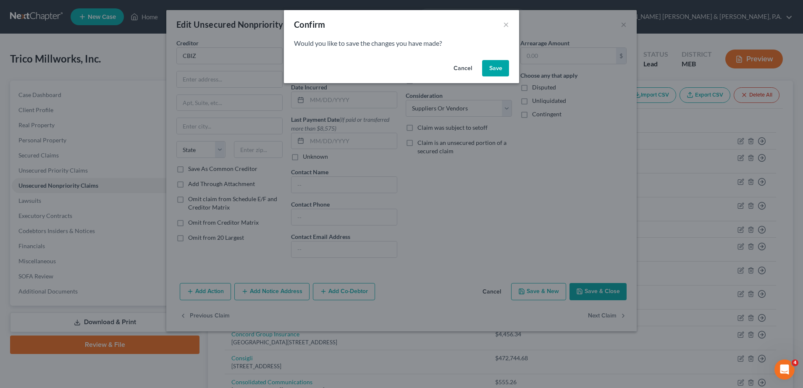
click at [497, 72] on button "Save" at bounding box center [495, 68] width 27 height 17
select select "22"
select select "18"
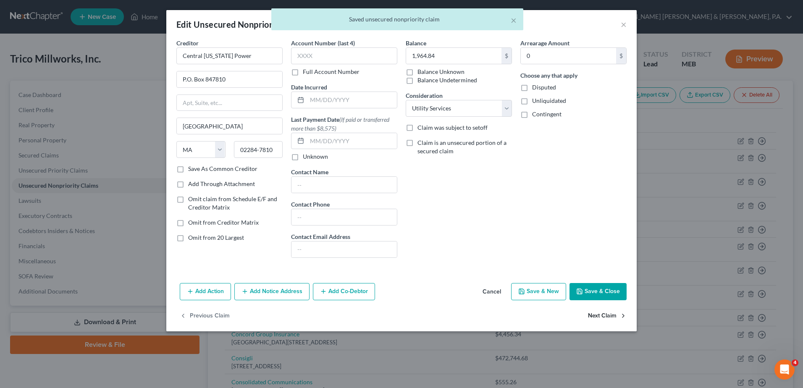
click at [601, 319] on button "Next Claim" at bounding box center [607, 316] width 39 height 18
select select "35"
select select "15"
click at [598, 316] on button "Next Claim" at bounding box center [607, 316] width 39 height 18
select select "20"
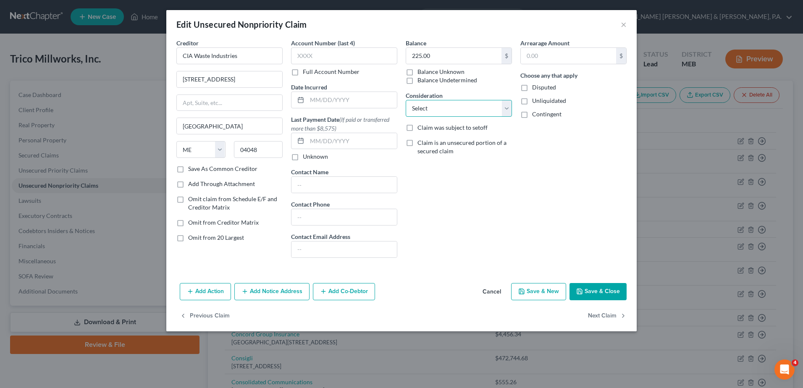
click at [467, 110] on select "Select Cable / Satellite Services Collection Agency Credit Card Debt Debt Couns…" at bounding box center [459, 108] width 106 height 17
select select "15"
click at [406, 100] on select "Select Cable / Satellite Services Collection Agency Credit Card Debt Debt Couns…" at bounding box center [459, 108] width 106 height 17
click at [597, 315] on button "Next Claim" at bounding box center [607, 316] width 39 height 18
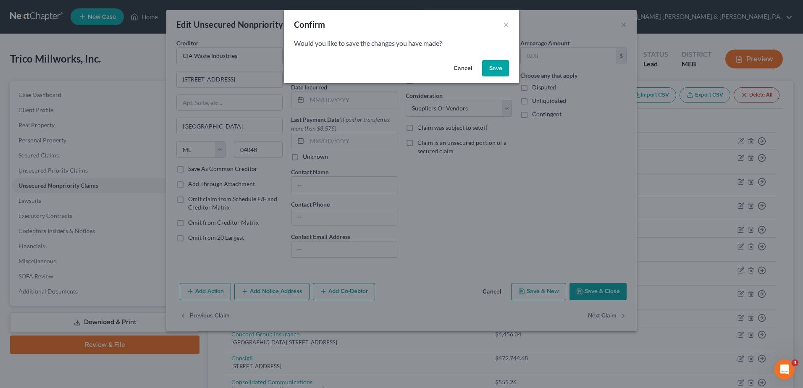
click at [493, 63] on button "Save" at bounding box center [495, 68] width 27 height 17
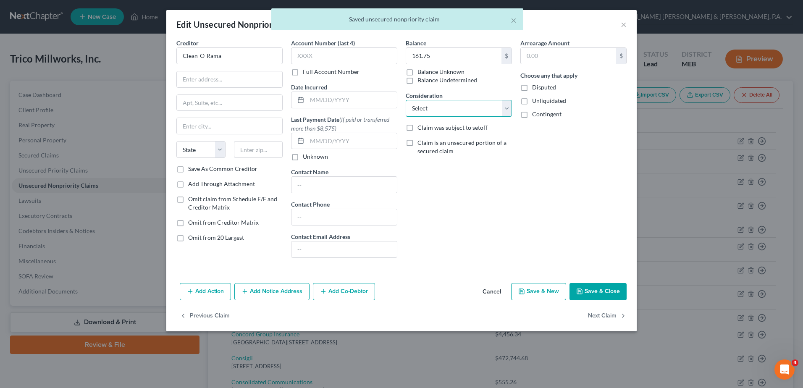
drag, startPoint x: 445, startPoint y: 112, endPoint x: 444, endPoint y: 118, distance: 5.6
click at [445, 112] on select "Select Cable / Satellite Services Collection Agency Credit Card Debt Debt Couns…" at bounding box center [459, 108] width 106 height 17
select select "15"
click at [406, 100] on select "Select Cable / Satellite Services Collection Agency Credit Card Debt Debt Couns…" at bounding box center [459, 108] width 106 height 17
click at [591, 315] on button "Next Claim" at bounding box center [607, 316] width 39 height 18
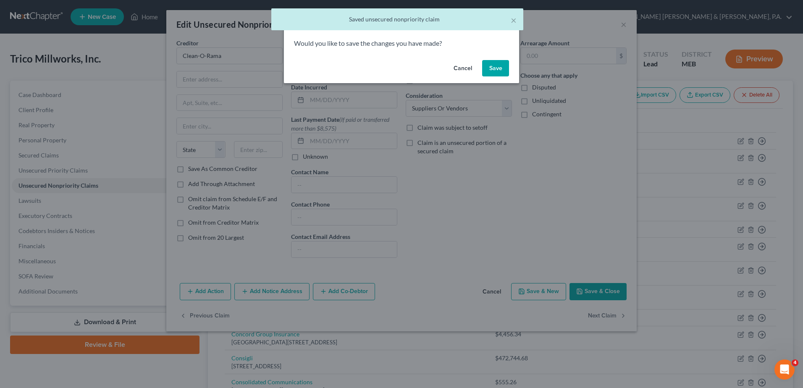
click at [498, 65] on button "Save" at bounding box center [495, 68] width 27 height 17
select select "20"
select select "14"
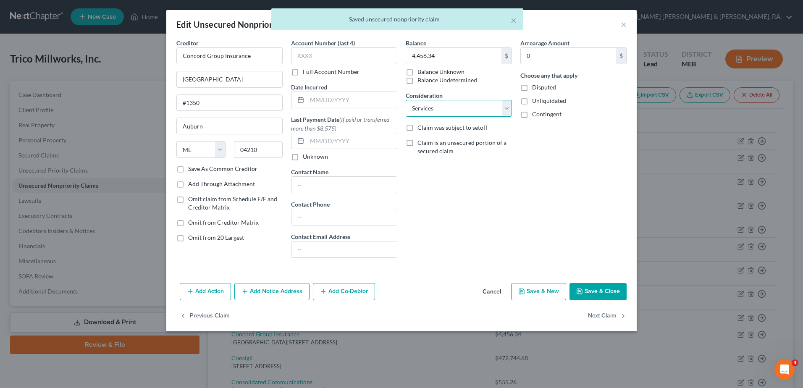
click at [451, 107] on select "Select Cable / Satellite Services Collection Agency Credit Card Debt Debt Couns…" at bounding box center [459, 108] width 106 height 17
click at [406, 100] on select "Select Cable / Satellite Services Collection Agency Credit Card Debt Debt Couns…" at bounding box center [459, 108] width 106 height 17
click at [604, 318] on button "Next Claim" at bounding box center [607, 316] width 39 height 18
select select "20"
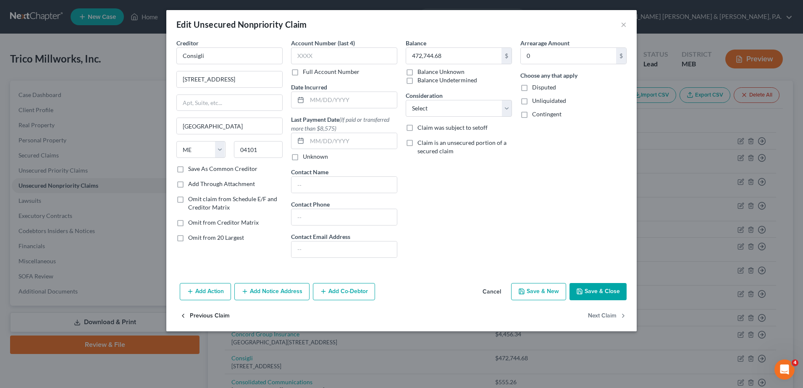
click at [198, 316] on button "Previous Claim" at bounding box center [205, 316] width 50 height 18
select select "20"
select select "14"
click at [606, 313] on button "Next Claim" at bounding box center [607, 316] width 39 height 18
select select "20"
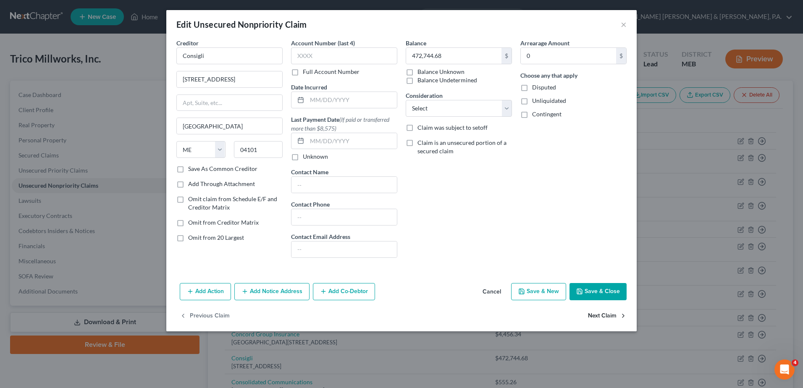
click at [606, 316] on button "Next Claim" at bounding box center [607, 316] width 39 height 18
select select "20"
select select "14"
click at [197, 315] on button "Previous Claim" at bounding box center [205, 316] width 50 height 18
select select "20"
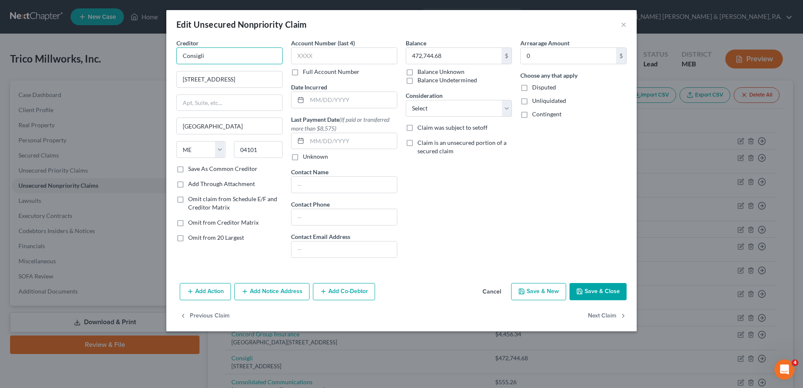
click at [242, 57] on input "Consigli" at bounding box center [229, 55] width 106 height 17
type input "Consigli Construction Co. Inc."
click at [599, 317] on button "Next Claim" at bounding box center [607, 316] width 39 height 18
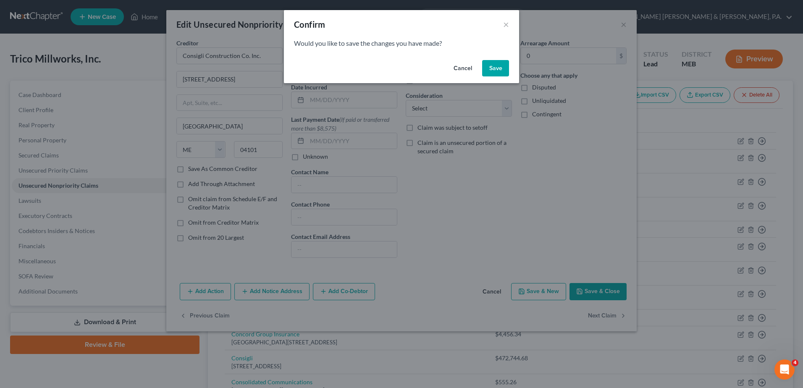
click at [493, 68] on button "Save" at bounding box center [495, 68] width 27 height 17
select select "20"
select select "14"
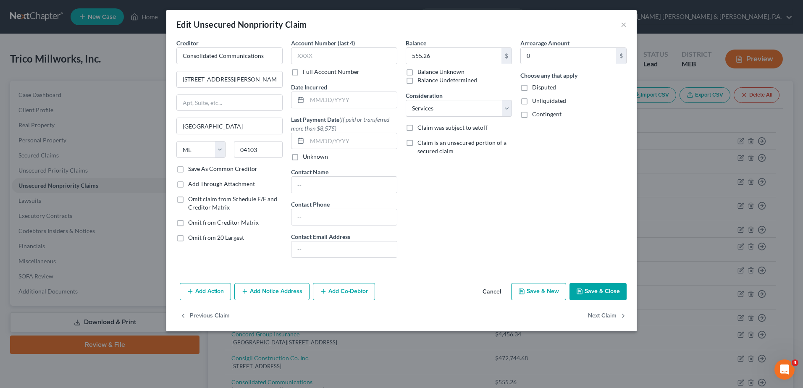
click at [607, 294] on button "Save & Close" at bounding box center [598, 292] width 57 height 18
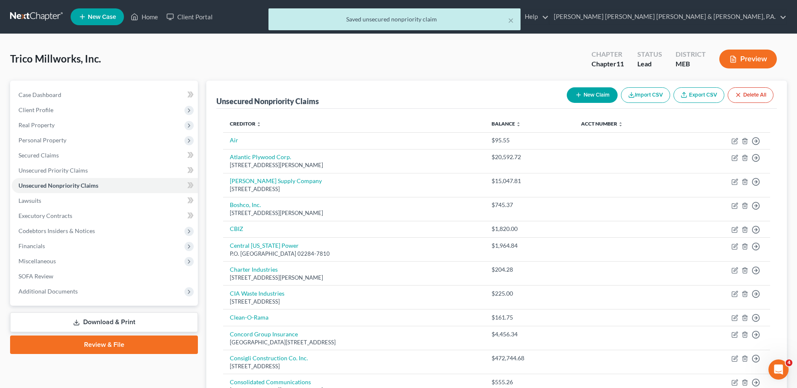
drag, startPoint x: 608, startPoint y: 293, endPoint x: 298, endPoint y: 66, distance: 383.3
click at [300, 66] on div "Trico Millworks, Inc. Upgraded Chapter Chapter 11 Status Lead District MEB Prev…" at bounding box center [398, 62] width 777 height 37
click at [142, 14] on div "× Saved unsecured nonpriority claim" at bounding box center [394, 21] width 797 height 26
click at [142, 15] on div "× Saved unsecured nonpriority claim" at bounding box center [394, 21] width 797 height 26
click at [151, 15] on div "× Saved unsecured nonpriority claim" at bounding box center [394, 21] width 797 height 26
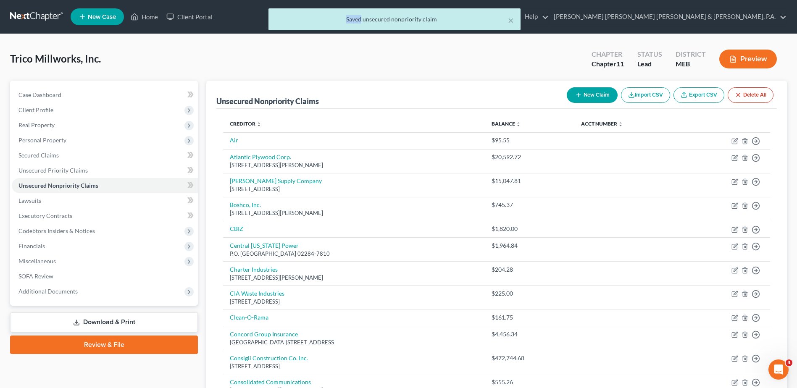
click at [150, 15] on div "× Saved unsecured nonpriority claim" at bounding box center [394, 21] width 797 height 26
drag, startPoint x: 147, startPoint y: 18, endPoint x: 151, endPoint y: 58, distance: 40.6
click at [151, 58] on div "Trico Millworks, Inc. Upgraded Chapter Chapter 11 Status Lead District MEB Prev…" at bounding box center [398, 62] width 777 height 37
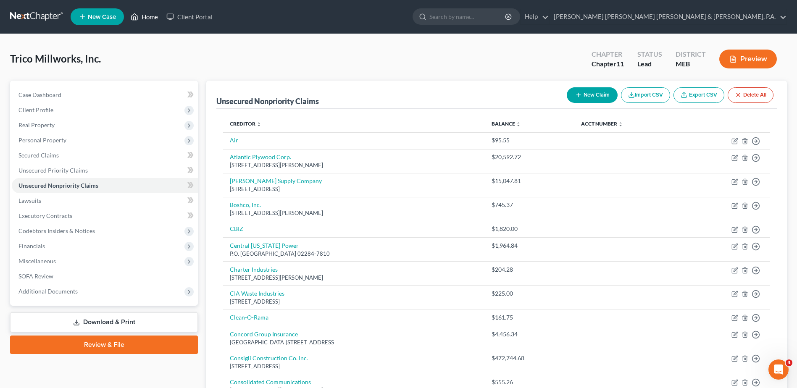
drag, startPoint x: 144, startPoint y: 6, endPoint x: 149, endPoint y: 16, distance: 11.3
click at [144, 8] on ul "New Case Home Client Portal - No Result - See all results Or Press Enter... Hel…" at bounding box center [429, 17] width 716 height 22
click at [149, 16] on link "Home" at bounding box center [144, 16] width 36 height 15
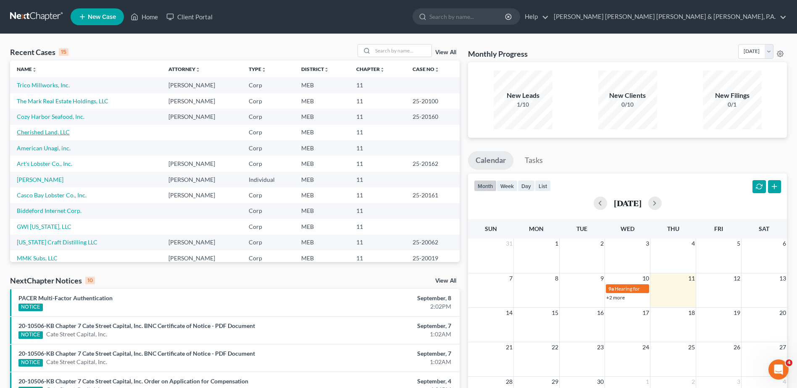
click at [59, 134] on link "Cherished Land, LLC" at bounding box center [43, 132] width 53 height 7
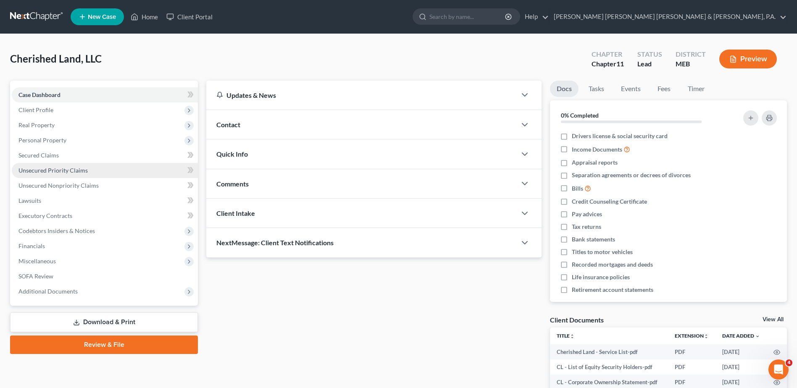
click at [47, 176] on link "Unsecured Priority Claims" at bounding box center [105, 170] width 186 height 15
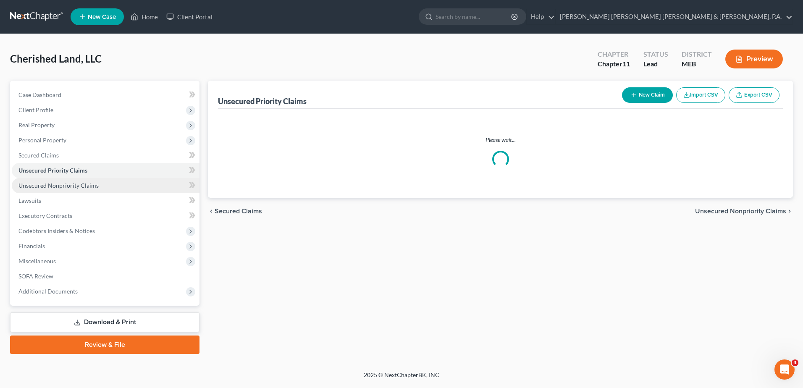
click at [47, 182] on span "Unsecured Nonpriority Claims" at bounding box center [58, 185] width 80 height 7
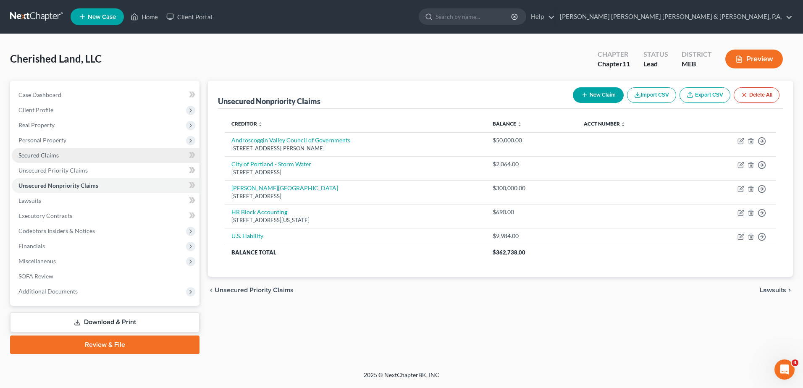
click at [75, 158] on link "Secured Claims" at bounding box center [106, 155] width 188 height 15
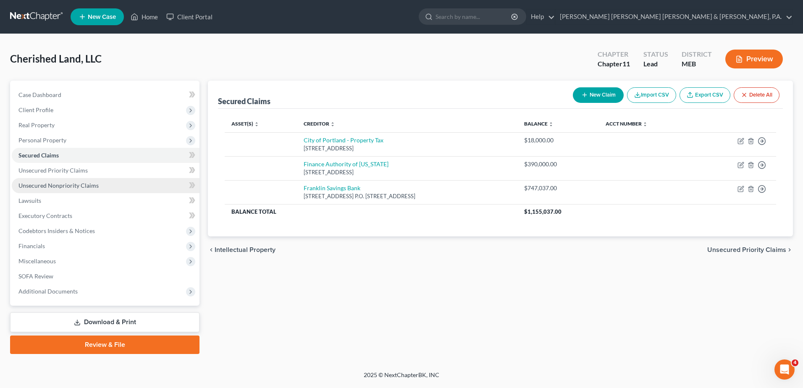
click at [66, 189] on span "Unsecured Nonpriority Claims" at bounding box center [58, 185] width 80 height 7
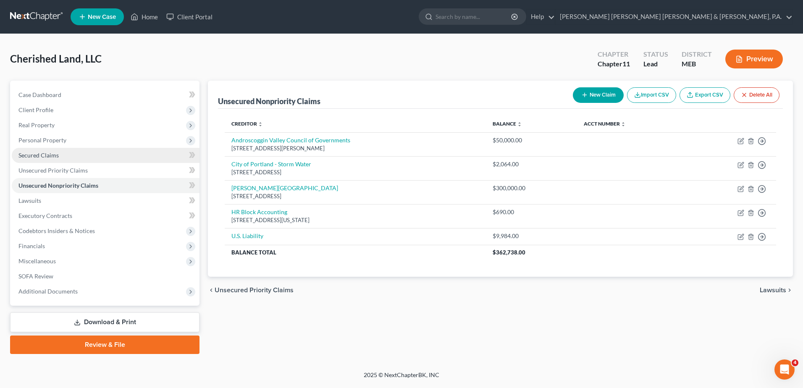
click at [79, 156] on link "Secured Claims" at bounding box center [106, 155] width 188 height 15
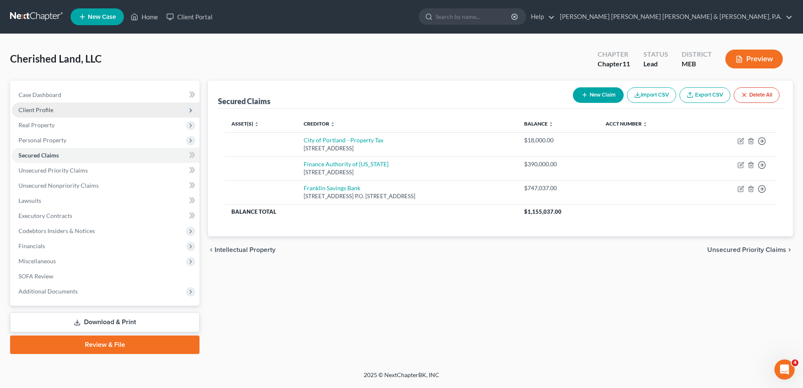
click at [45, 106] on span "Client Profile" at bounding box center [35, 109] width 35 height 7
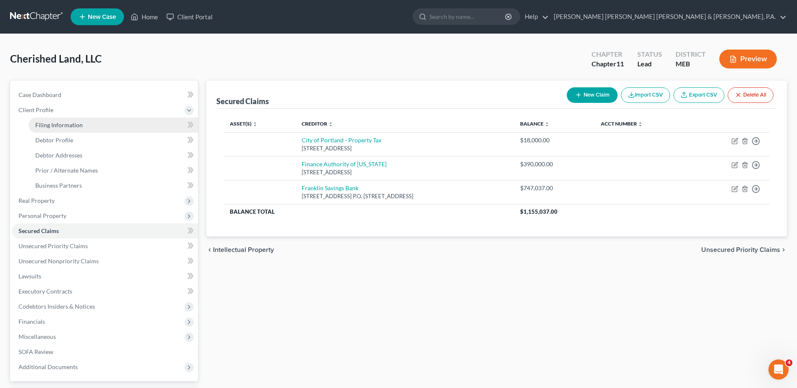
click at [62, 124] on span "Filing Information" at bounding box center [58, 124] width 47 height 7
select select "5"
select select "1"
select select "37"
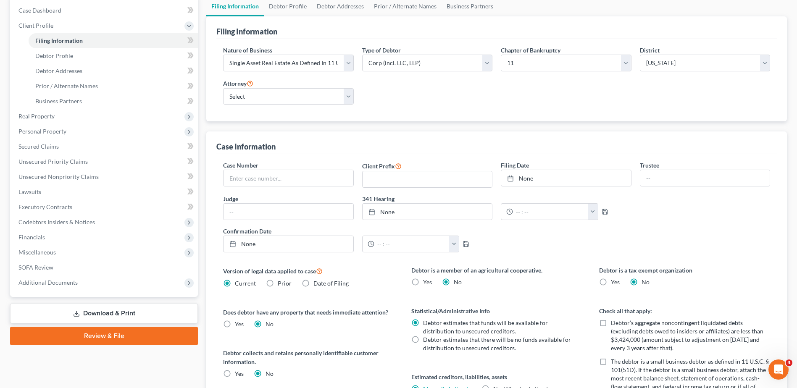
scroll to position [84, 0]
click at [289, 101] on select "Select Adam Prescott - MAB Adam Prescott - MEB Sam Anderson - MEB" at bounding box center [288, 97] width 130 height 17
select select "2"
click at [223, 89] on select "Select Adam Prescott - MAB Adam Prescott - MEB Sam Anderson - MEB" at bounding box center [288, 97] width 130 height 17
click at [319, 132] on div "Case Information" at bounding box center [496, 143] width 561 height 23
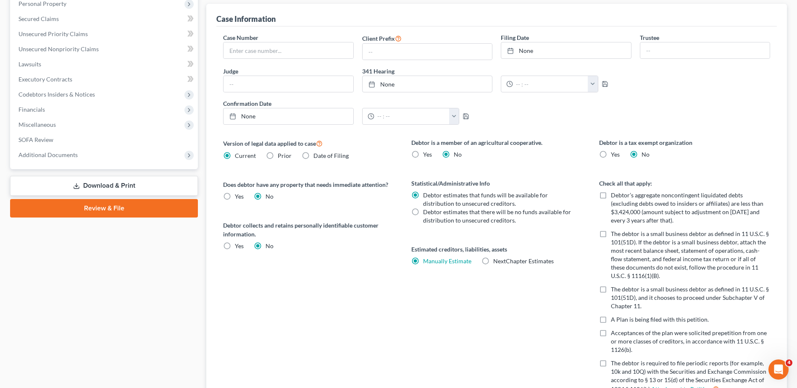
scroll to position [210, 0]
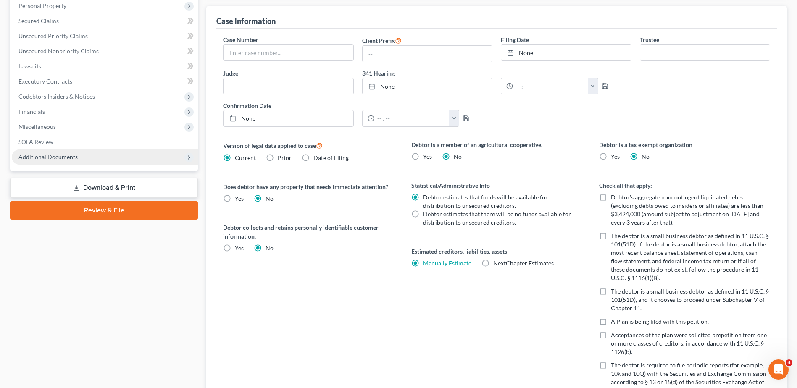
click at [58, 157] on span "Additional Documents" at bounding box center [47, 156] width 59 height 7
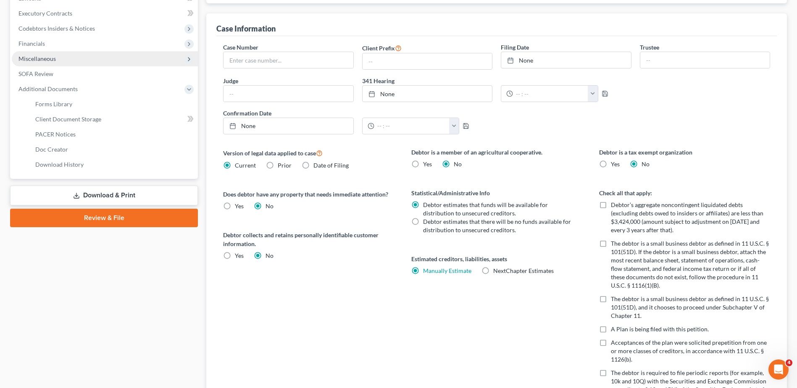
scroll to position [134, 0]
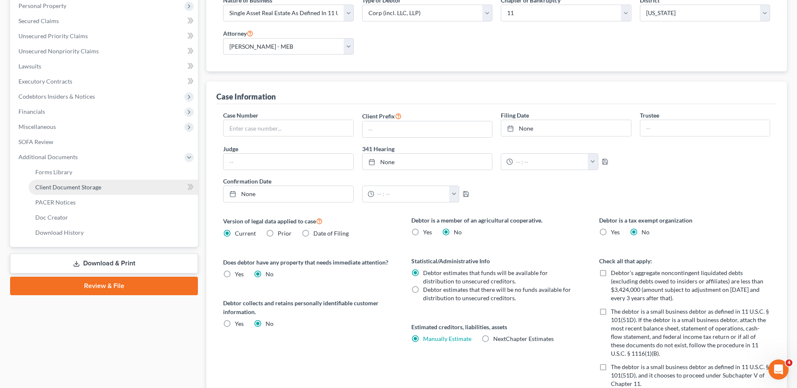
click at [88, 187] on span "Client Document Storage" at bounding box center [68, 187] width 66 height 7
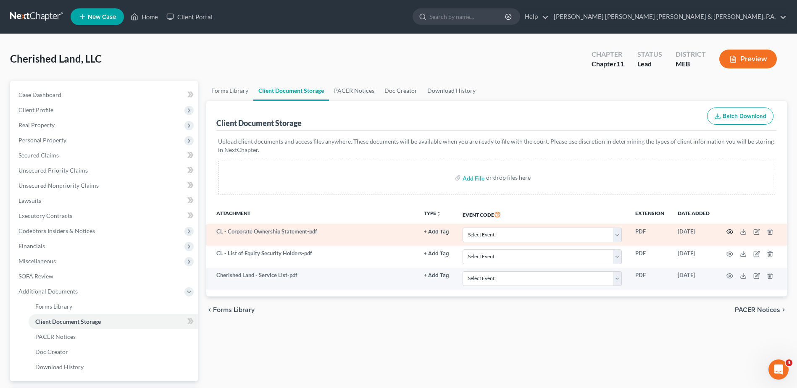
click at [730, 231] on icon "button" at bounding box center [729, 232] width 7 height 7
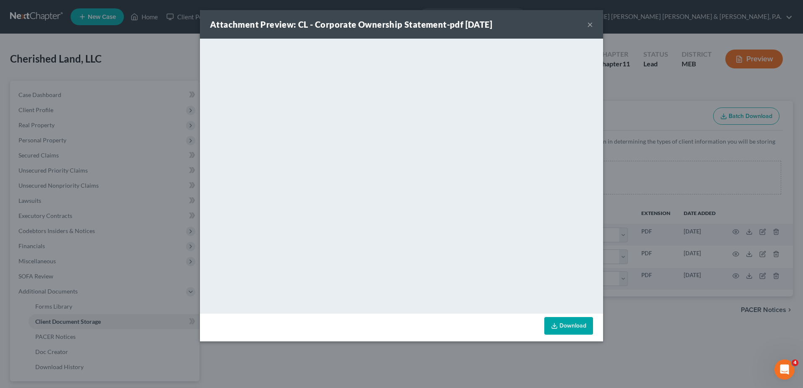
click at [592, 21] on button "×" at bounding box center [590, 24] width 6 height 10
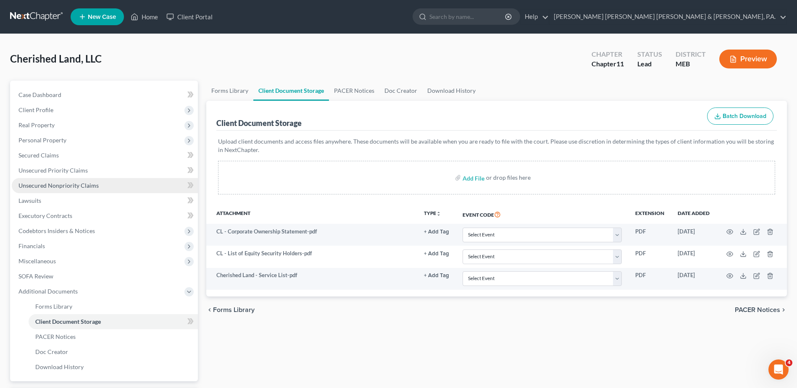
click at [61, 185] on span "Unsecured Nonpriority Claims" at bounding box center [58, 185] width 80 height 7
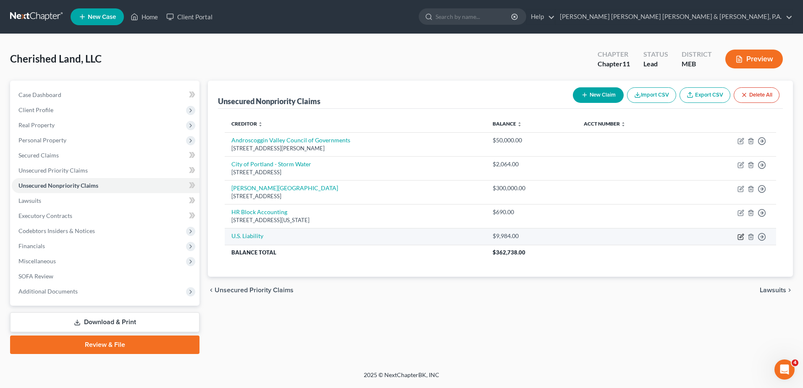
click at [742, 239] on icon "button" at bounding box center [741, 237] width 7 height 7
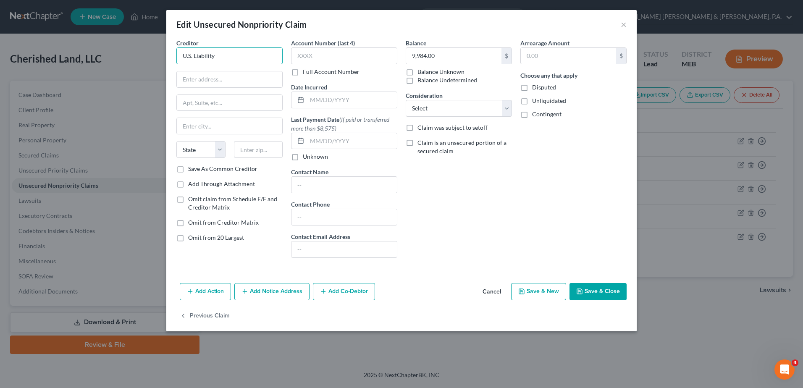
click at [239, 62] on input "U.S. Liability" at bounding box center [229, 55] width 106 height 17
click at [238, 58] on input "U.S. Liability" at bounding box center [229, 55] width 106 height 17
type input "Cross Insurance Agency"
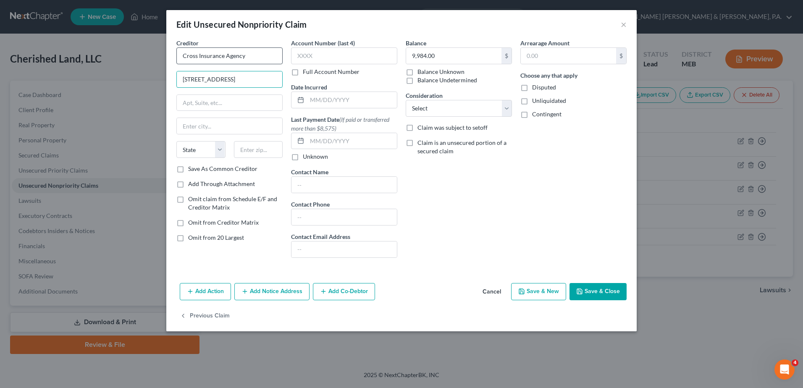
type input "2331 Congress Street"
type input "Portland"
select select "20"
type input "04101"
click at [461, 55] on input "9,984.00" at bounding box center [453, 56] width 95 height 16
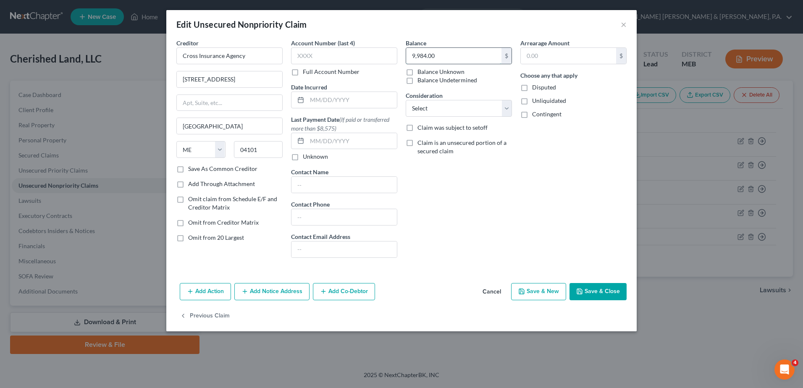
click at [459, 57] on input "9,984.00" at bounding box center [453, 56] width 95 height 16
type input "5,439.43"
click at [450, 115] on select "Select Cable / Satellite Services Collection Agency Credit Card Debt Debt Couns…" at bounding box center [459, 108] width 106 height 17
select select "14"
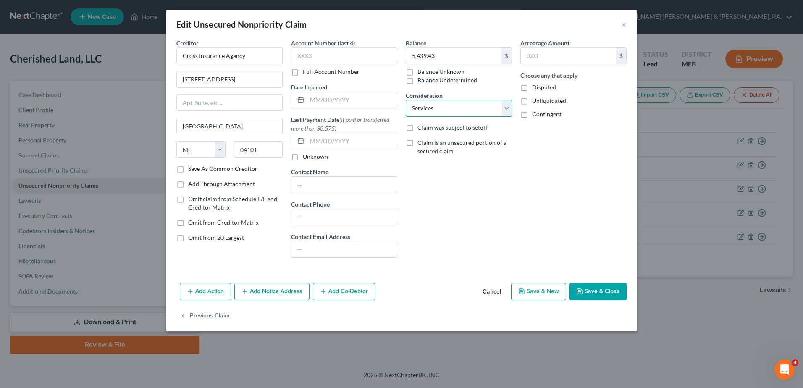
click at [406, 100] on select "Select Cable / Satellite Services Collection Agency Credit Card Debt Debt Couns…" at bounding box center [459, 108] width 106 height 17
click at [603, 292] on button "Save & Close" at bounding box center [598, 292] width 57 height 18
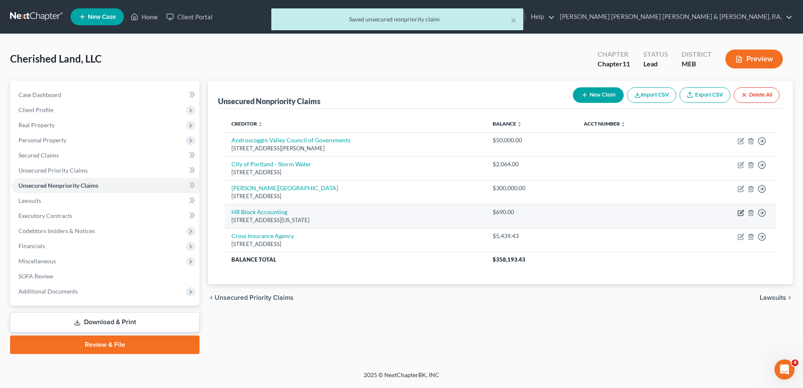
click at [740, 211] on icon "button" at bounding box center [740, 213] width 5 height 5
select select "26"
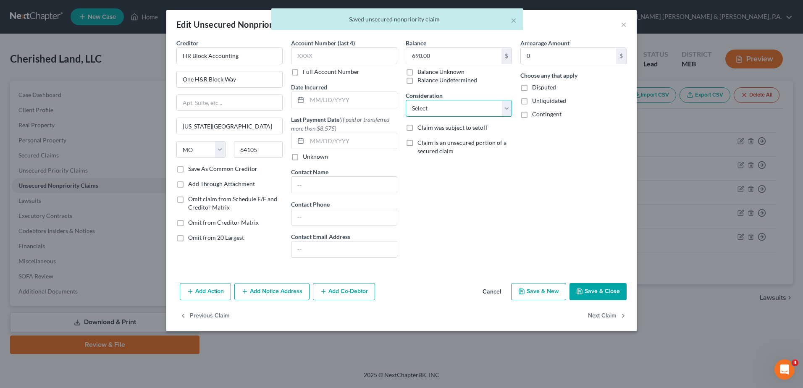
click at [426, 105] on select "Select Cable / Satellite Services Collection Agency Credit Card Debt Debt Couns…" at bounding box center [459, 108] width 106 height 17
select select "14"
click at [406, 100] on select "Select Cable / Satellite Services Collection Agency Credit Card Debt Debt Couns…" at bounding box center [459, 108] width 106 height 17
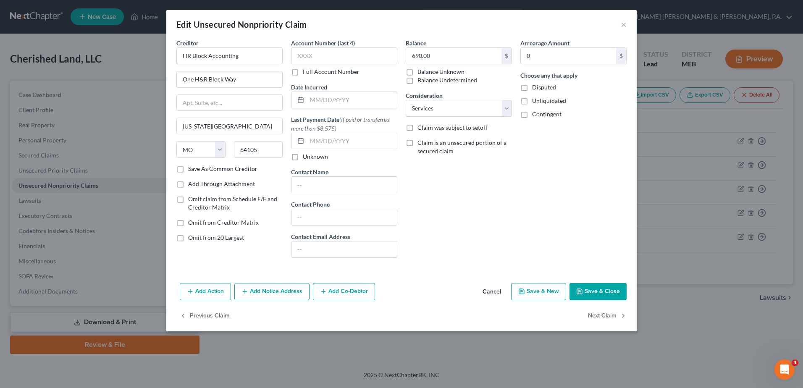
click at [589, 290] on button "Save & Close" at bounding box center [598, 292] width 57 height 18
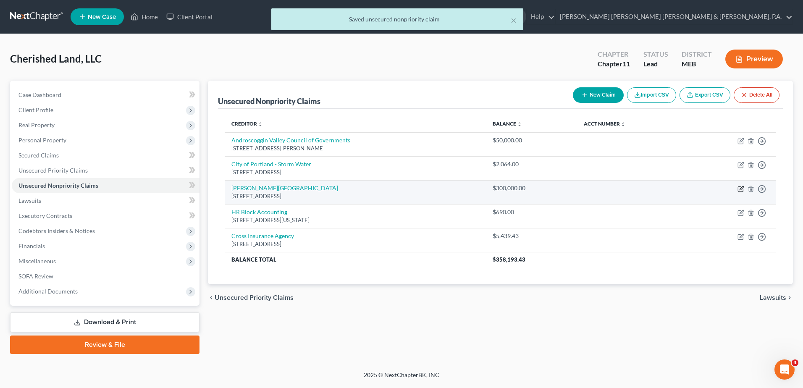
click at [743, 190] on icon "button" at bounding box center [741, 189] width 7 height 7
select select "20"
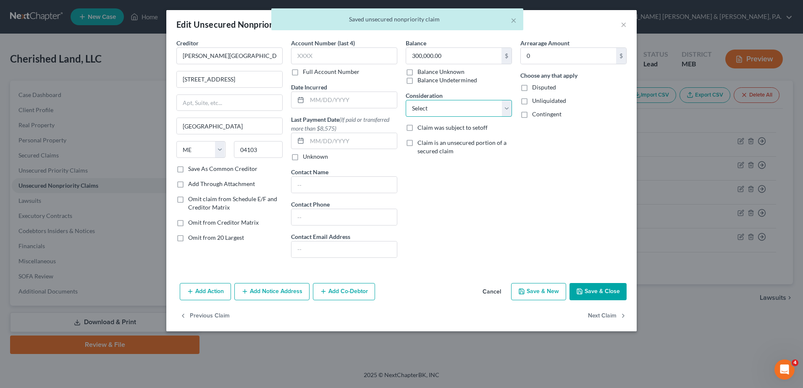
click at [448, 116] on select "Select Cable / Satellite Services Collection Agency Credit Card Debt Debt Couns…" at bounding box center [459, 108] width 106 height 17
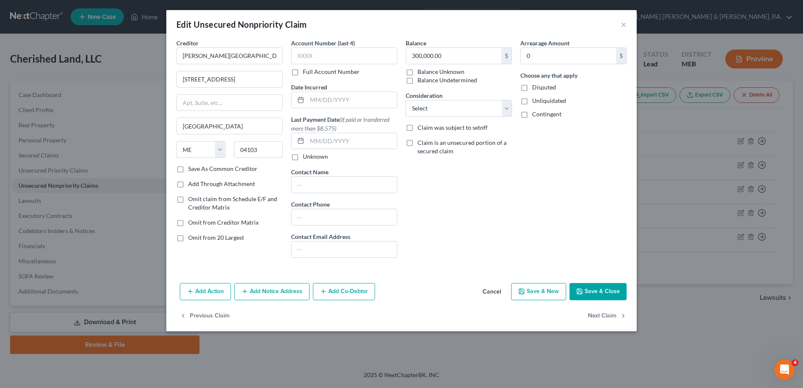
drag, startPoint x: 568, startPoint y: 194, endPoint x: 600, endPoint y: 82, distance: 116.5
click at [568, 194] on div "Arrearage Amount 0 $ Choose any that apply Disputed Unliquidated Contingent" at bounding box center [573, 152] width 115 height 226
click at [624, 25] on button "×" at bounding box center [624, 24] width 6 height 10
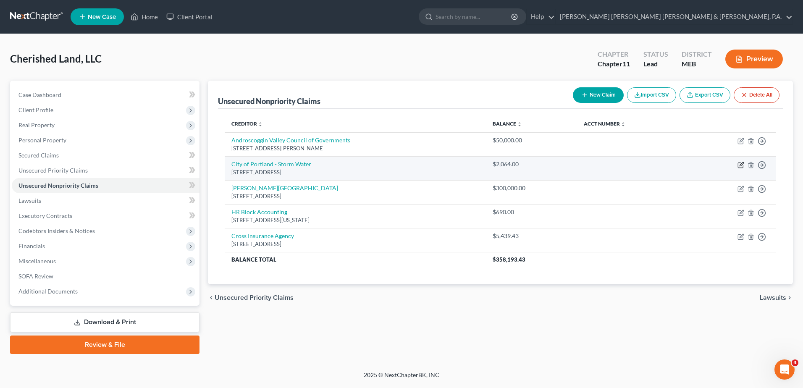
click at [740, 165] on icon "button" at bounding box center [741, 165] width 7 height 7
select select "20"
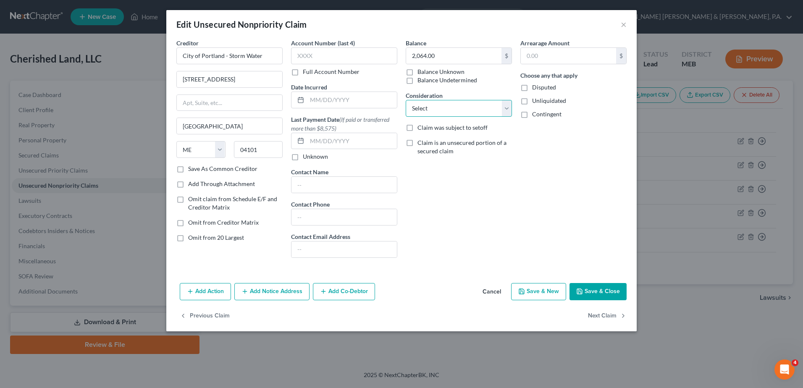
click at [480, 109] on select "Select Cable / Satellite Services Collection Agency Credit Card Debt Debt Couns…" at bounding box center [459, 108] width 106 height 17
click at [588, 238] on div "Arrearage Amount $ Choose any that apply Disputed Unliquidated Contingent" at bounding box center [573, 152] width 115 height 226
click at [626, 21] on button "×" at bounding box center [624, 24] width 6 height 10
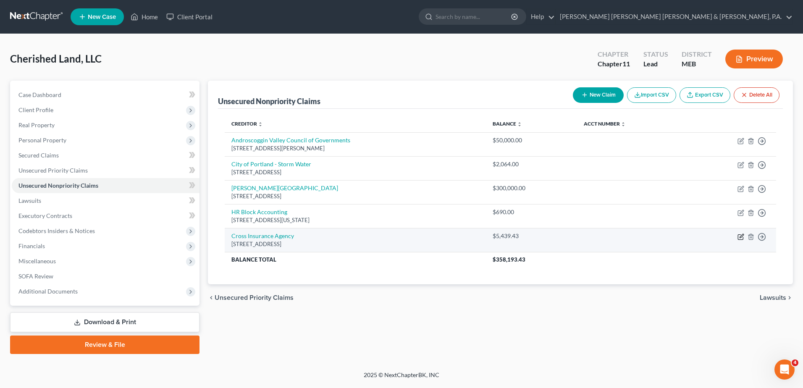
click at [740, 234] on icon "button" at bounding box center [740, 236] width 5 height 5
select select "20"
select select "14"
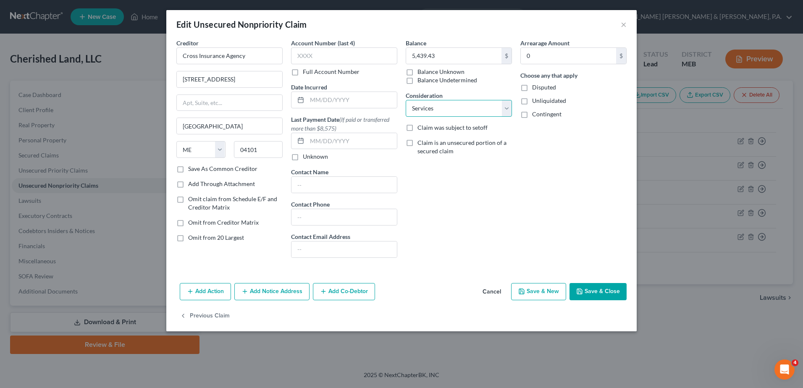
click at [440, 104] on select "Select Cable / Satellite Services Collection Agency Credit Card Debt Debt Couns…" at bounding box center [459, 108] width 106 height 17
select select
click at [406, 100] on select "Select Cable / Satellite Services Collection Agency Credit Card Debt Debt Couns…" at bounding box center [459, 108] width 106 height 17
click at [617, 290] on button "Save & Close" at bounding box center [598, 292] width 57 height 18
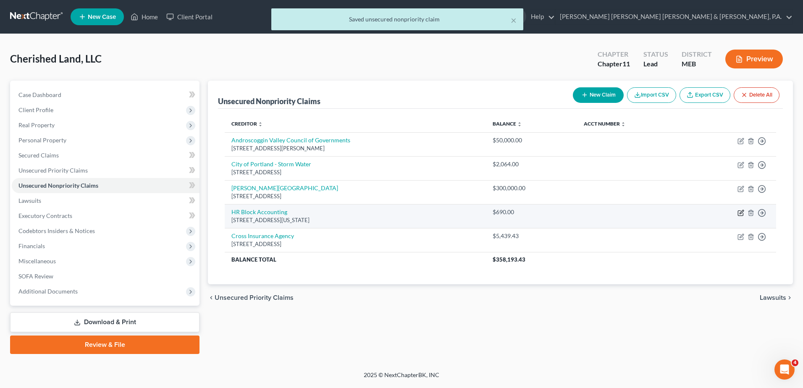
click at [742, 214] on icon "button" at bounding box center [741, 213] width 7 height 7
select select "26"
select select "14"
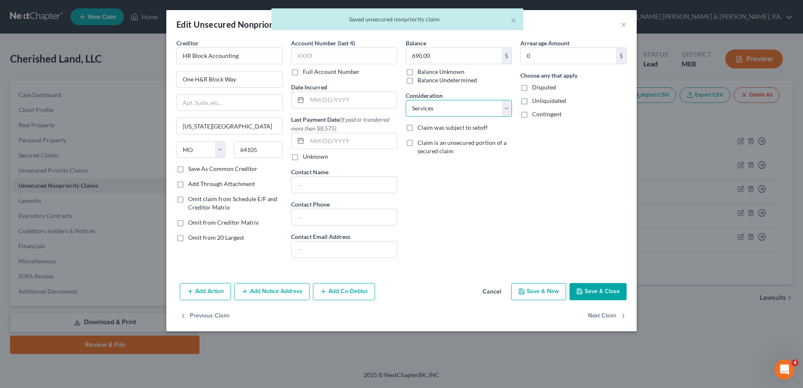
drag, startPoint x: 452, startPoint y: 105, endPoint x: 446, endPoint y: 116, distance: 12.8
click at [452, 105] on select "Select Cable / Satellite Services Collection Agency Credit Card Debt Debt Couns…" at bounding box center [459, 108] width 106 height 17
select select
click at [406, 100] on select "Select Cable / Satellite Services Collection Agency Credit Card Debt Debt Couns…" at bounding box center [459, 108] width 106 height 17
click at [614, 296] on button "Save & Close" at bounding box center [598, 292] width 57 height 18
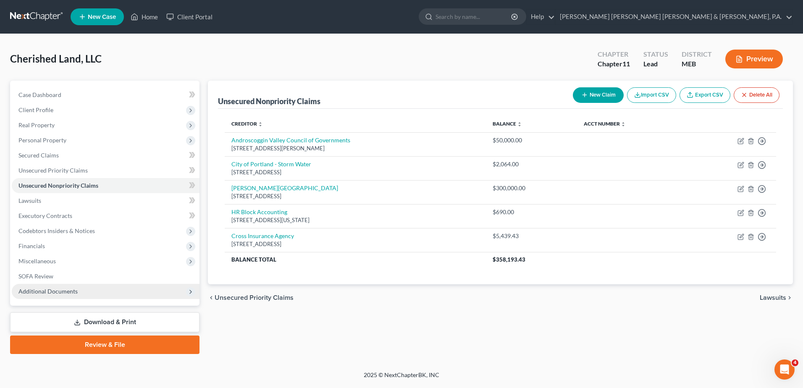
click at [56, 285] on span "Additional Documents" at bounding box center [106, 291] width 188 height 15
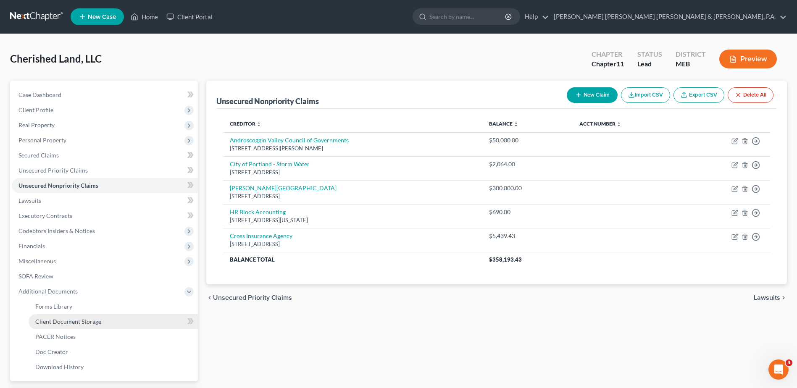
click at [72, 322] on span "Client Document Storage" at bounding box center [68, 321] width 66 height 7
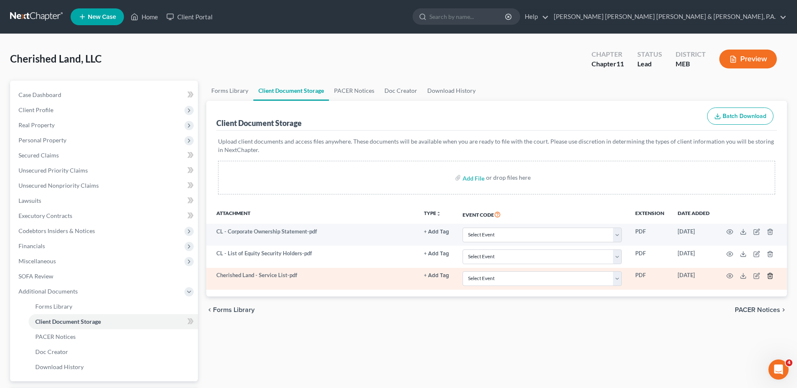
click at [771, 276] on icon "button" at bounding box center [770, 276] width 7 height 7
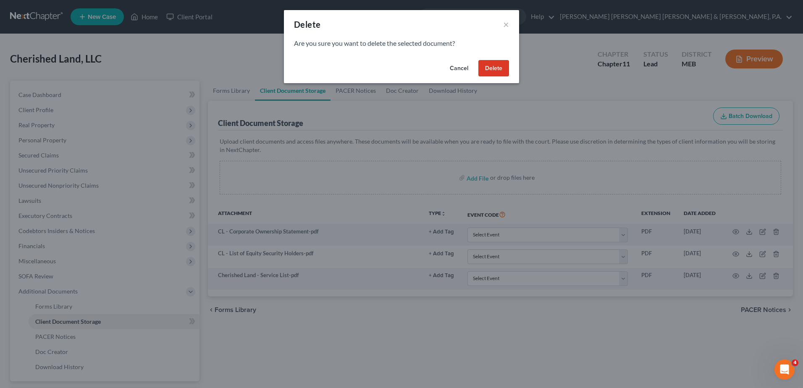
click at [492, 67] on button "Delete" at bounding box center [494, 68] width 31 height 17
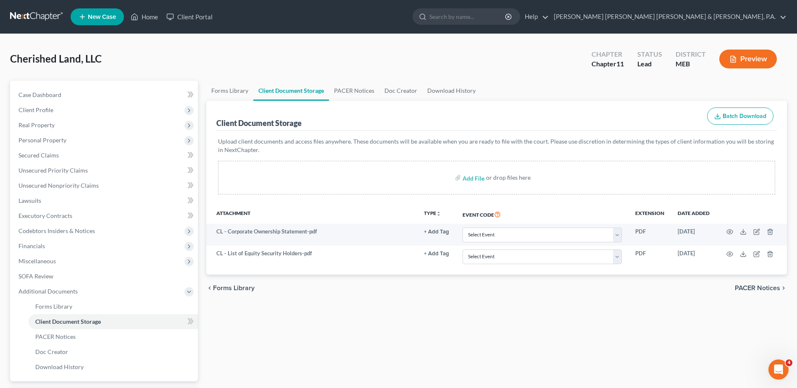
click at [452, 315] on div "Forms Library Client Document Storage PACER Notices Doc Creator Download Histor…" at bounding box center [496, 255] width 589 height 349
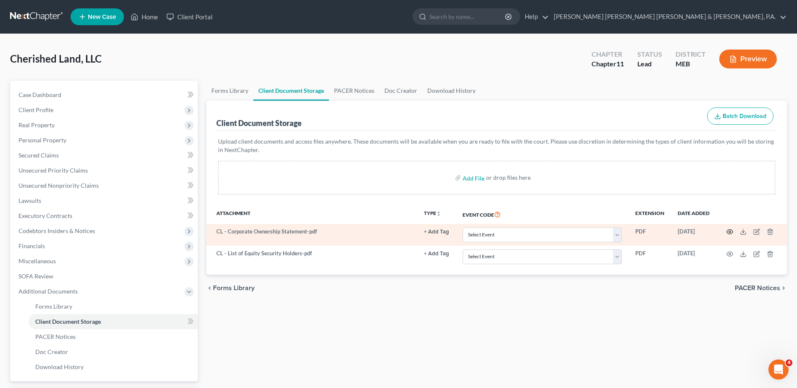
click at [728, 229] on icon "button" at bounding box center [729, 232] width 7 height 7
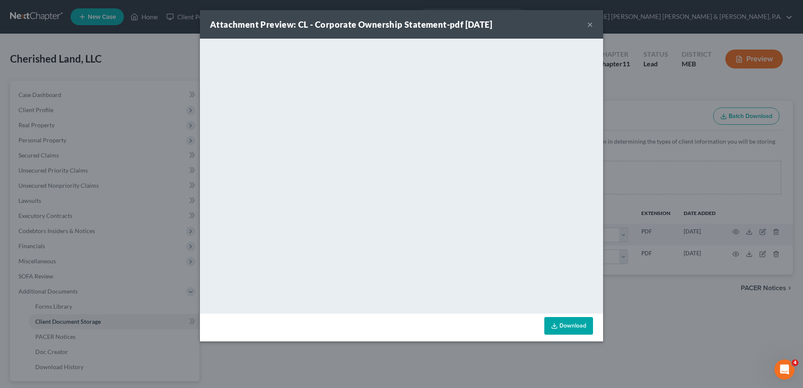
drag, startPoint x: 589, startPoint y: 21, endPoint x: 665, endPoint y: 100, distance: 109.4
click at [589, 21] on button "×" at bounding box center [590, 24] width 6 height 10
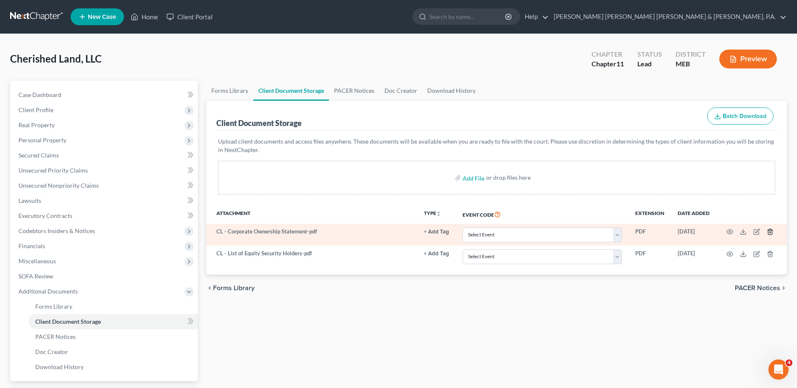
click at [773, 231] on icon "button" at bounding box center [770, 232] width 7 height 7
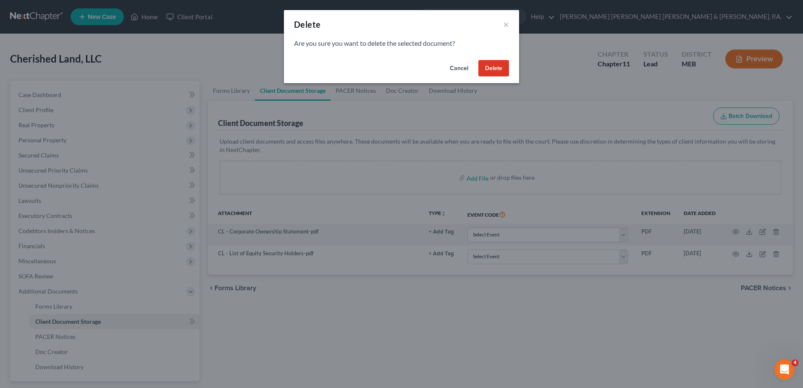
click at [492, 69] on button "Delete" at bounding box center [494, 68] width 31 height 17
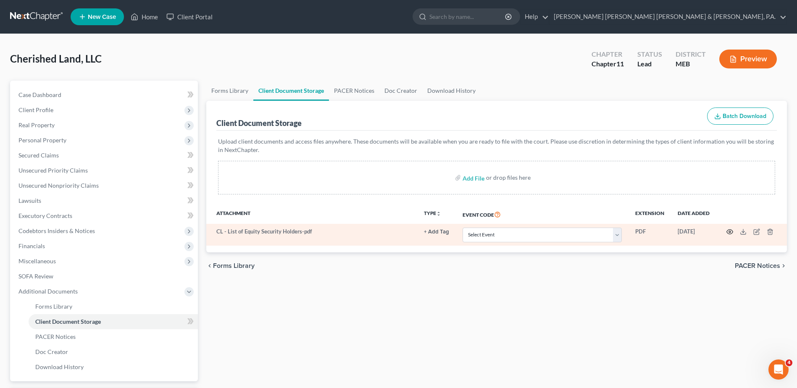
click at [729, 232] on icon "button" at bounding box center [729, 232] width 7 height 7
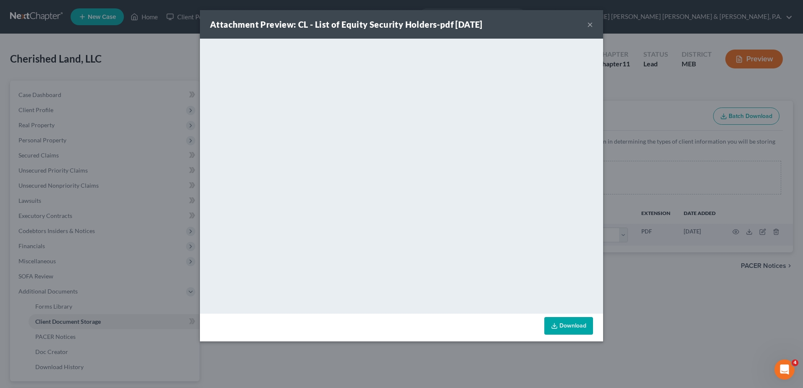
click at [593, 21] on div "Attachment Preview: CL - List of Equity Security Holders-pdf 09/11/2025 ×" at bounding box center [401, 24] width 403 height 29
click at [592, 21] on button "×" at bounding box center [590, 24] width 6 height 10
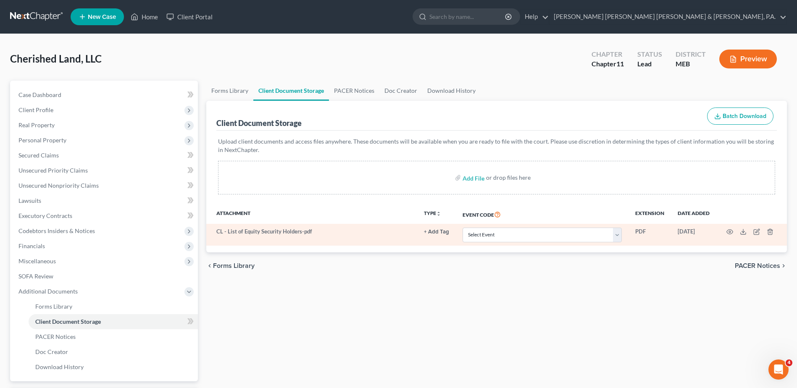
click at [774, 231] on td at bounding box center [751, 235] width 71 height 22
click at [771, 232] on icon "button" at bounding box center [770, 232] width 7 height 7
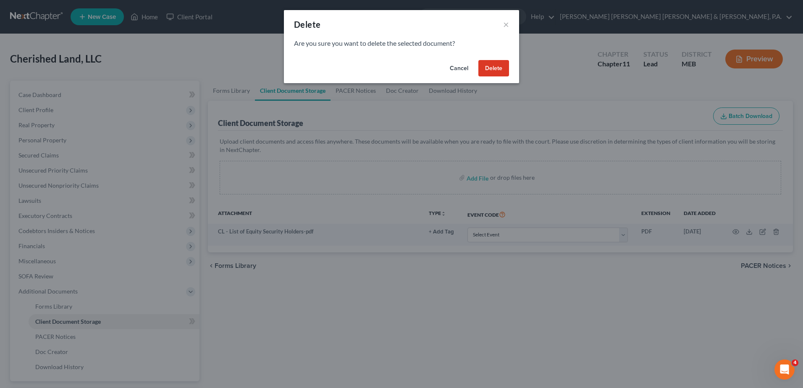
click at [492, 67] on button "Delete" at bounding box center [494, 68] width 31 height 17
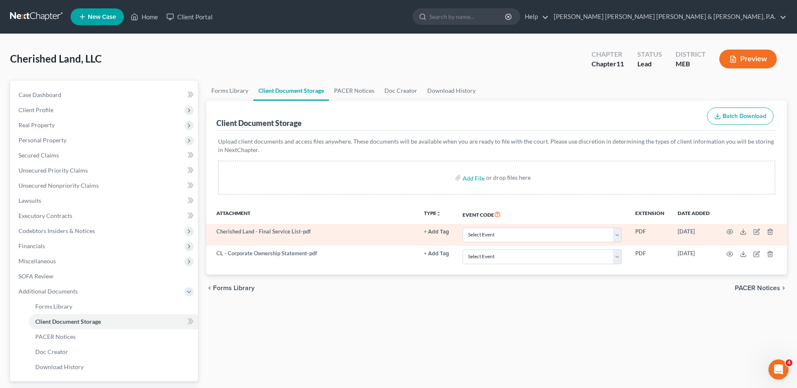
click at [774, 229] on td at bounding box center [751, 235] width 71 height 22
click at [771, 231] on icon "button" at bounding box center [770, 231] width 4 height 5
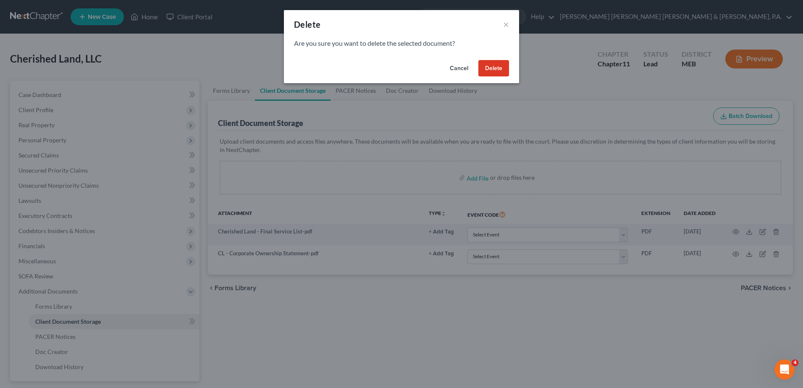
click at [501, 66] on button "Delete" at bounding box center [494, 68] width 31 height 17
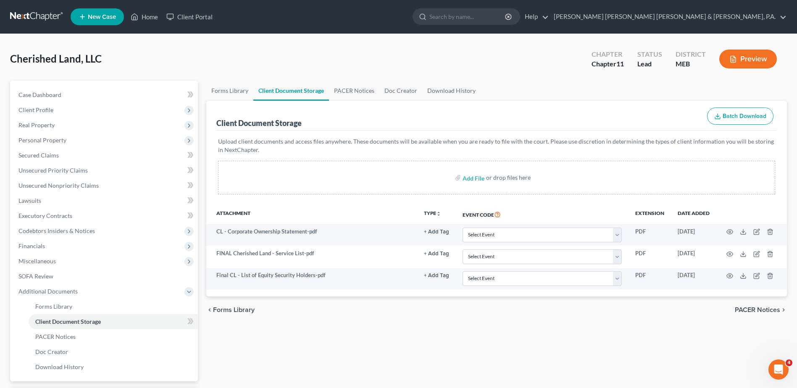
click at [525, 344] on div "Forms Library Client Document Storage PACER Notices Doc Creator Download Histor…" at bounding box center [496, 255] width 589 height 349
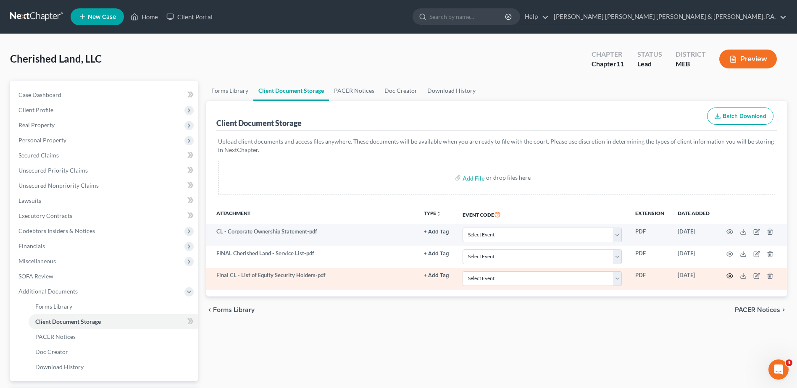
click at [732, 275] on icon "button" at bounding box center [729, 276] width 7 height 7
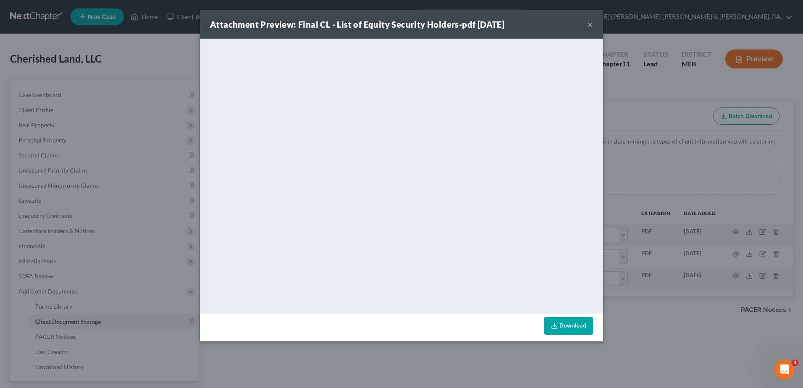
click at [586, 23] on div "Attachment Preview: Final CL - List of Equity Security Holders-pdf 09/11/2025 ×" at bounding box center [401, 24] width 403 height 29
click at [591, 23] on button "×" at bounding box center [590, 24] width 6 height 10
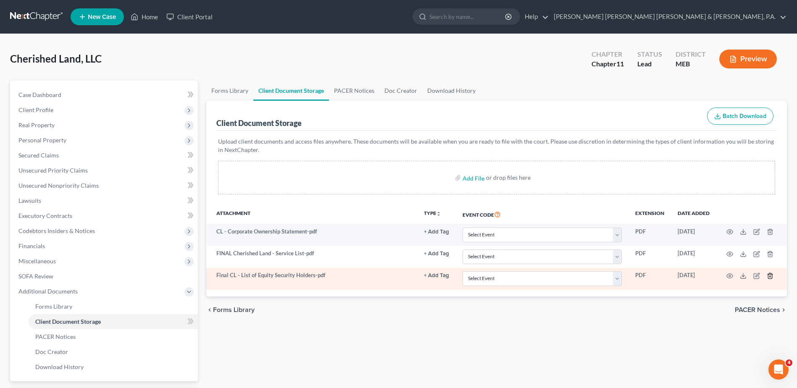
click at [770, 274] on icon "button" at bounding box center [770, 276] width 7 height 7
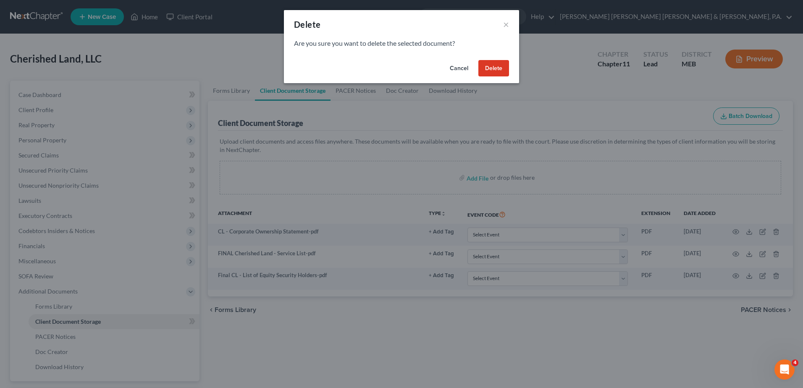
click at [497, 62] on button "Delete" at bounding box center [494, 68] width 31 height 17
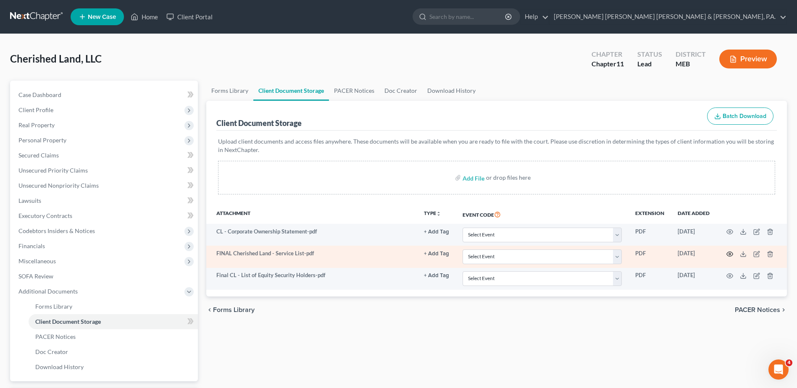
click at [729, 254] on icon "button" at bounding box center [729, 254] width 7 height 7
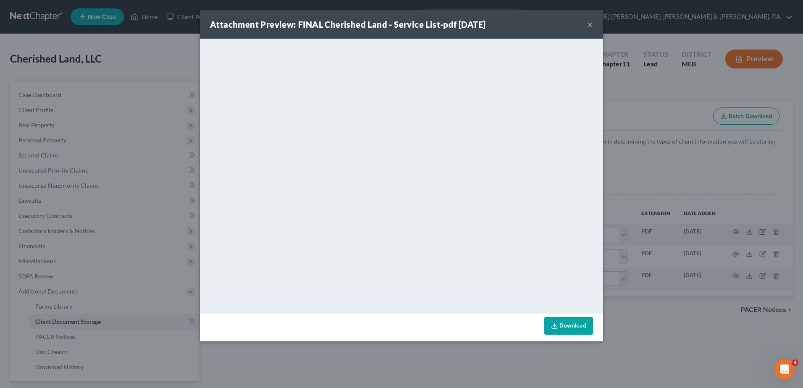
click at [590, 24] on button "×" at bounding box center [590, 24] width 6 height 10
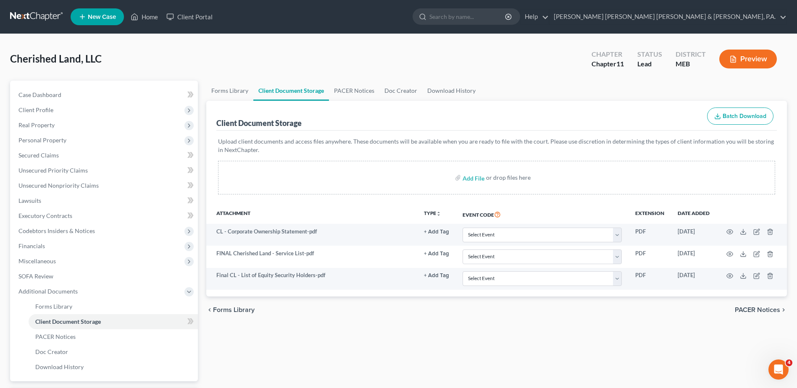
drag, startPoint x: 480, startPoint y: 335, endPoint x: 468, endPoint y: 339, distance: 12.9
click at [479, 335] on div "Forms Library Client Document Storage PACER Notices Doc Creator Download Histor…" at bounding box center [496, 255] width 589 height 349
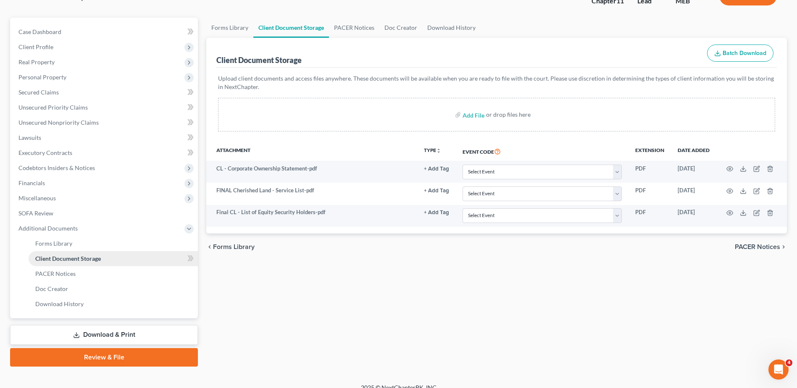
scroll to position [74, 0]
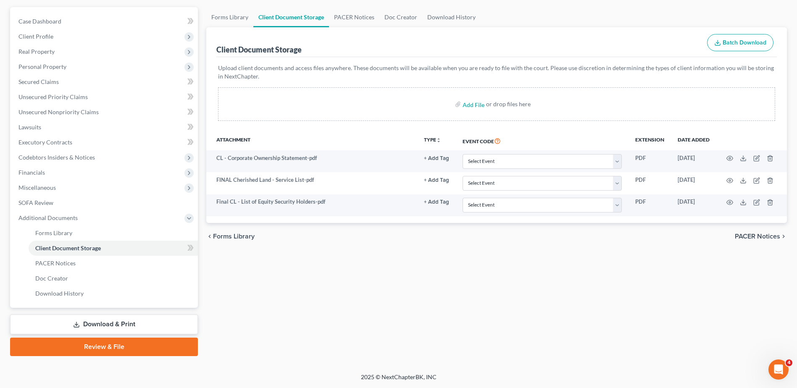
click at [101, 322] on link "Download & Print" at bounding box center [104, 325] width 188 height 20
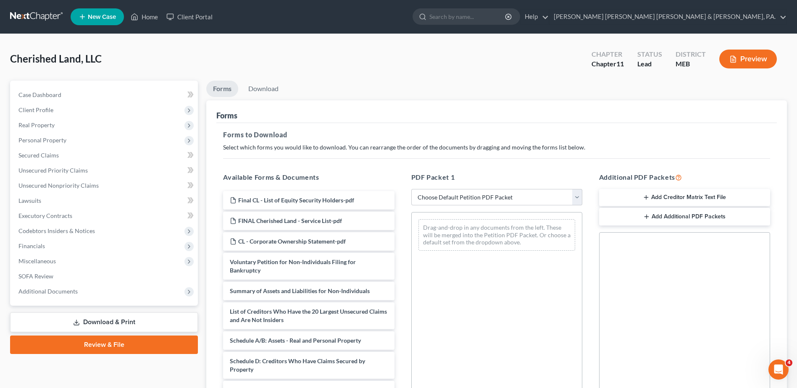
drag, startPoint x: 504, startPoint y: 105, endPoint x: 488, endPoint y: 119, distance: 21.5
click at [504, 105] on div "Forms" at bounding box center [496, 111] width 561 height 23
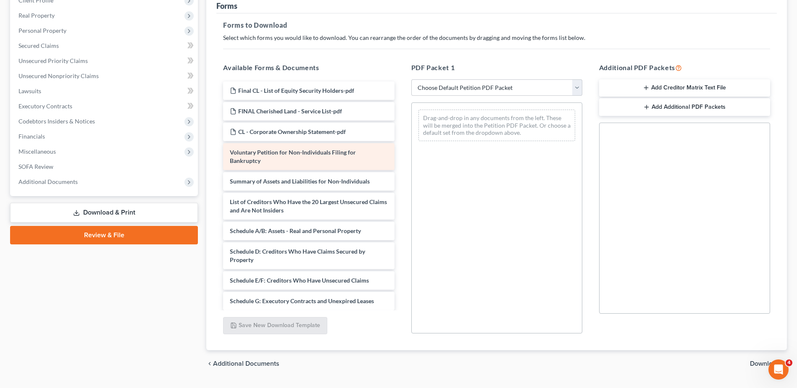
scroll to position [126, 0]
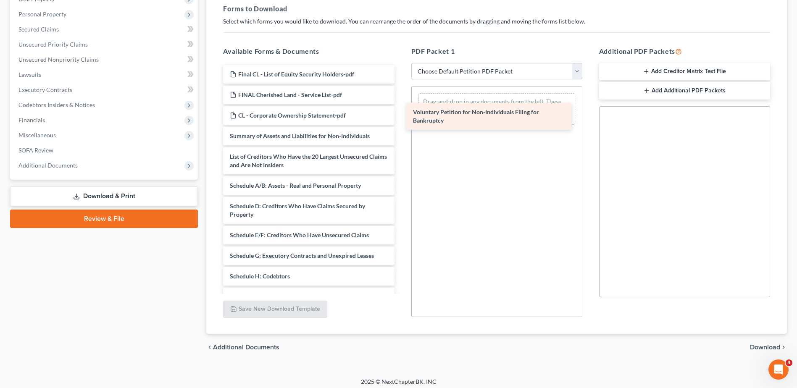
drag, startPoint x: 323, startPoint y: 140, endPoint x: 506, endPoint y: 116, distance: 184.8
click at [401, 116] on div "Voluntary Petition for Non-Individuals Filing for Bankruptcy Final CL - List of…" at bounding box center [308, 245] width 184 height 361
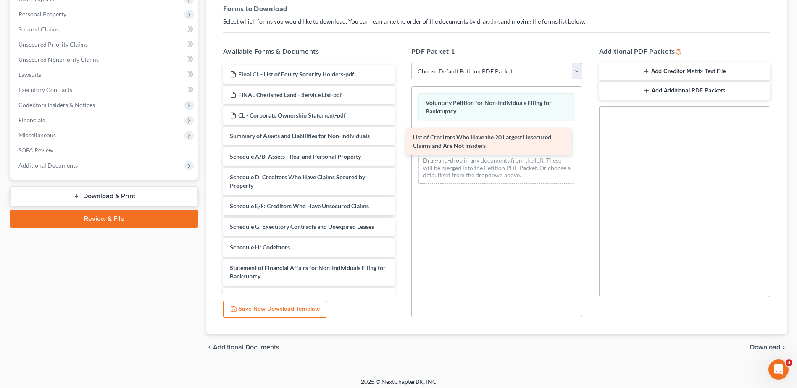
drag, startPoint x: 332, startPoint y: 161, endPoint x: 516, endPoint y: 142, distance: 184.2
click at [401, 142] on div "List of Creditors Who Have the 20 Largest Unsecured Claims and Are Not Insiders…" at bounding box center [308, 231] width 184 height 332
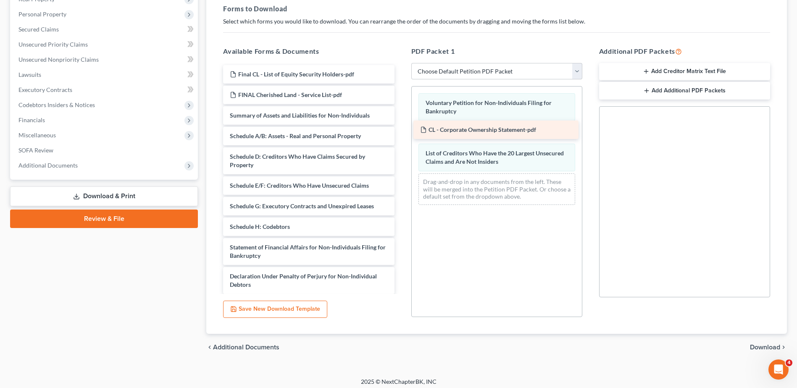
drag, startPoint x: 267, startPoint y: 112, endPoint x: 457, endPoint y: 126, distance: 190.9
click at [401, 126] on div "CL - Corporate Ownership Statement-pdf Final CL - List of Equity Security Holde…" at bounding box center [308, 220] width 184 height 311
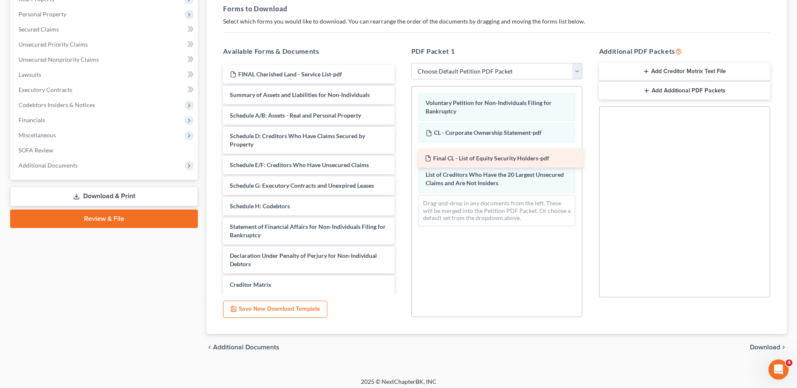
drag, startPoint x: 284, startPoint y: 76, endPoint x: 479, endPoint y: 159, distance: 212.1
click at [401, 159] on div "Final CL - List of Equity Security Holders-pdf Final CL - List of Equity Securi…" at bounding box center [308, 210] width 184 height 291
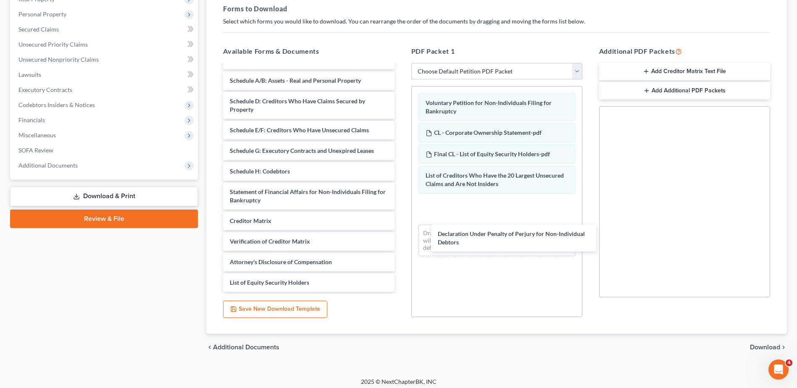
scroll to position [35, 0]
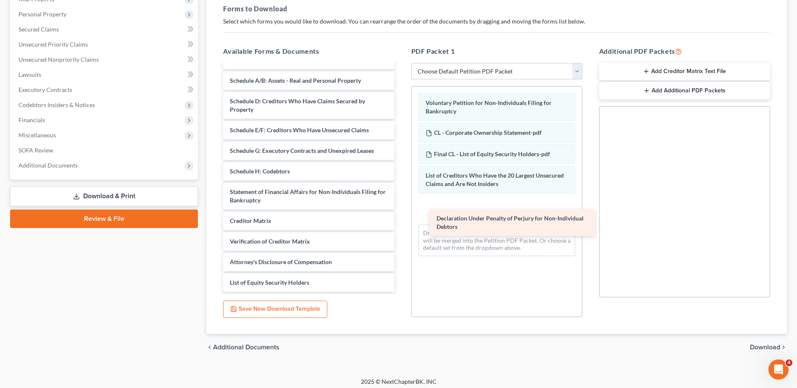
drag, startPoint x: 303, startPoint y: 211, endPoint x: 509, endPoint y: 216, distance: 206.4
click at [401, 216] on div "Declaration Under Penalty of Perjury for Non-Individual Debtors FINAL Cherished…" at bounding box center [308, 161] width 184 height 262
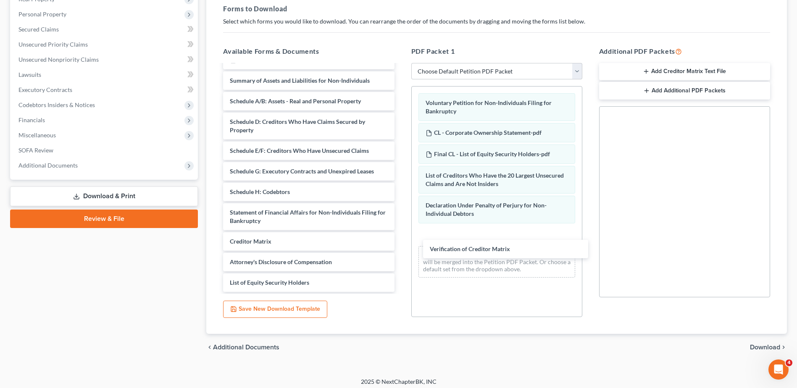
click at [401, 245] on div "Verification of Creditor Matrix FINAL Cherished Land - Service List-pdf Summary…" at bounding box center [308, 171] width 184 height 241
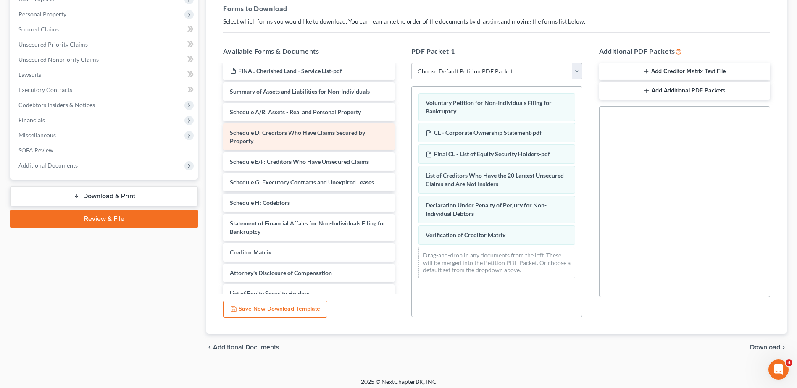
scroll to position [0, 0]
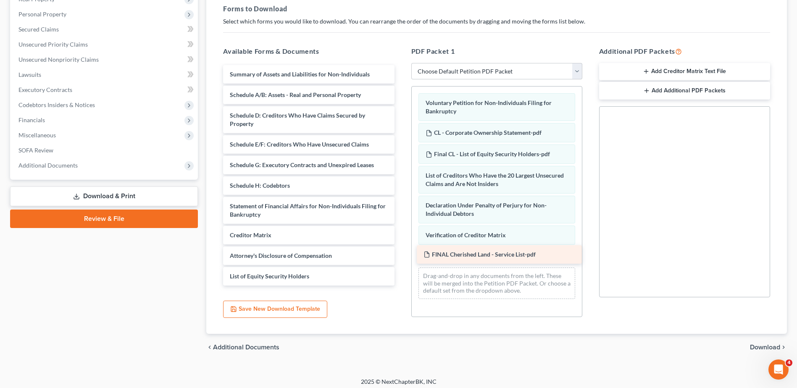
drag, startPoint x: 291, startPoint y: 71, endPoint x: 484, endPoint y: 252, distance: 264.6
click at [401, 252] on div "FINAL Cherished Land - Service List-pdf FINAL Cherished Land - Service List-pdf…" at bounding box center [308, 175] width 184 height 221
click at [754, 347] on span "Download" at bounding box center [765, 347] width 30 height 7
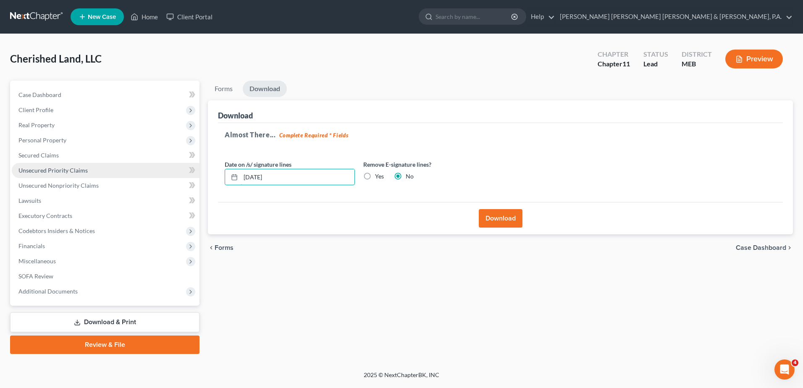
drag, startPoint x: 297, startPoint y: 180, endPoint x: 77, endPoint y: 170, distance: 220.8
click at [77, 170] on div "Petition Navigation Case Dashboard Payments Invoices Payments Payments Credit R…" at bounding box center [402, 218] width 792 height 274
click at [375, 176] on label "Yes" at bounding box center [379, 176] width 9 height 8
click at [379, 176] on input "Yes" at bounding box center [381, 174] width 5 height 5
radio input "true"
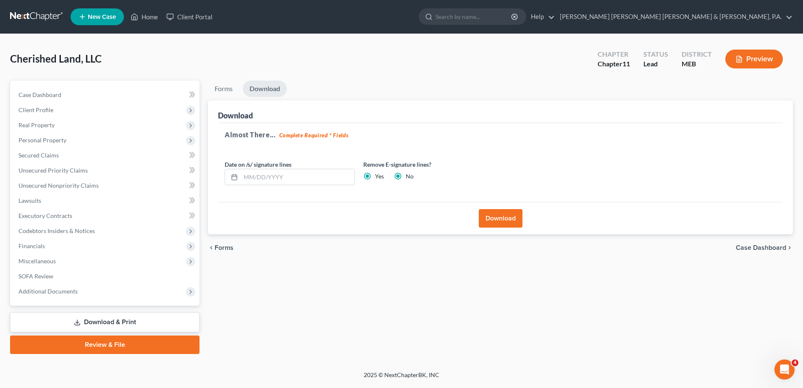
radio input "false"
click at [516, 221] on button "Download" at bounding box center [501, 218] width 44 height 18
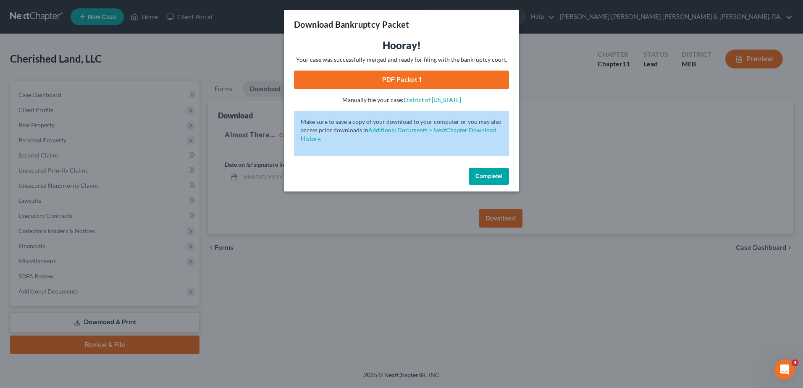
click at [396, 83] on link "PDF Packet 1" at bounding box center [401, 80] width 215 height 18
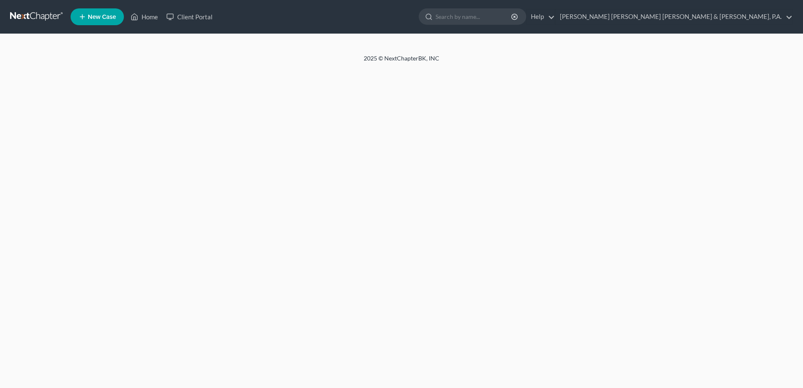
select select "3"
select select "1"
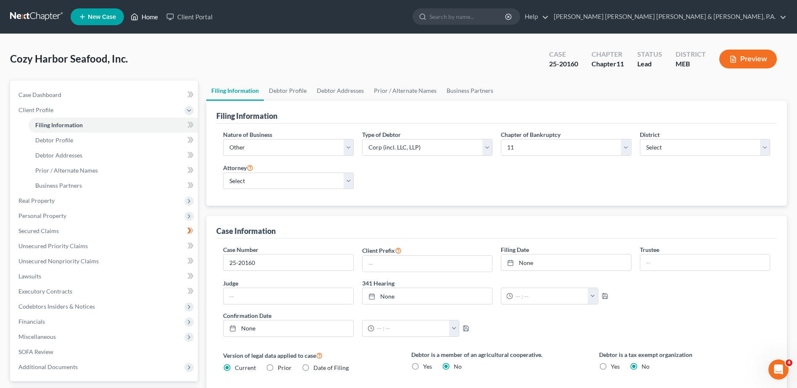
click at [141, 12] on link "Home" at bounding box center [144, 16] width 36 height 15
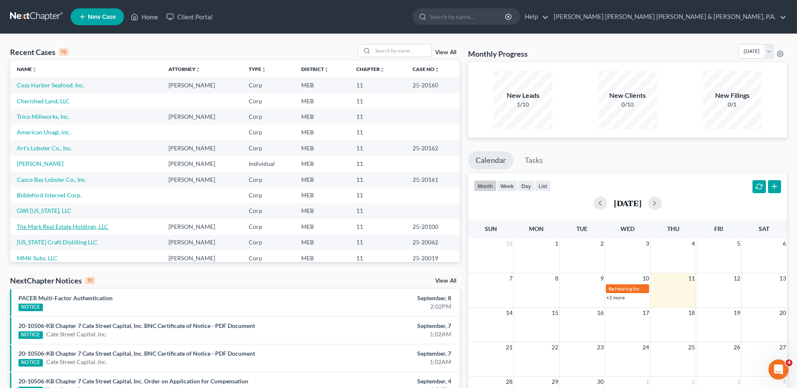
click at [69, 227] on link "The Mark Real Estate Holdings, LLC" at bounding box center [63, 226] width 92 height 7
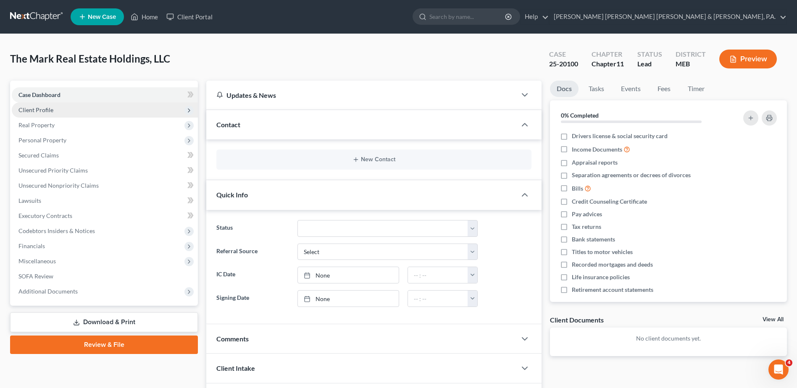
click at [48, 109] on span "Client Profile" at bounding box center [35, 109] width 35 height 7
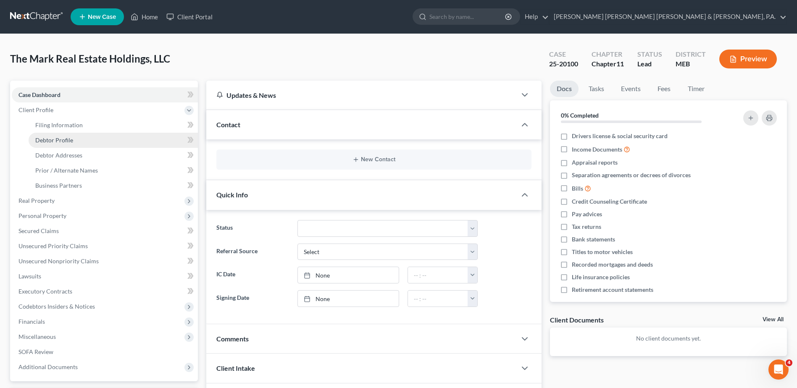
click at [52, 139] on span "Debtor Profile" at bounding box center [54, 140] width 38 height 7
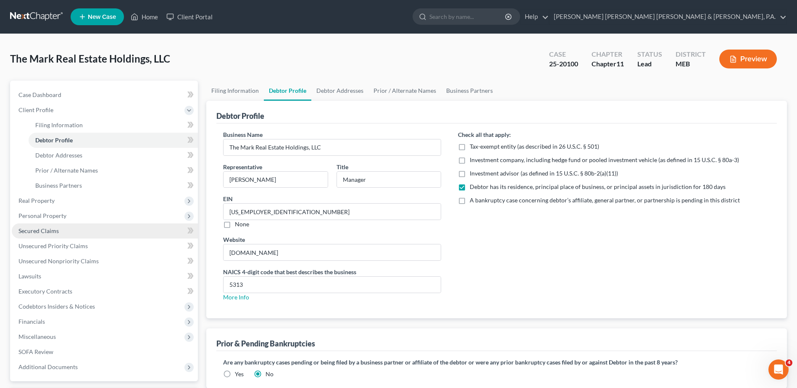
click at [37, 229] on span "Secured Claims" at bounding box center [38, 230] width 40 height 7
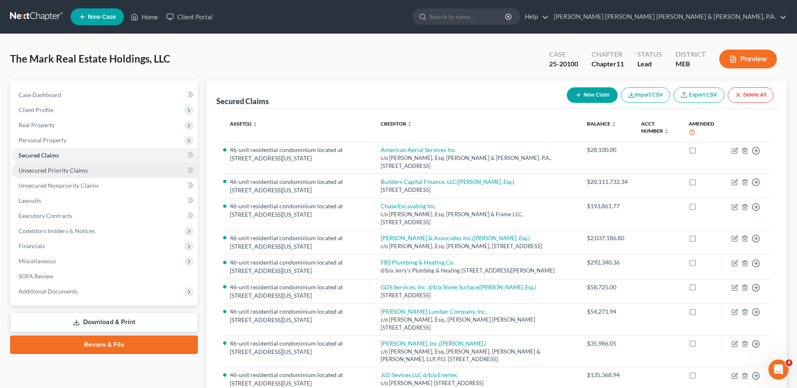
click at [105, 175] on link "Unsecured Priority Claims" at bounding box center [105, 170] width 186 height 15
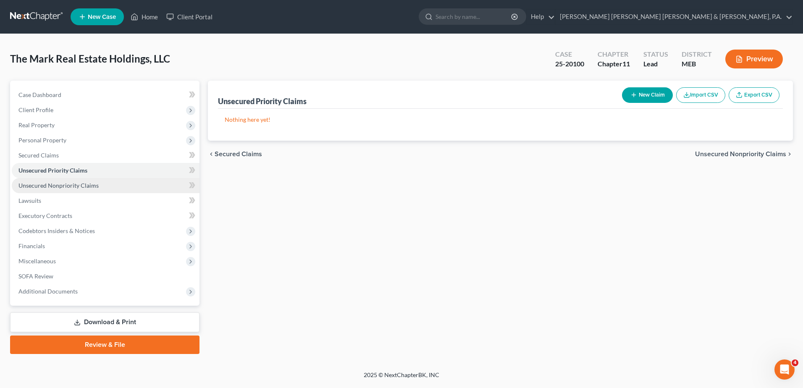
click at [105, 184] on link "Unsecured Nonpriority Claims" at bounding box center [106, 185] width 188 height 15
